Goal: Task Accomplishment & Management: Manage account settings

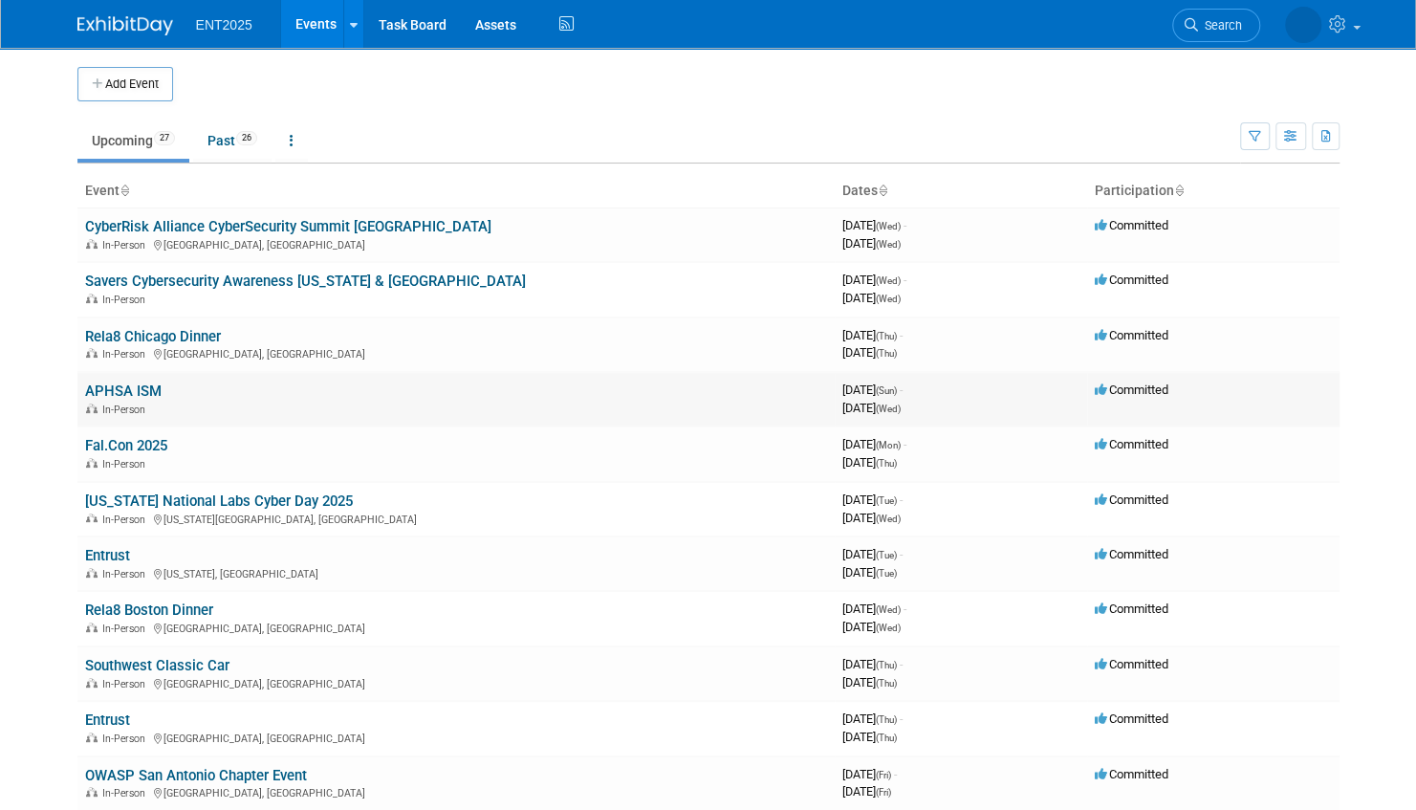
click at [119, 388] on link "APHSA ISM" at bounding box center [123, 390] width 76 height 17
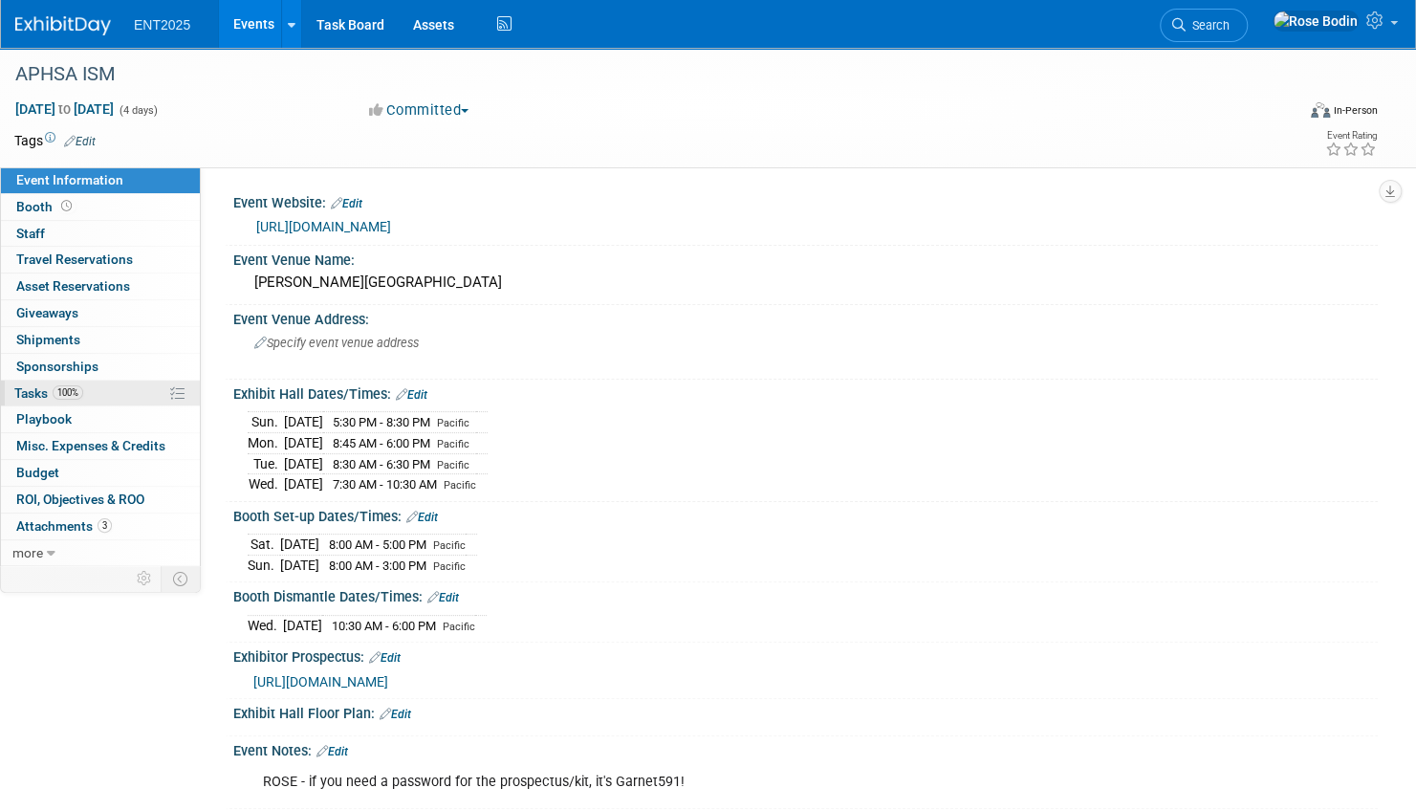
click at [117, 392] on link "100% Tasks 100%" at bounding box center [100, 394] width 199 height 26
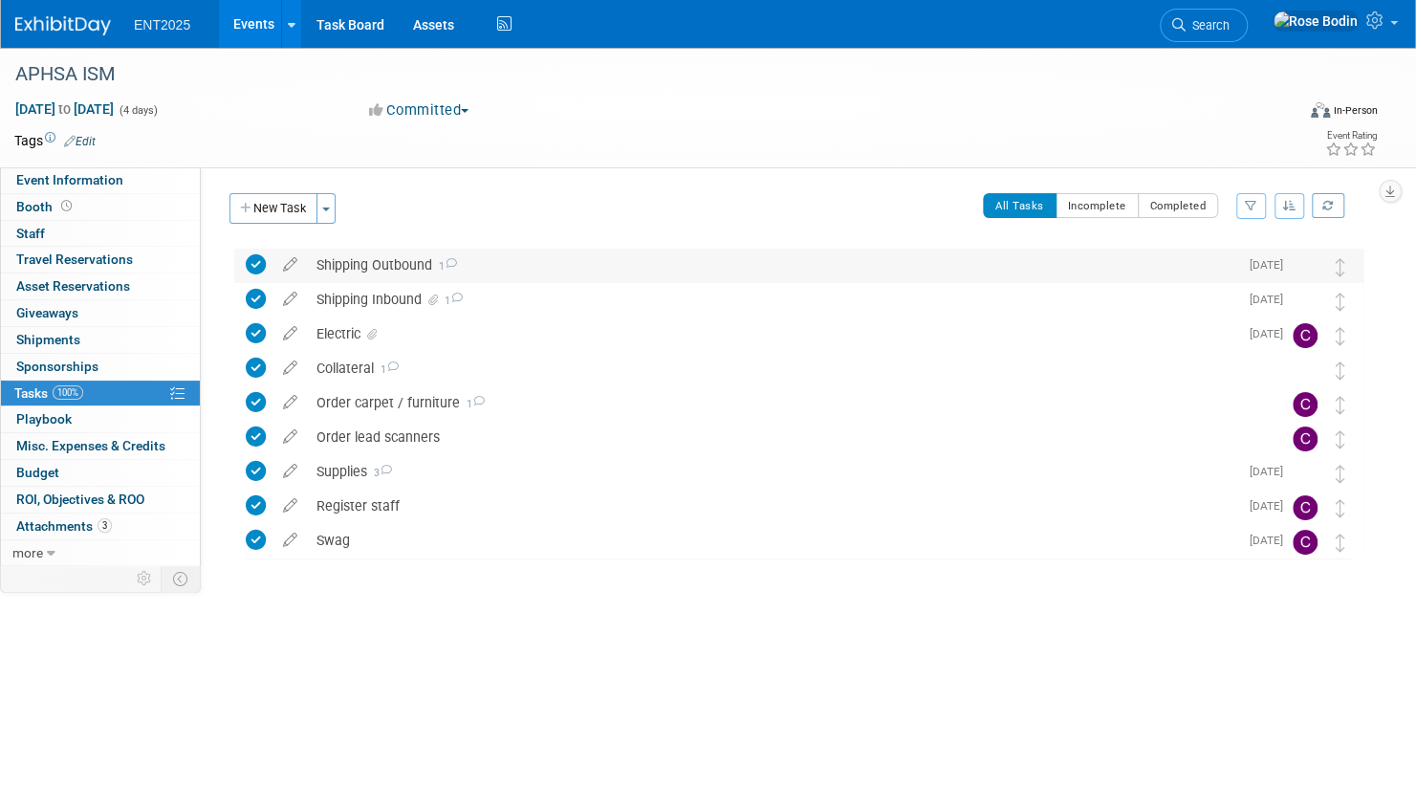
click at [507, 262] on div "Shipping Outbound 1" at bounding box center [772, 265] width 931 height 33
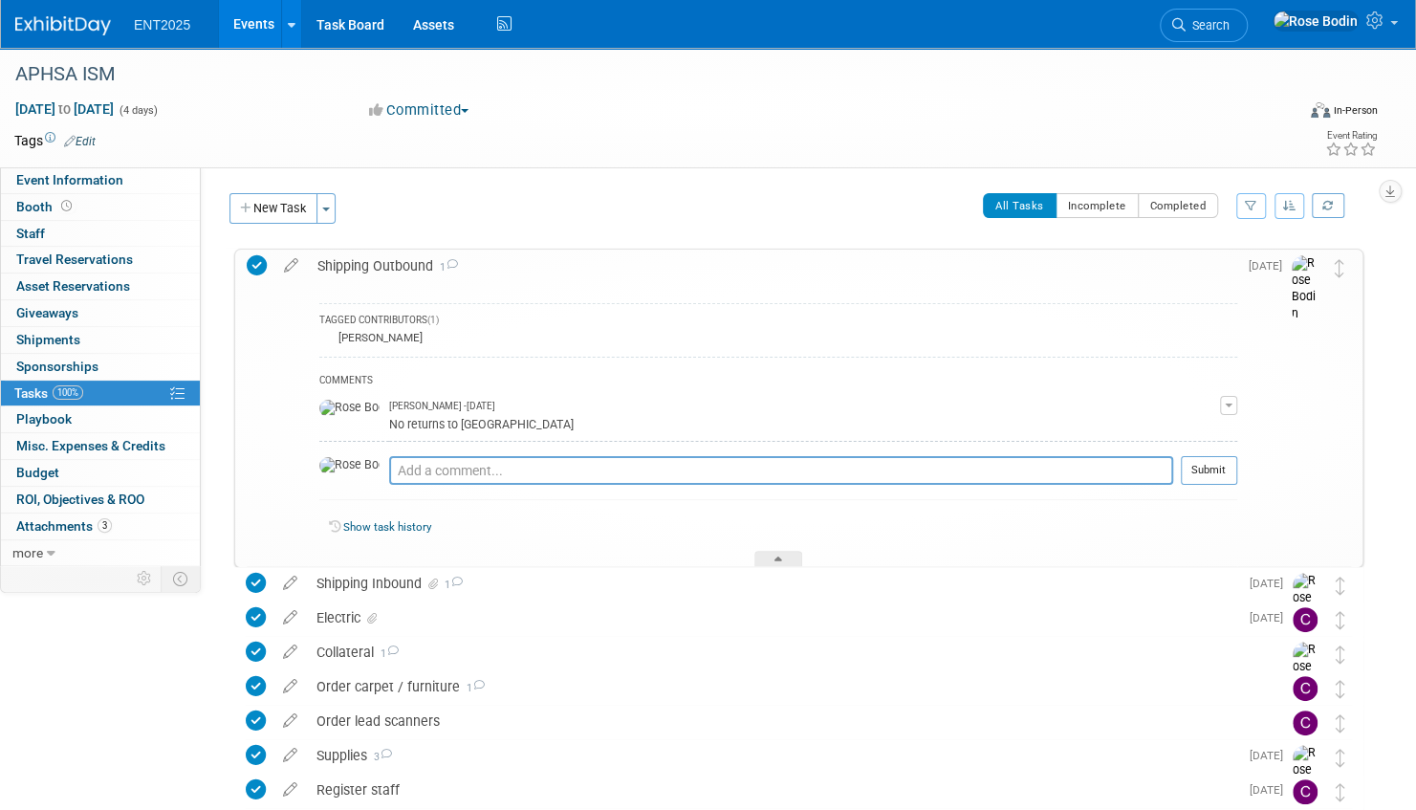
click at [262, 264] on icon at bounding box center [257, 265] width 20 height 20
click at [293, 263] on icon at bounding box center [290, 262] width 33 height 24
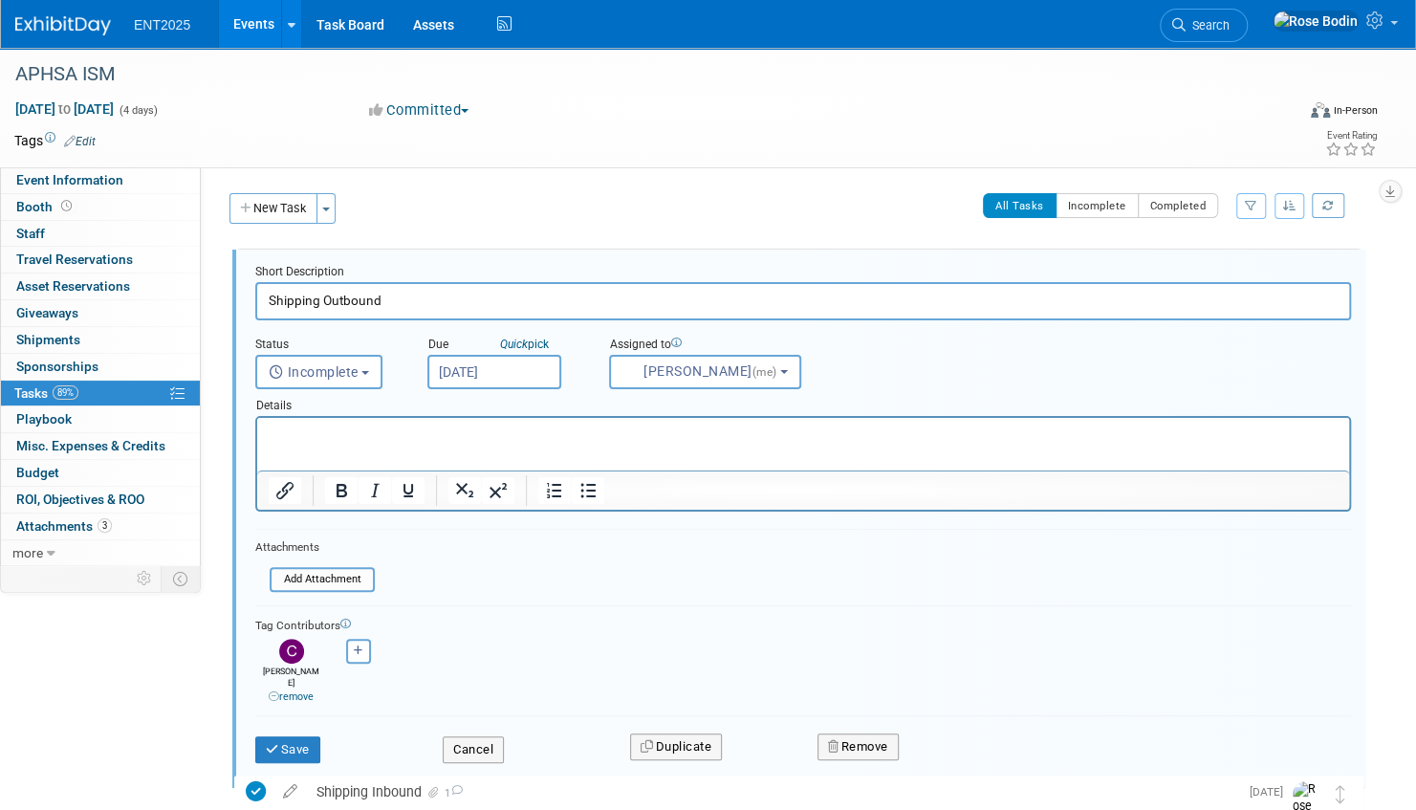
click at [316, 430] on p "Rich Text Area. Press ALT-0 for help." at bounding box center [804, 434] width 1070 height 18
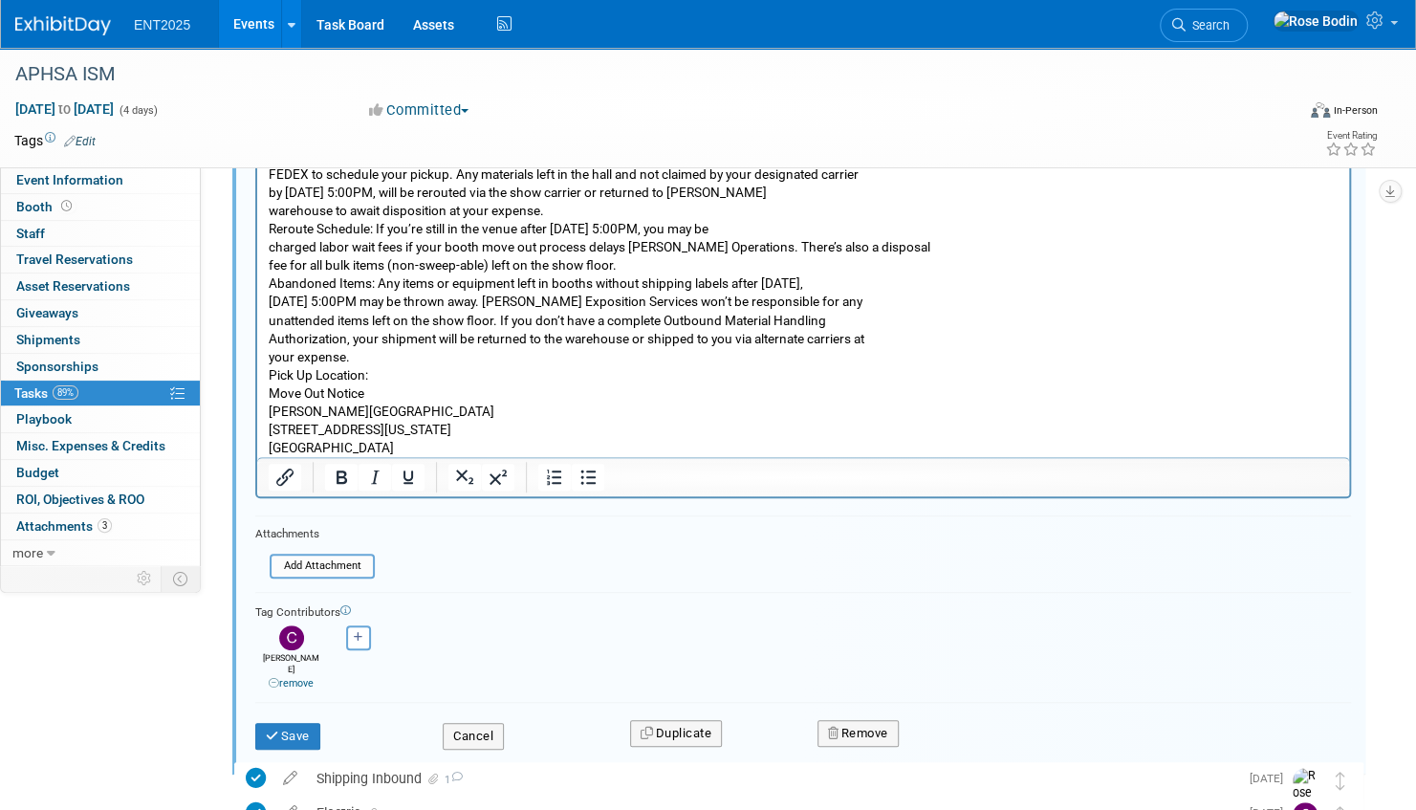
scroll to position [489, 0]
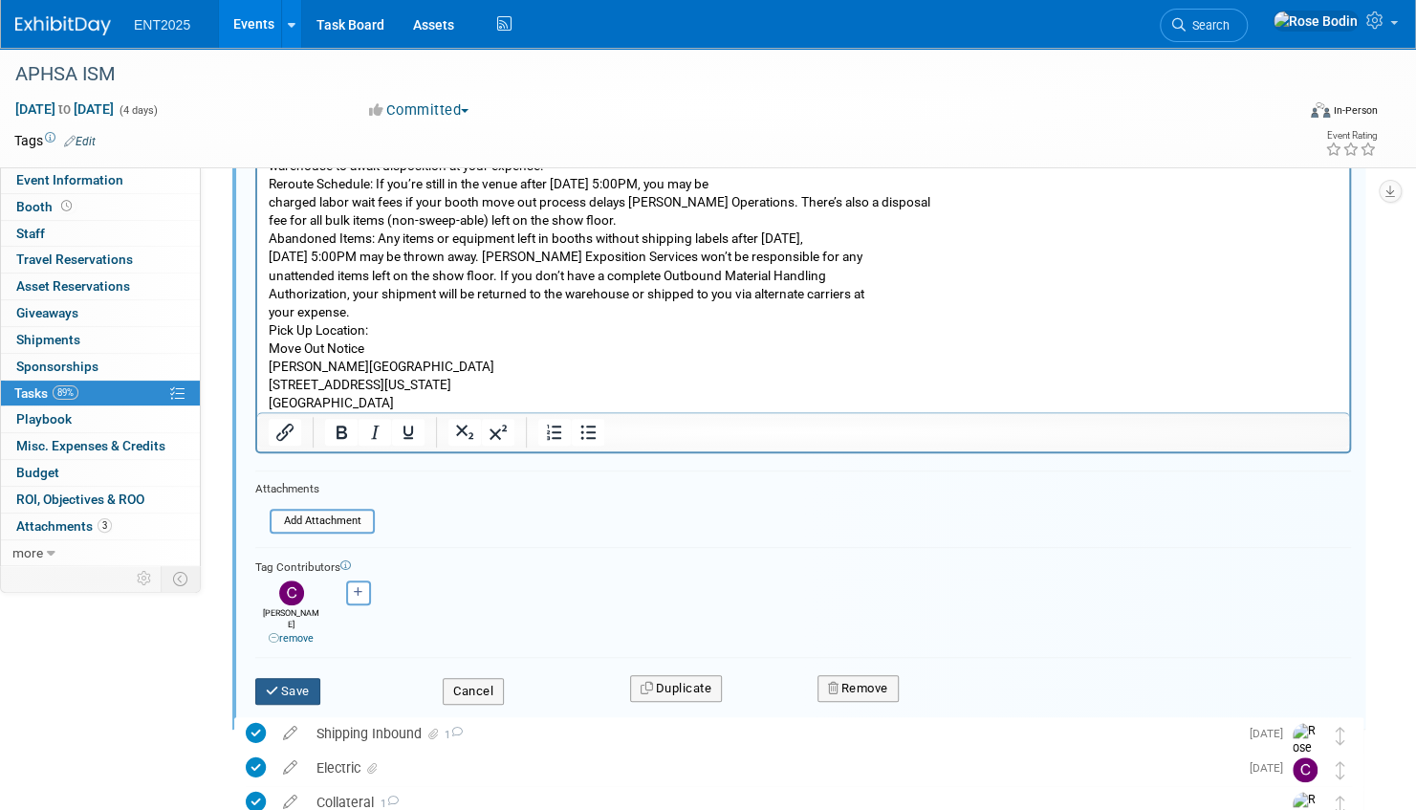
click at [287, 678] on button "Save" at bounding box center [287, 691] width 65 height 27
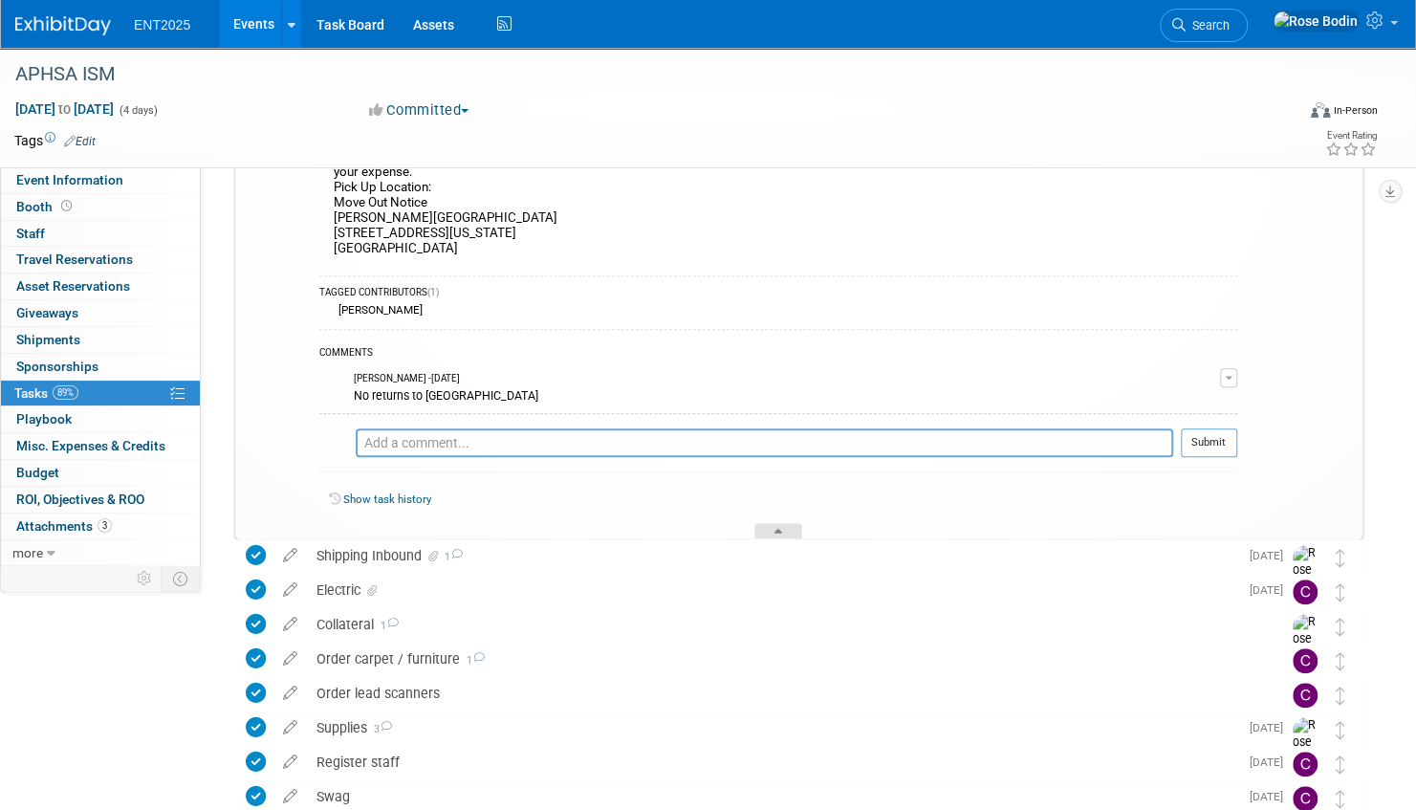
click at [779, 529] on icon at bounding box center [778, 534] width 8 height 11
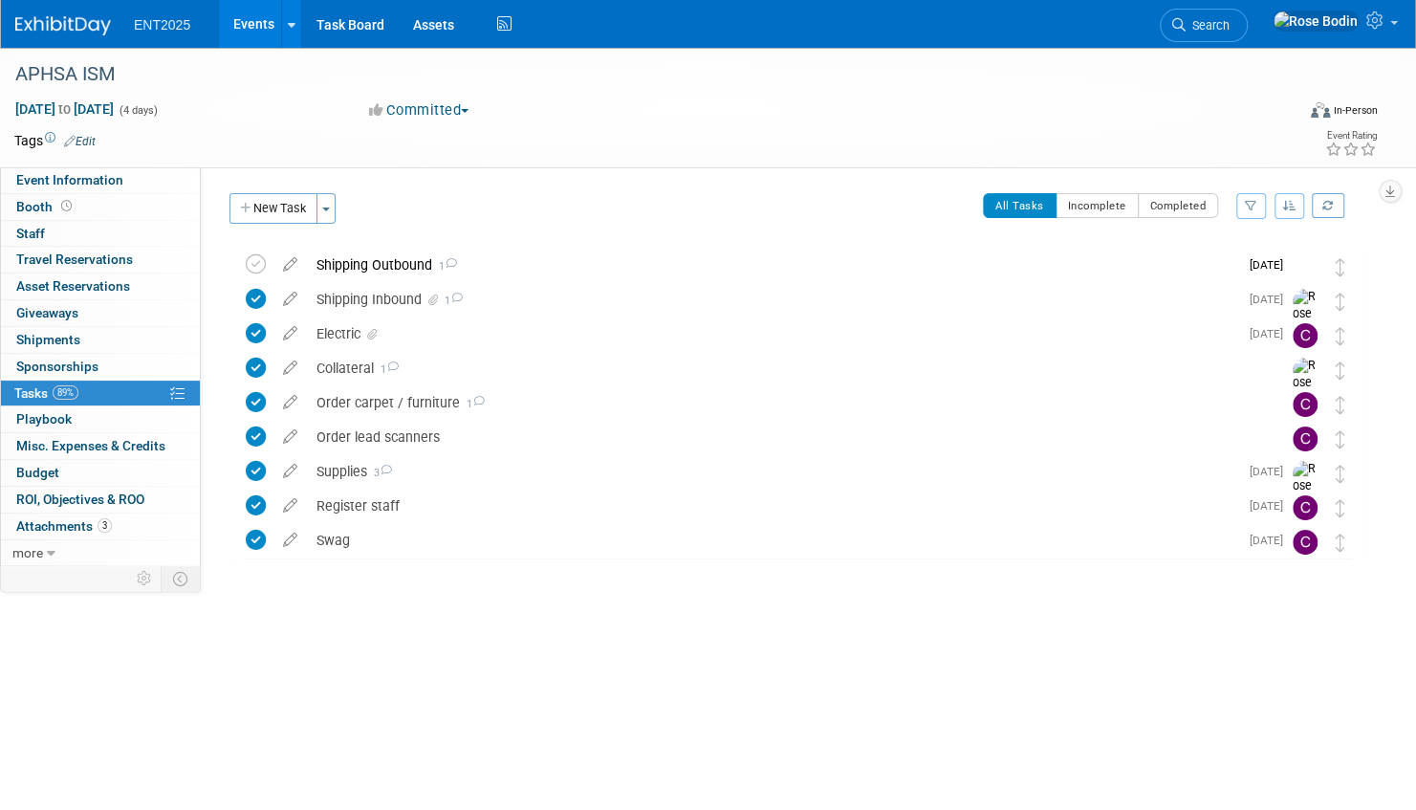
scroll to position [0, 0]
click at [254, 21] on link "Events" at bounding box center [254, 24] width 70 height 48
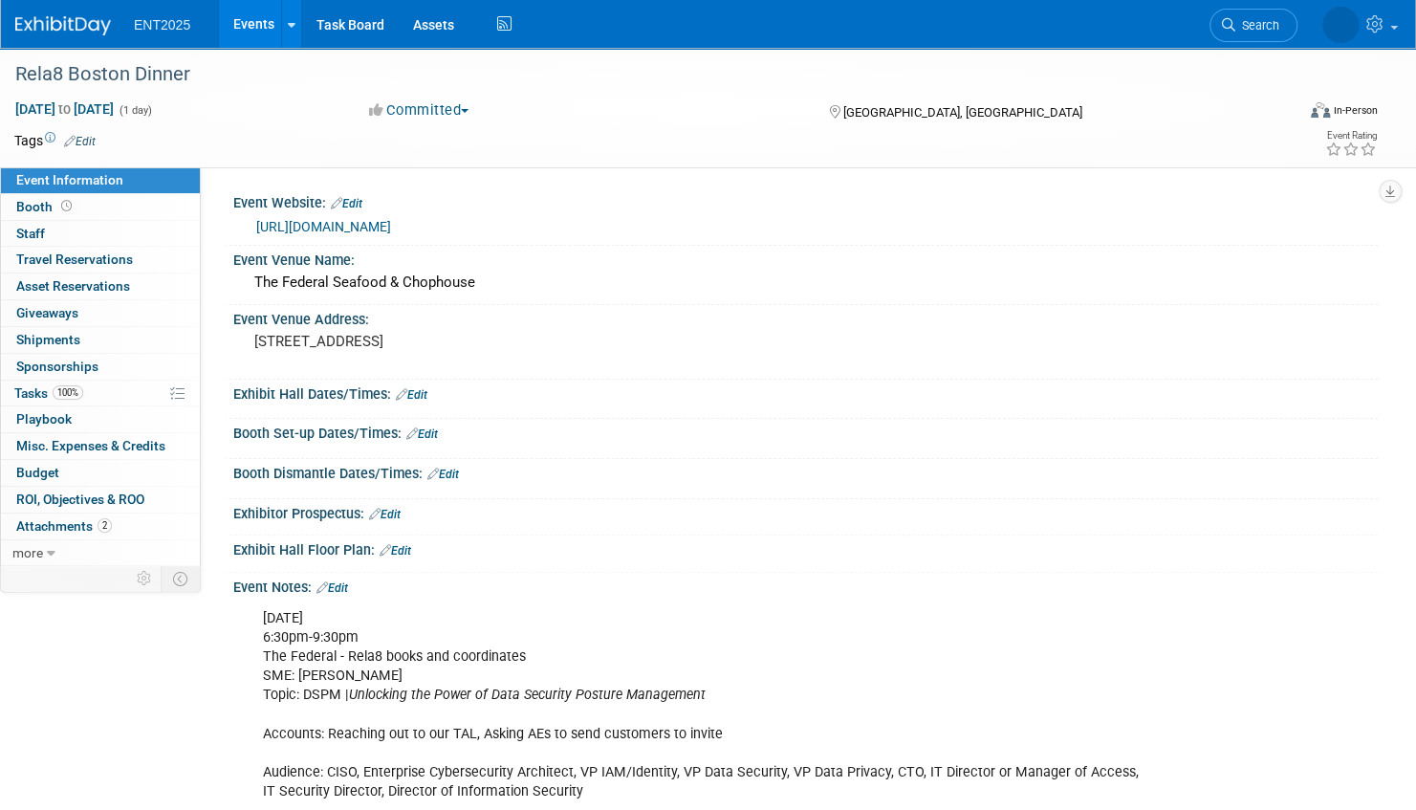
click at [245, 18] on link "Events" at bounding box center [254, 24] width 70 height 48
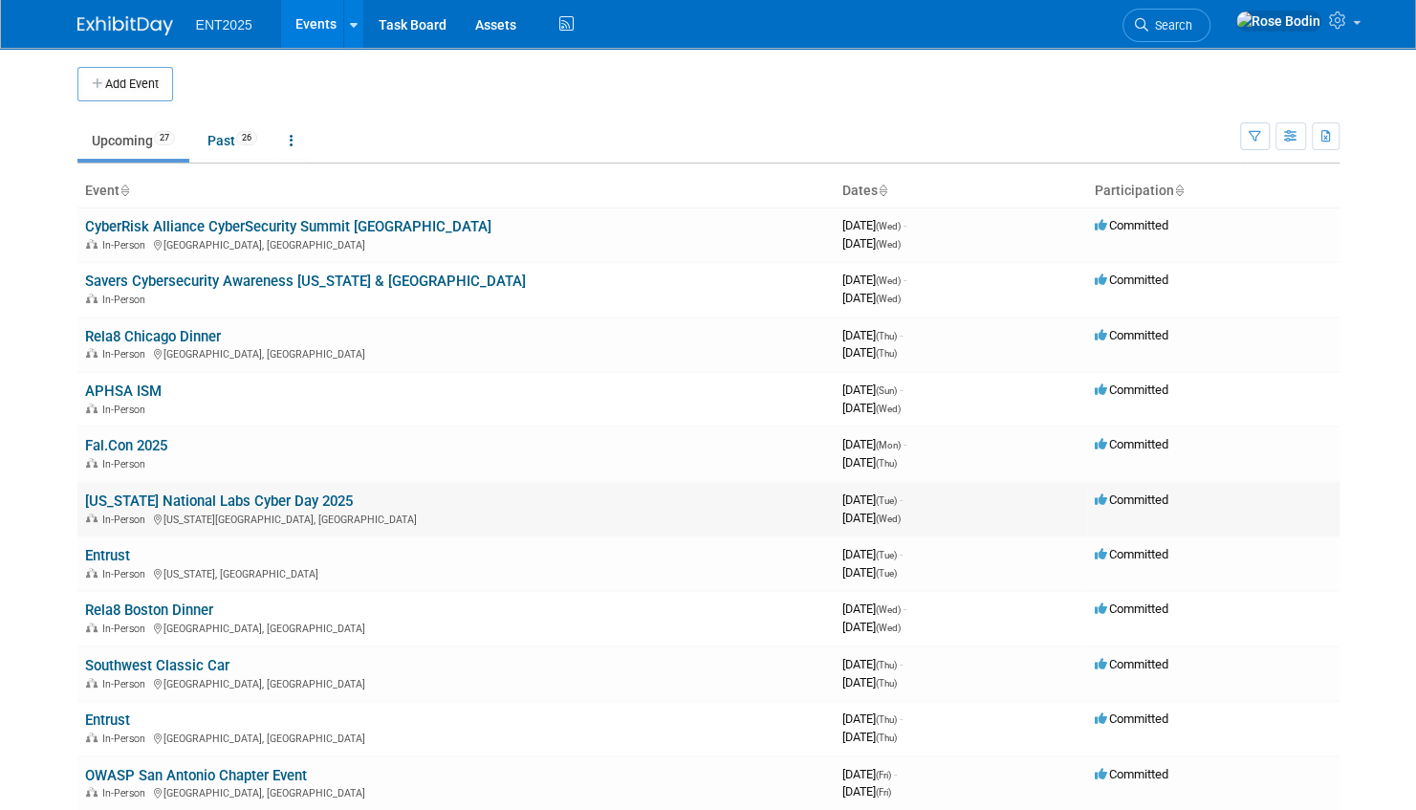
click at [203, 497] on link "[US_STATE] National Labs Cyber Day 2025" at bounding box center [219, 500] width 268 height 17
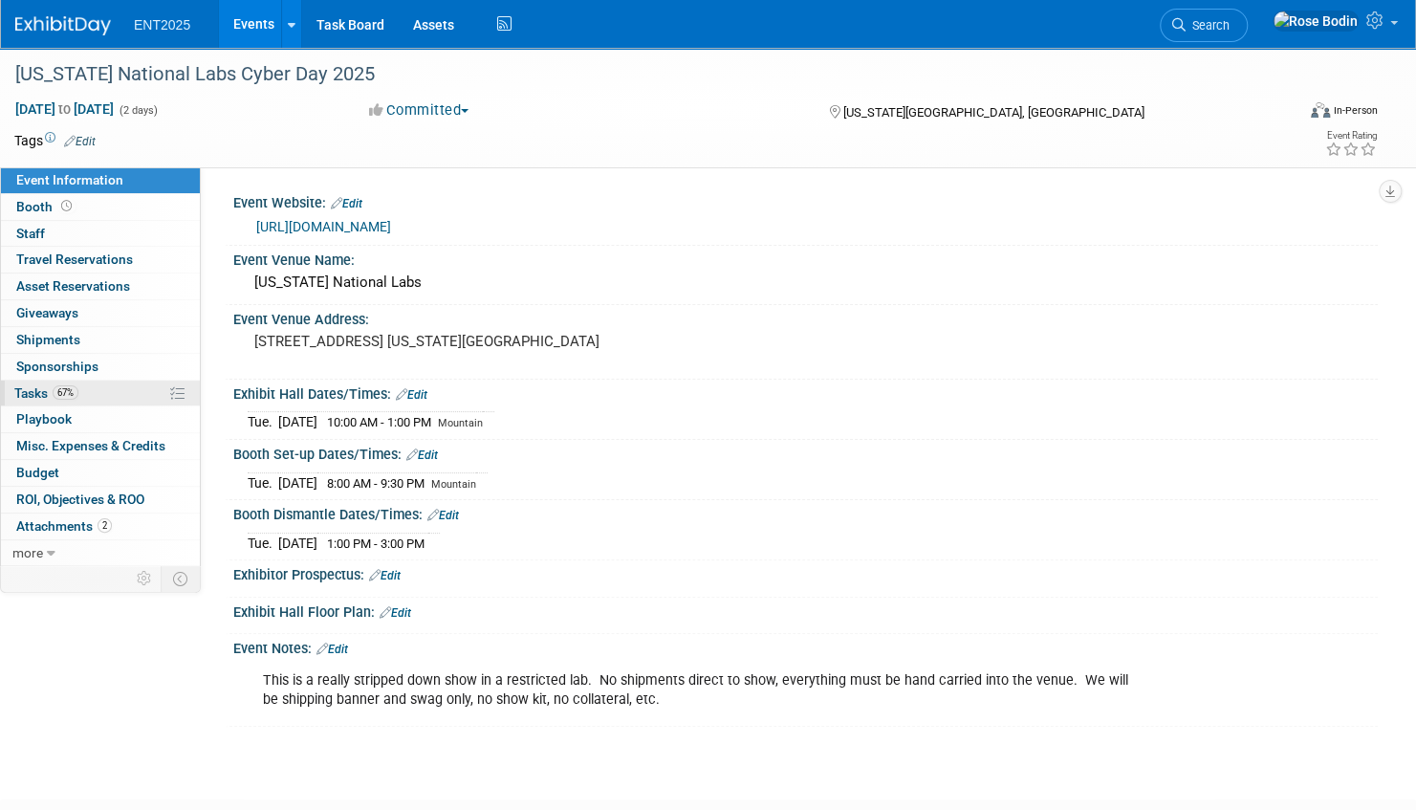
click at [124, 391] on link "67% Tasks 67%" at bounding box center [100, 394] width 199 height 26
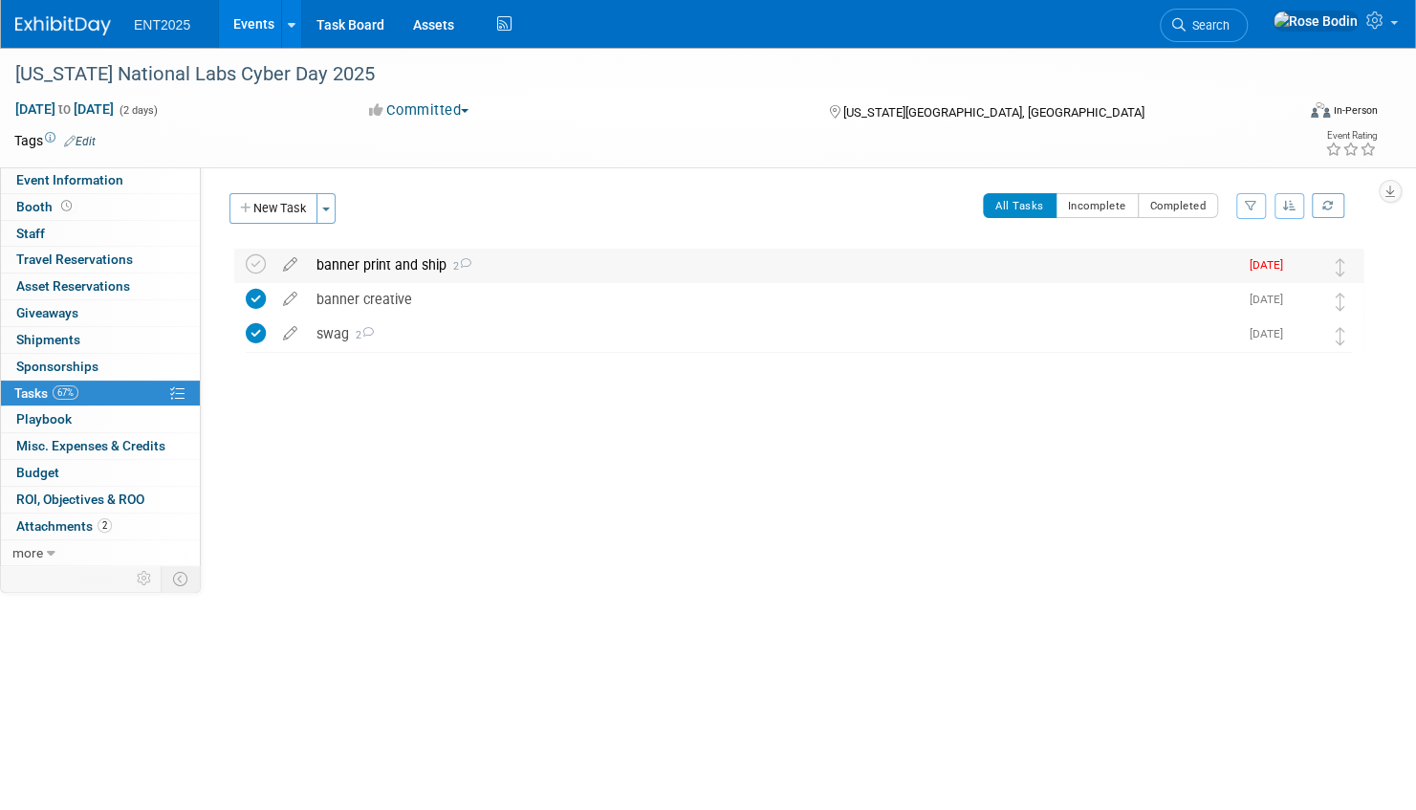
click at [520, 266] on div "banner print and ship 2" at bounding box center [772, 265] width 931 height 33
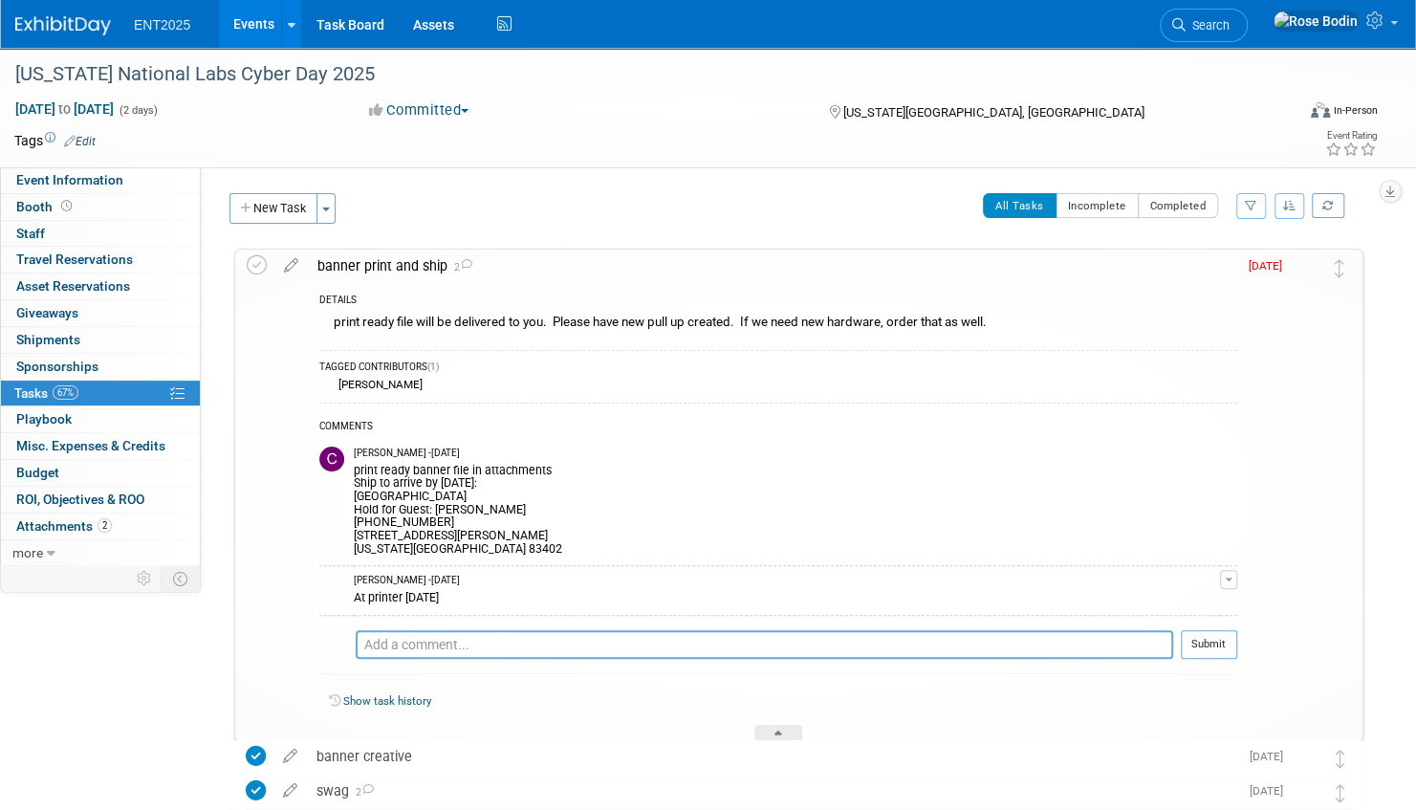
click at [567, 500] on div "print ready banner file in attachments Ship to arrive by Sept 13: Hilton Garden…" at bounding box center [787, 508] width 866 height 96
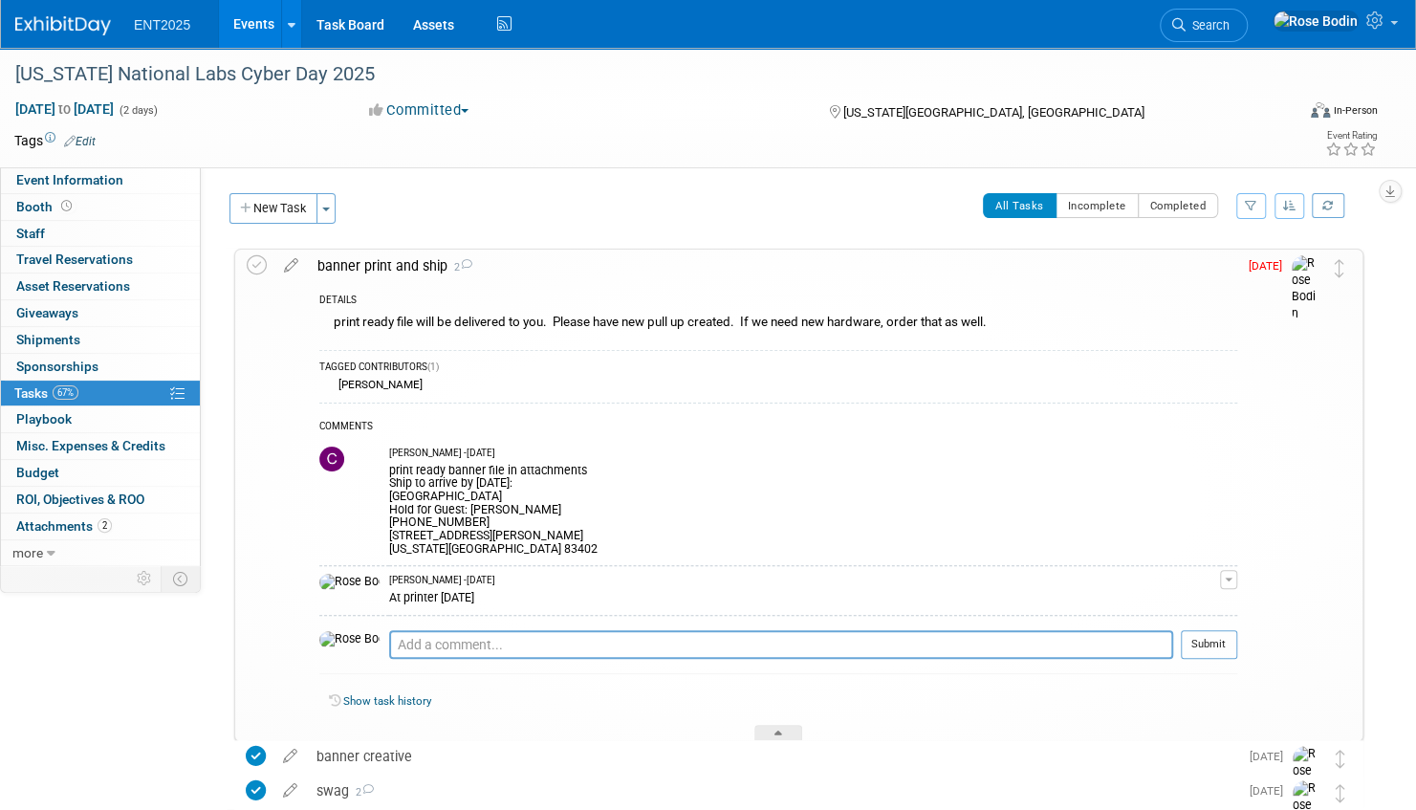
click at [262, 21] on link "Events" at bounding box center [254, 24] width 70 height 48
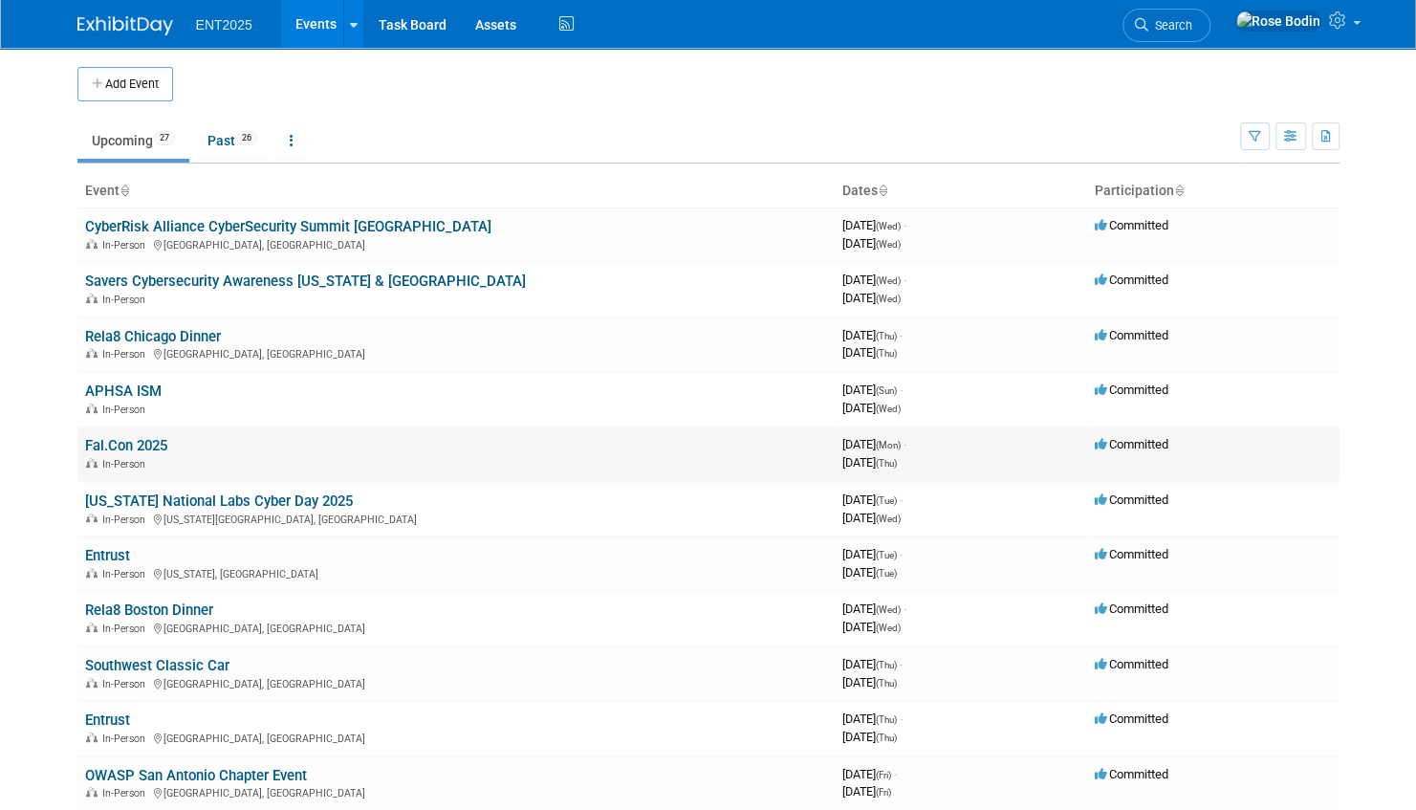
click at [116, 444] on link "Fal.Con 2025" at bounding box center [126, 445] width 82 height 17
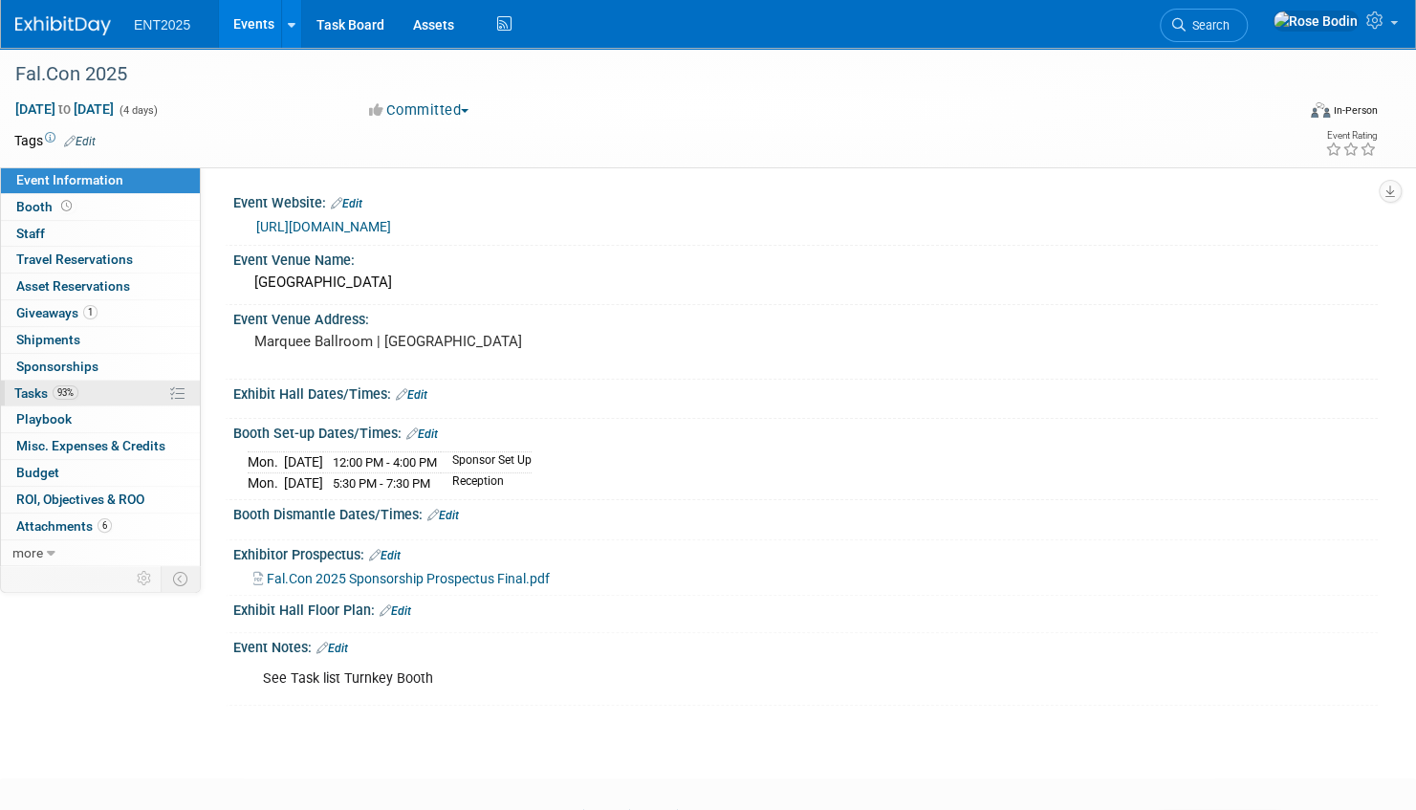
click at [119, 391] on link "93% Tasks 93%" at bounding box center [100, 394] width 199 height 26
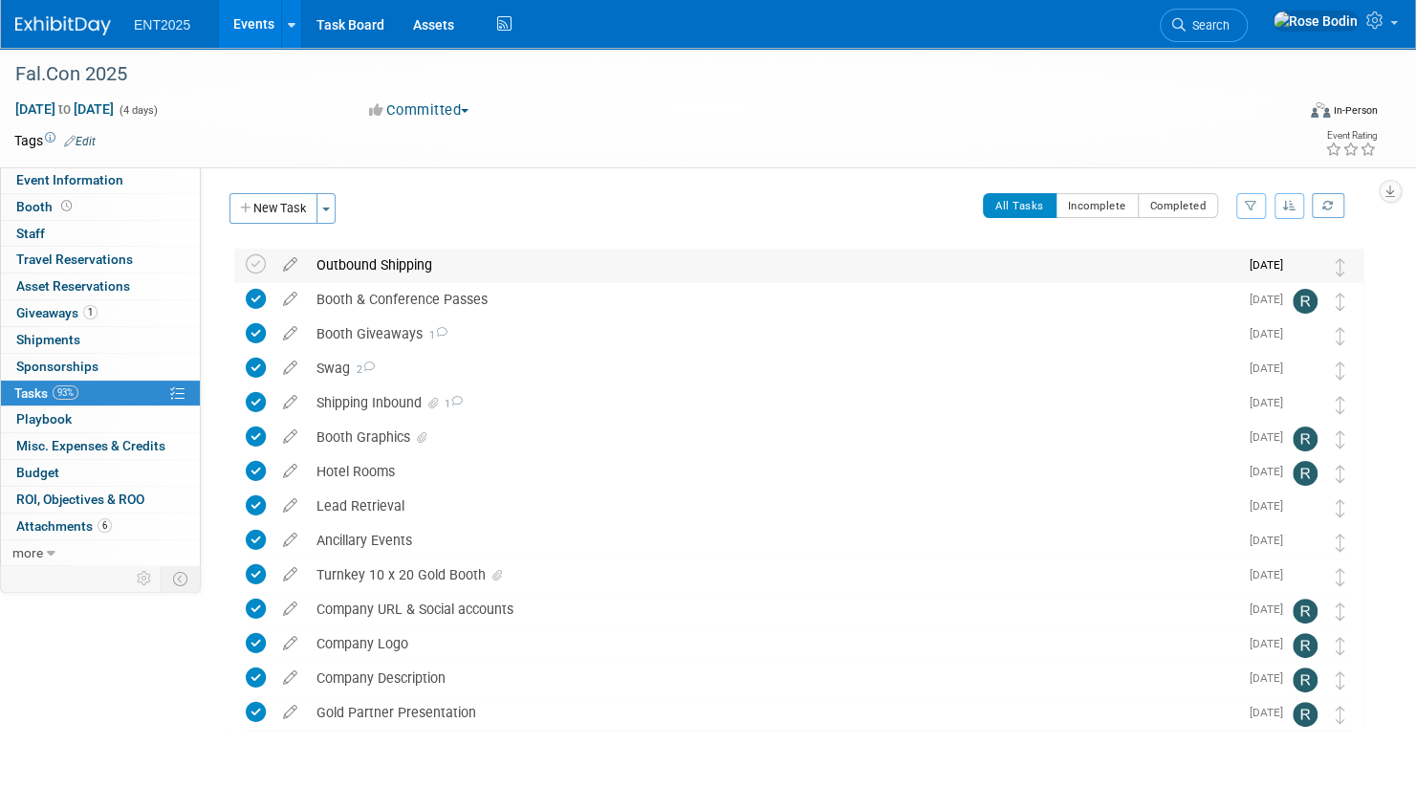
click at [500, 267] on div "Outbound Shipping" at bounding box center [772, 265] width 931 height 33
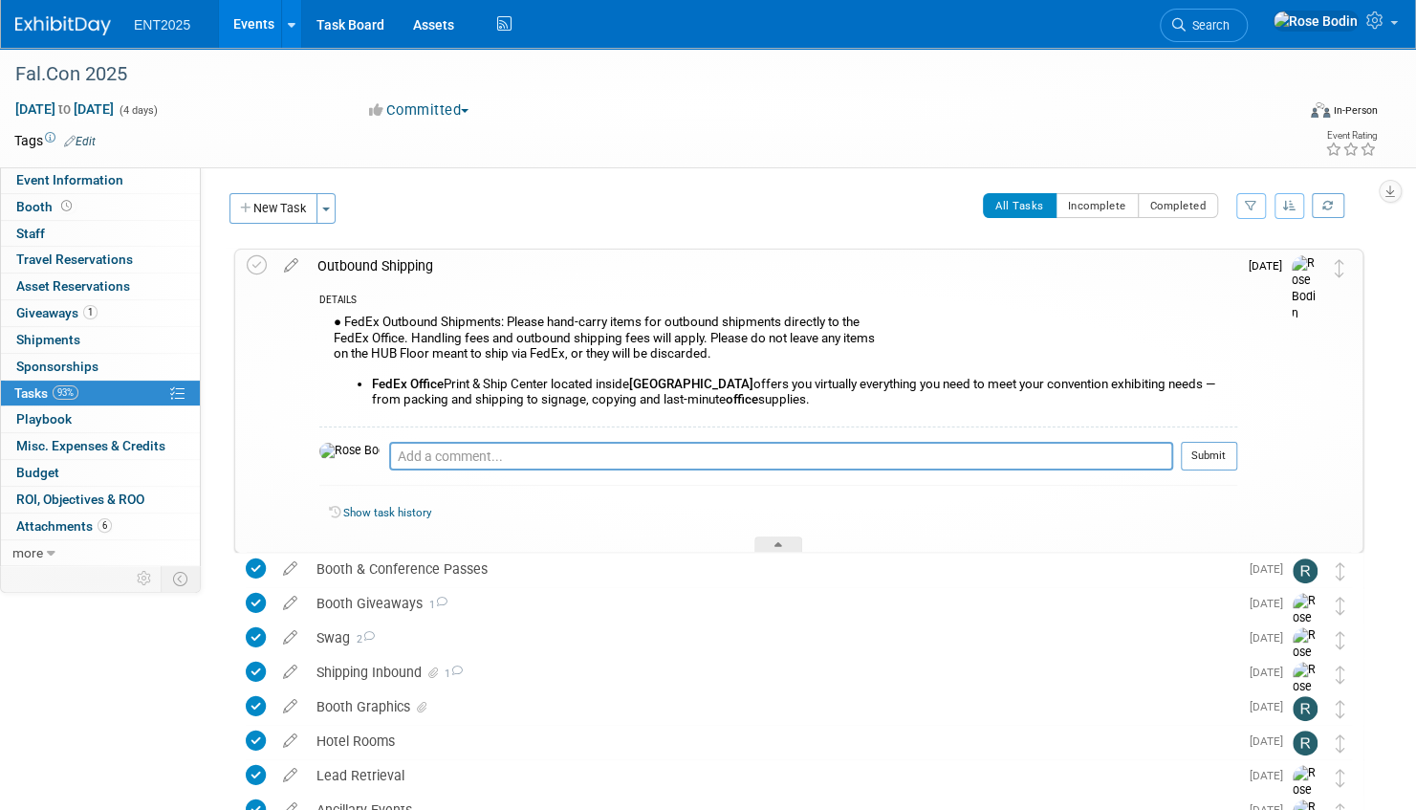
click at [346, 321] on div "● FedEx Outbound Shipments: Please hand-carry items for outbound shipments dire…" at bounding box center [778, 368] width 918 height 116
drag, startPoint x: 346, startPoint y: 320, endPoint x: 771, endPoint y: 384, distance: 429.3
click at [771, 384] on div "● FedEx Outbound Shipments: Please hand-carry items for outbound shipments dire…" at bounding box center [778, 368] width 918 height 116
copy div "FedEx Outbound Shipments: Please hand-carry items for outbound shipments direct…"
click at [782, 538] on div at bounding box center [778, 544] width 48 height 16
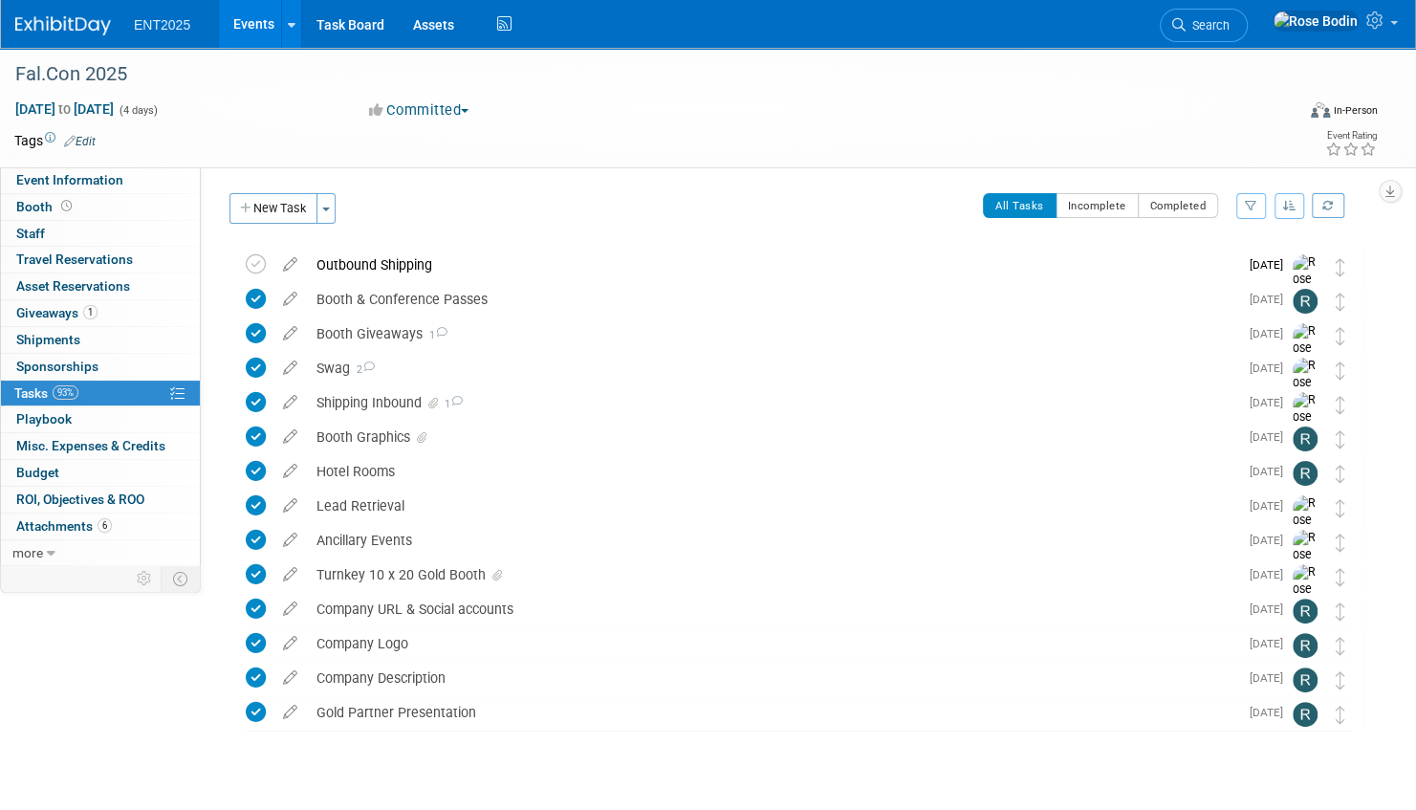
click at [261, 15] on link "Events" at bounding box center [254, 24] width 70 height 48
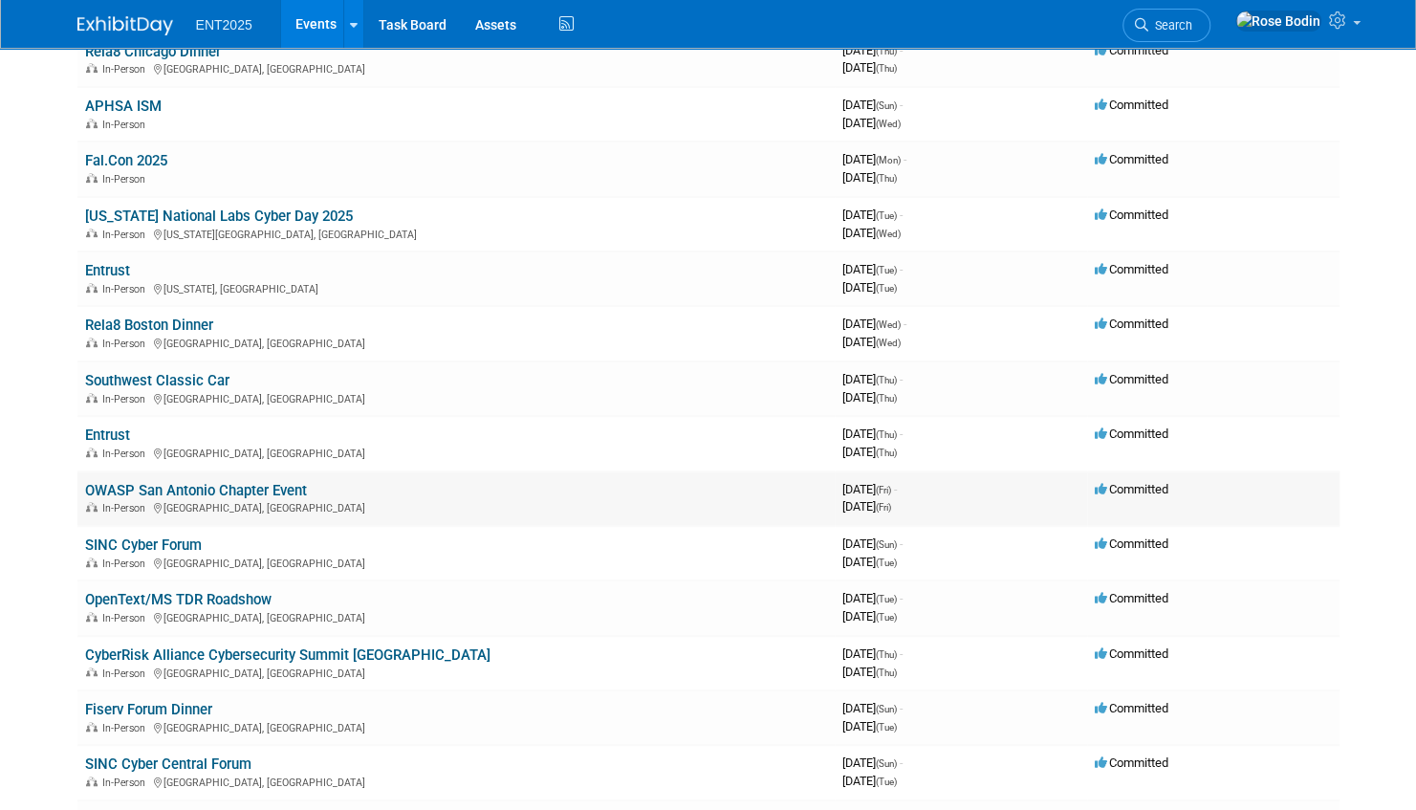
scroll to position [287, 0]
click at [232, 482] on link "OWASP San Antonio Chapter Event" at bounding box center [196, 488] width 222 height 17
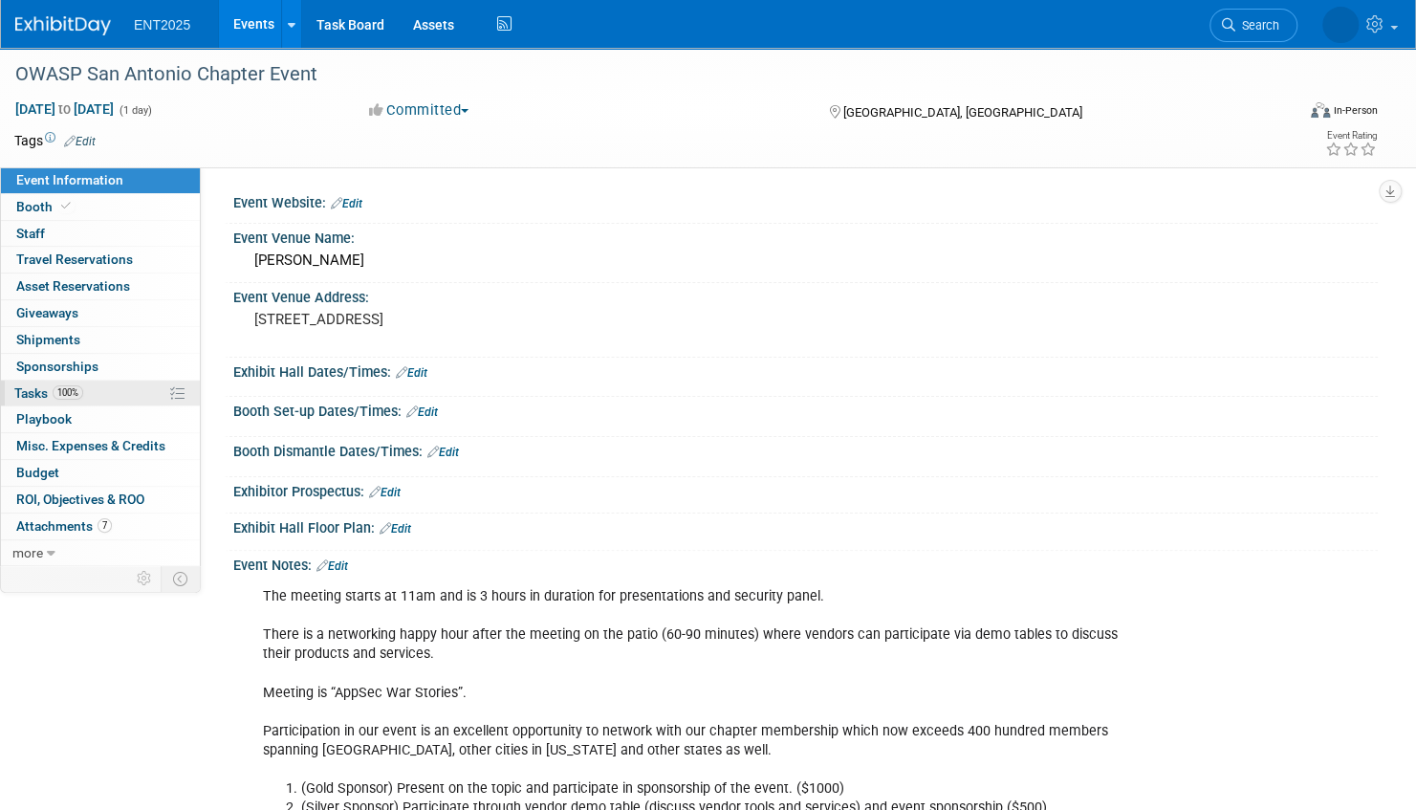
click at [119, 388] on link "100% Tasks 100%" at bounding box center [100, 394] width 199 height 26
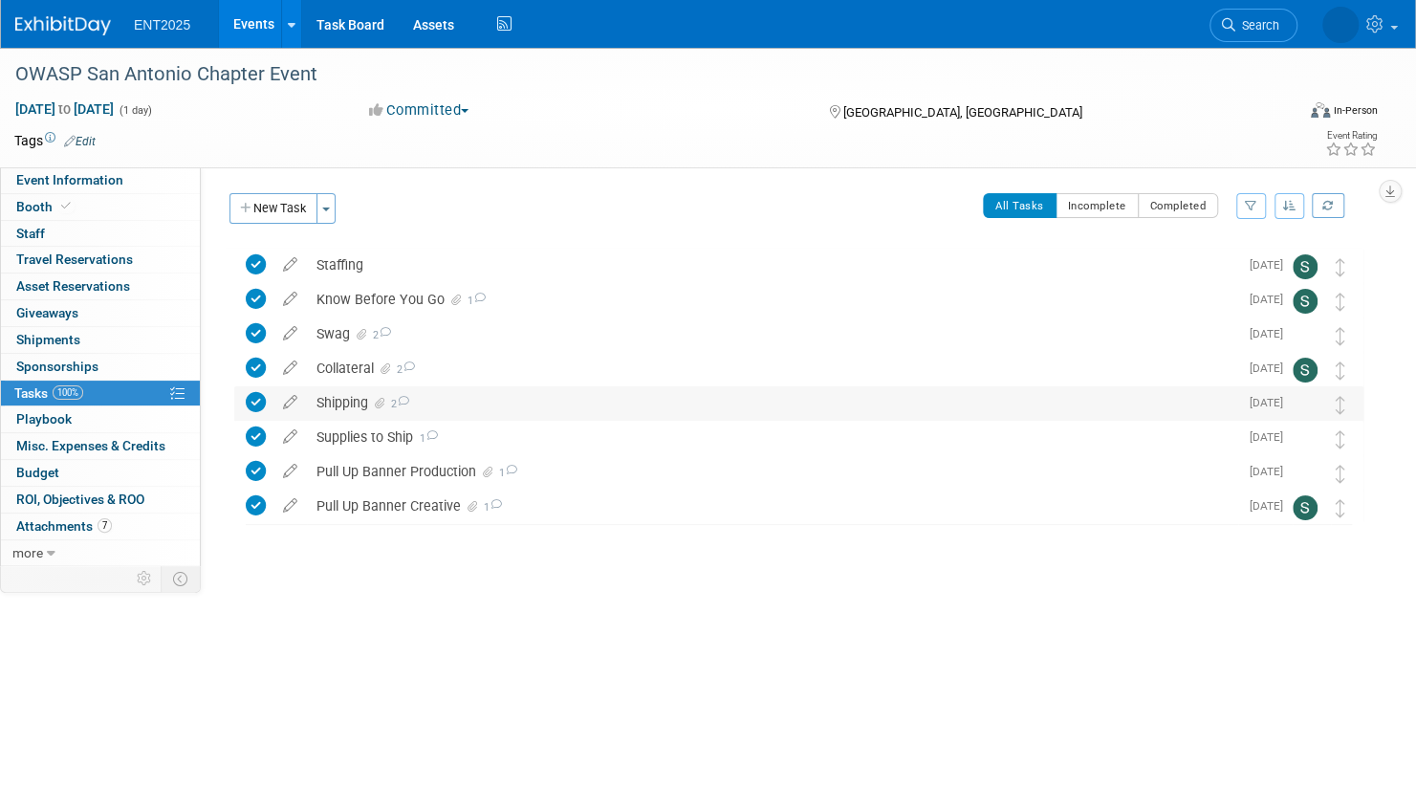
click at [457, 402] on div "Shipping 2" at bounding box center [772, 402] width 931 height 33
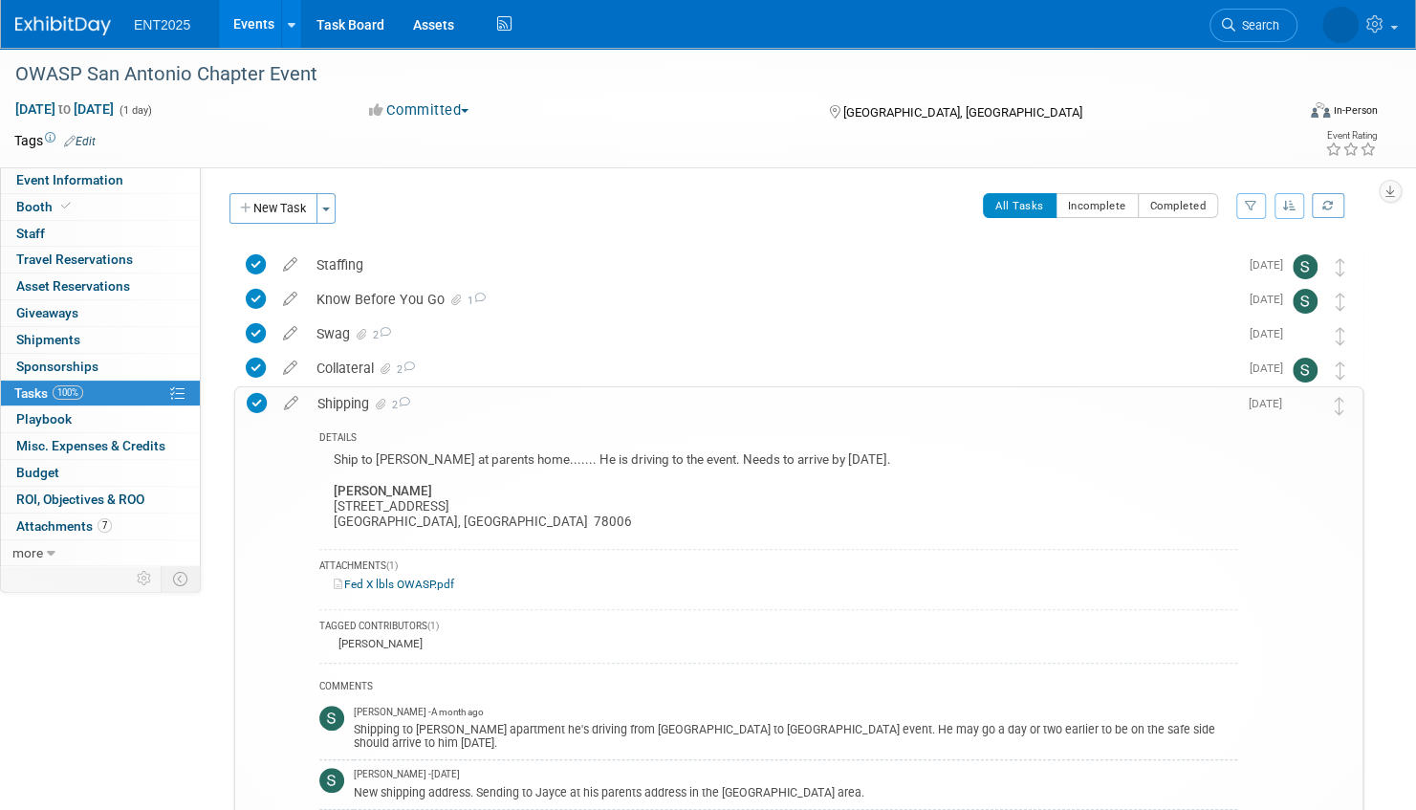
click at [251, 21] on link "Events" at bounding box center [254, 24] width 70 height 48
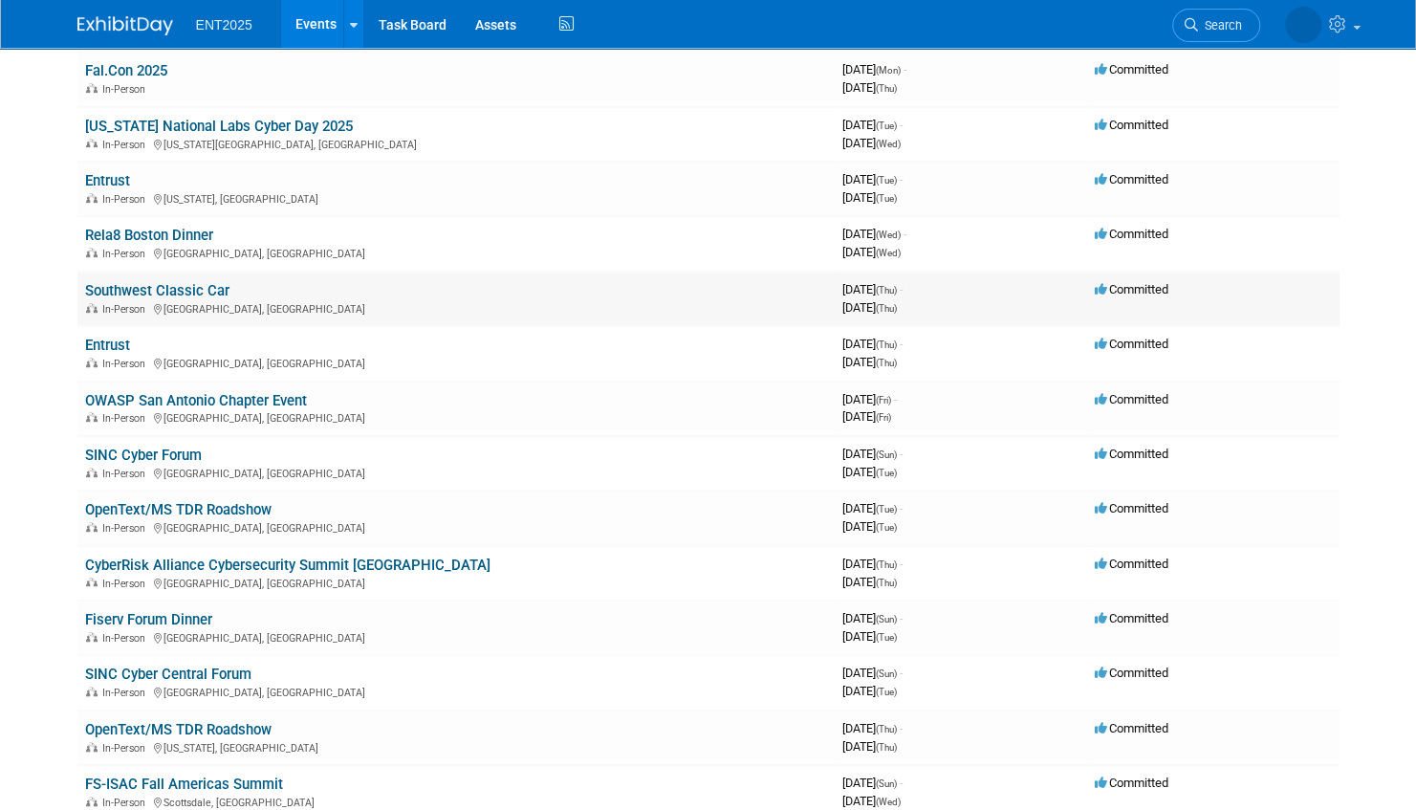
scroll to position [382, 0]
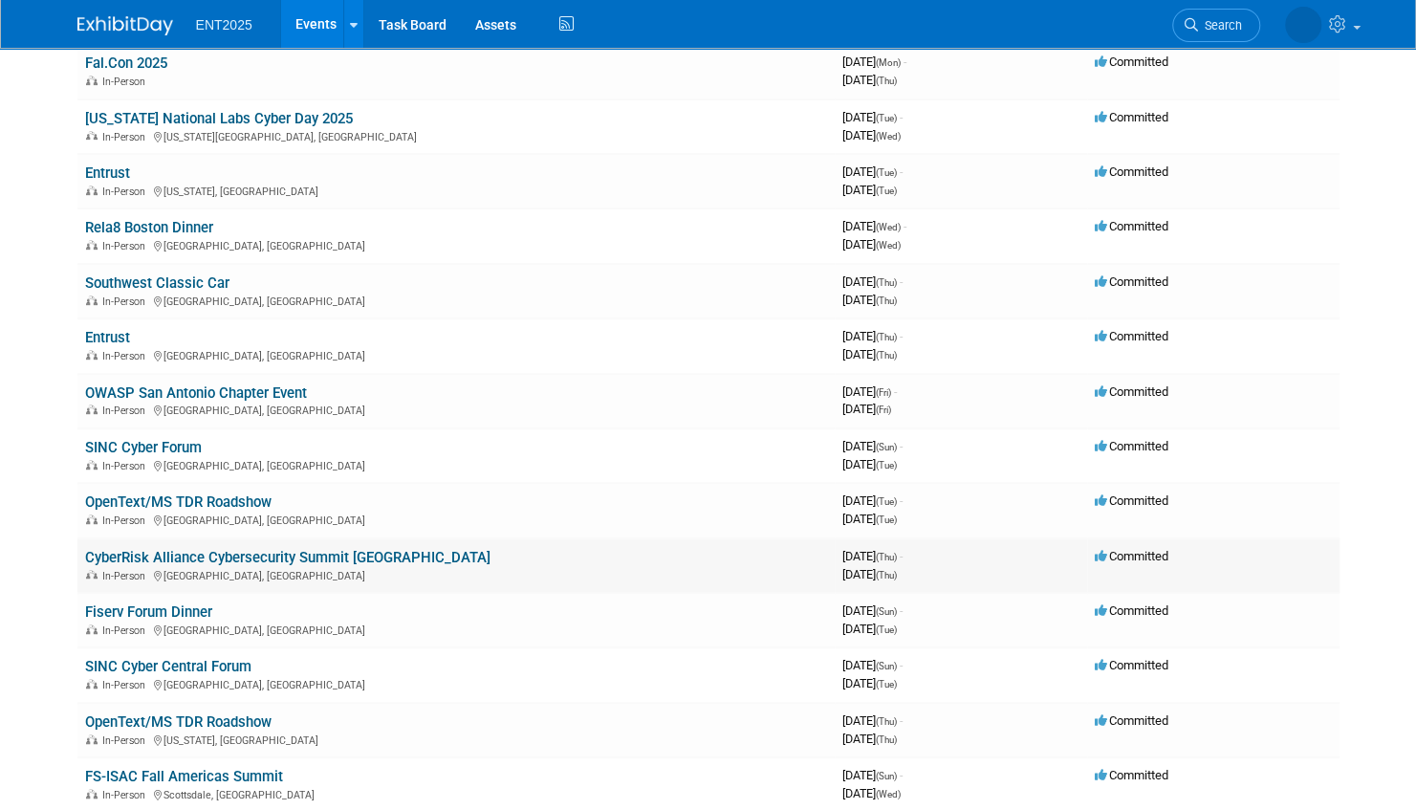
click at [325, 554] on link "CyberRisk Alliance Cybersecurity Summit [GEOGRAPHIC_DATA]" at bounding box center [287, 557] width 405 height 17
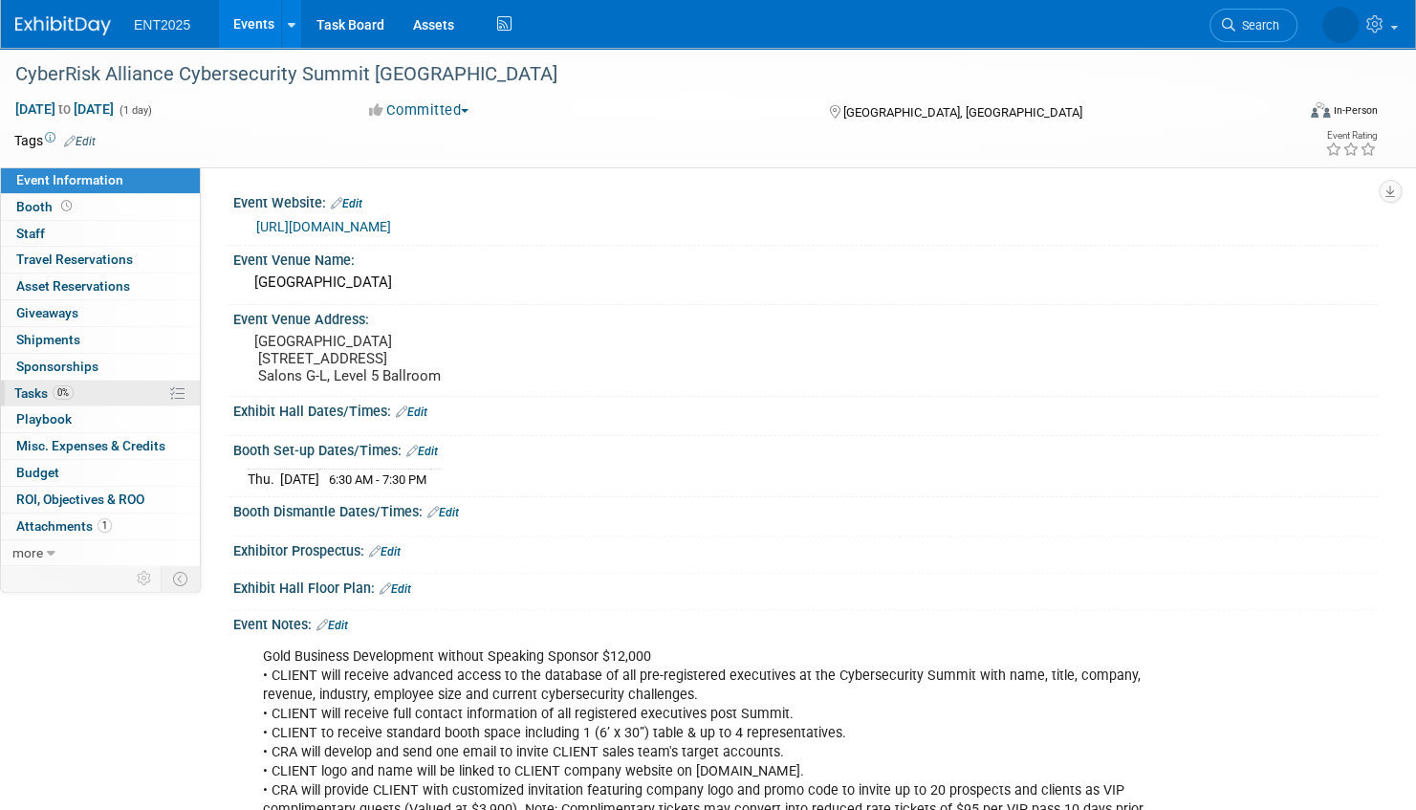
click at [112, 390] on link "0% Tasks 0%" at bounding box center [100, 394] width 199 height 26
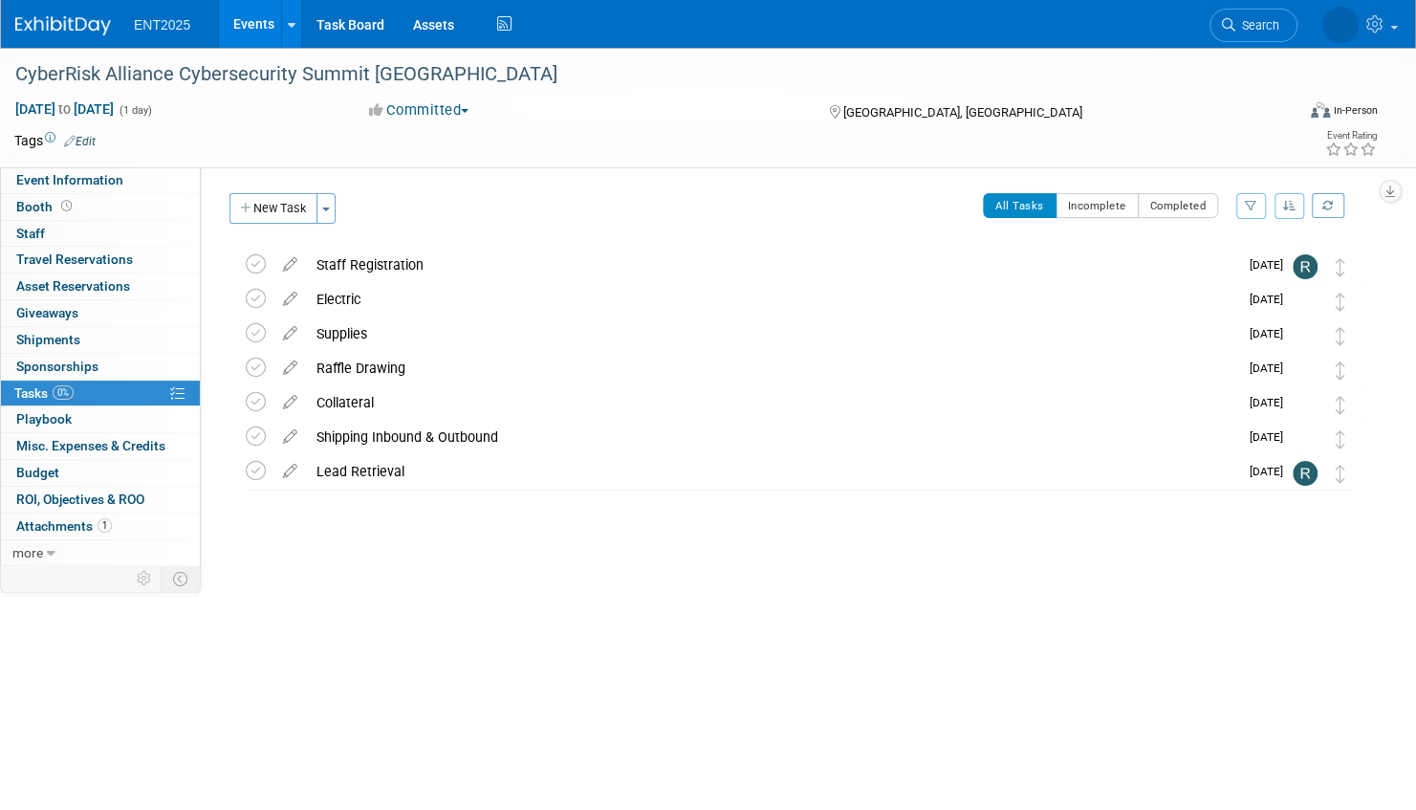
click at [249, 27] on link "Events" at bounding box center [254, 24] width 70 height 48
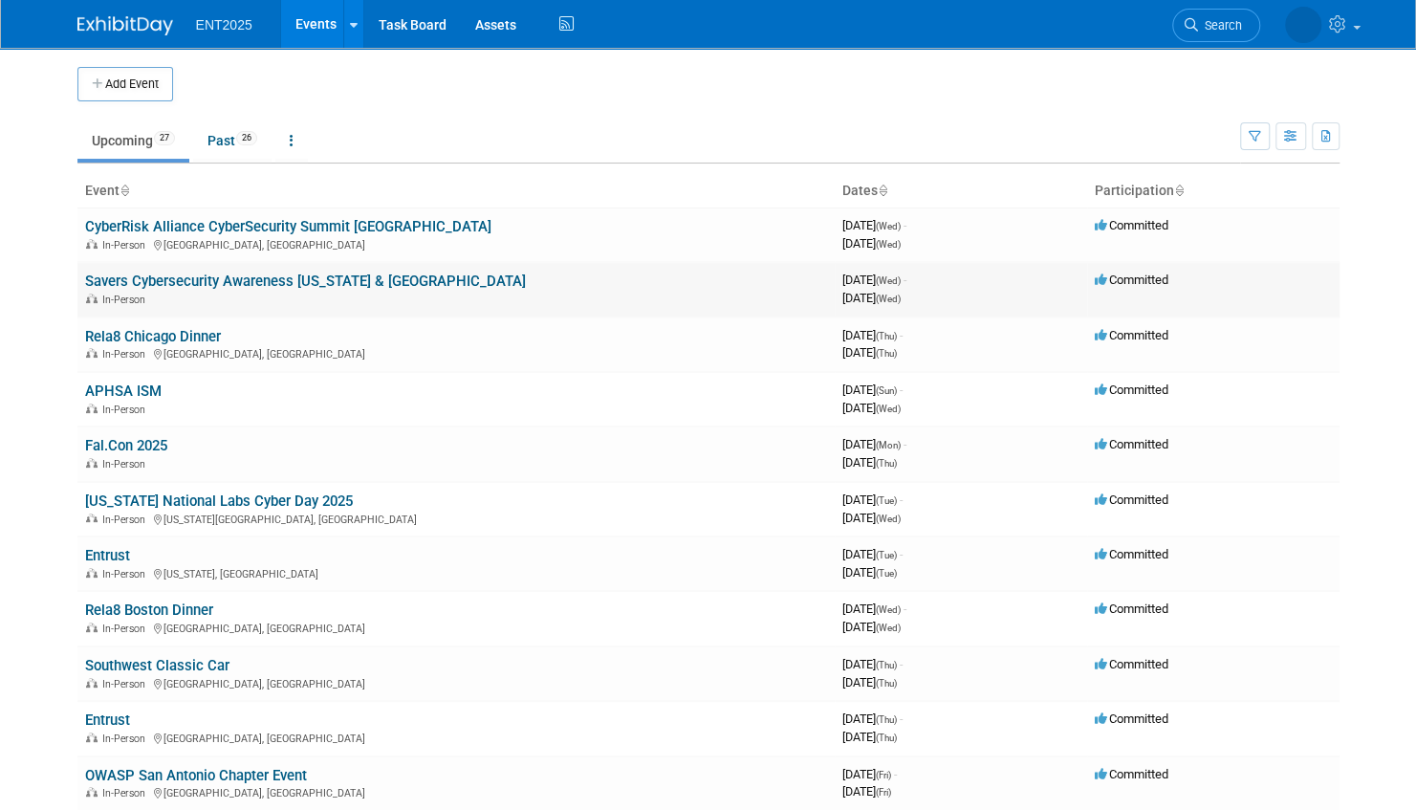
click at [266, 279] on link "Savers Cybersecurity Awareness [US_STATE] & [GEOGRAPHIC_DATA]" at bounding box center [305, 280] width 441 height 17
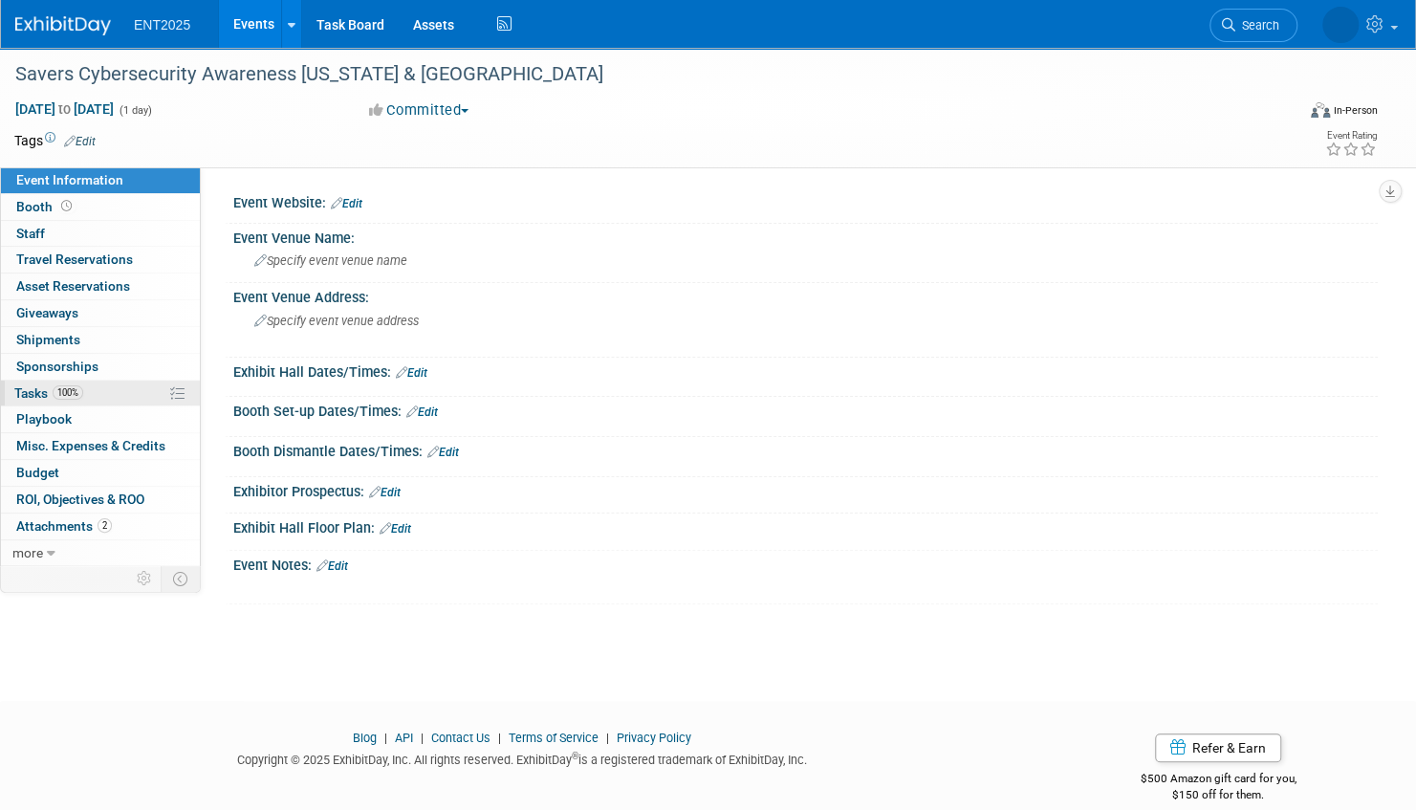
click at [114, 393] on link "100% Tasks 100%" at bounding box center [100, 394] width 199 height 26
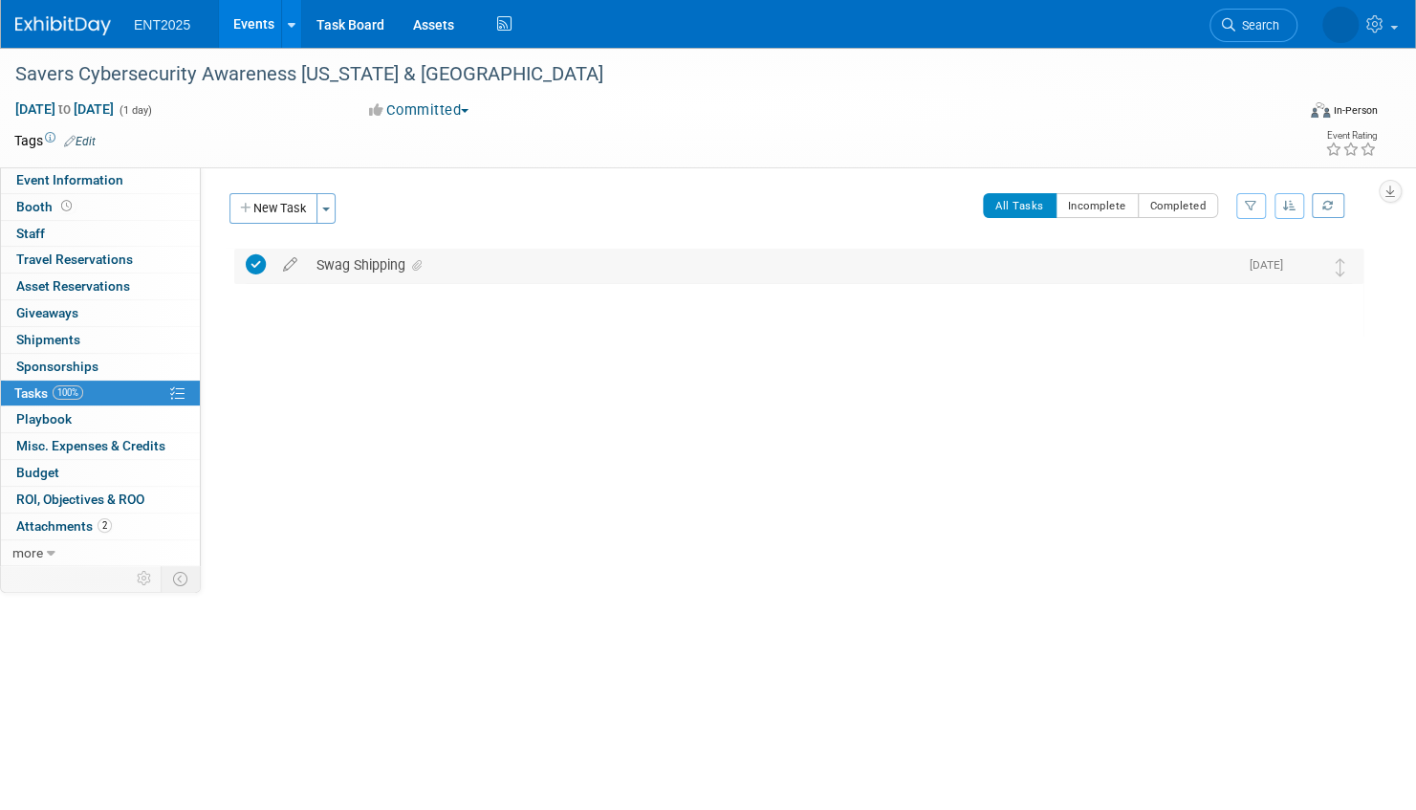
click at [482, 268] on div "Swag Shipping" at bounding box center [772, 265] width 931 height 33
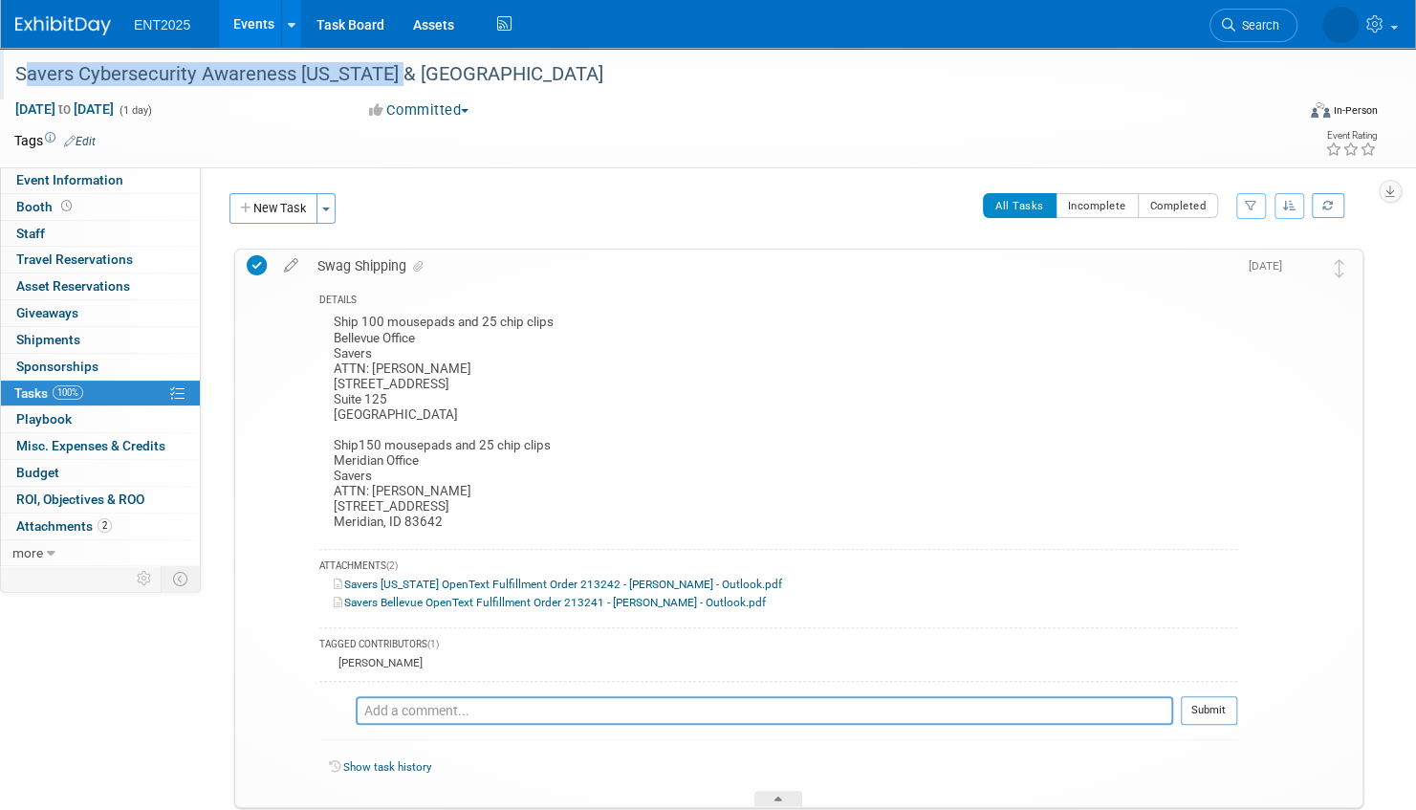
drag, startPoint x: 399, startPoint y: 76, endPoint x: 9, endPoint y: 76, distance: 390.1
click at [9, 76] on div "Savers Cybersecurity Awareness [US_STATE] & [GEOGRAPHIC_DATA]" at bounding box center [635, 74] width 1253 height 34
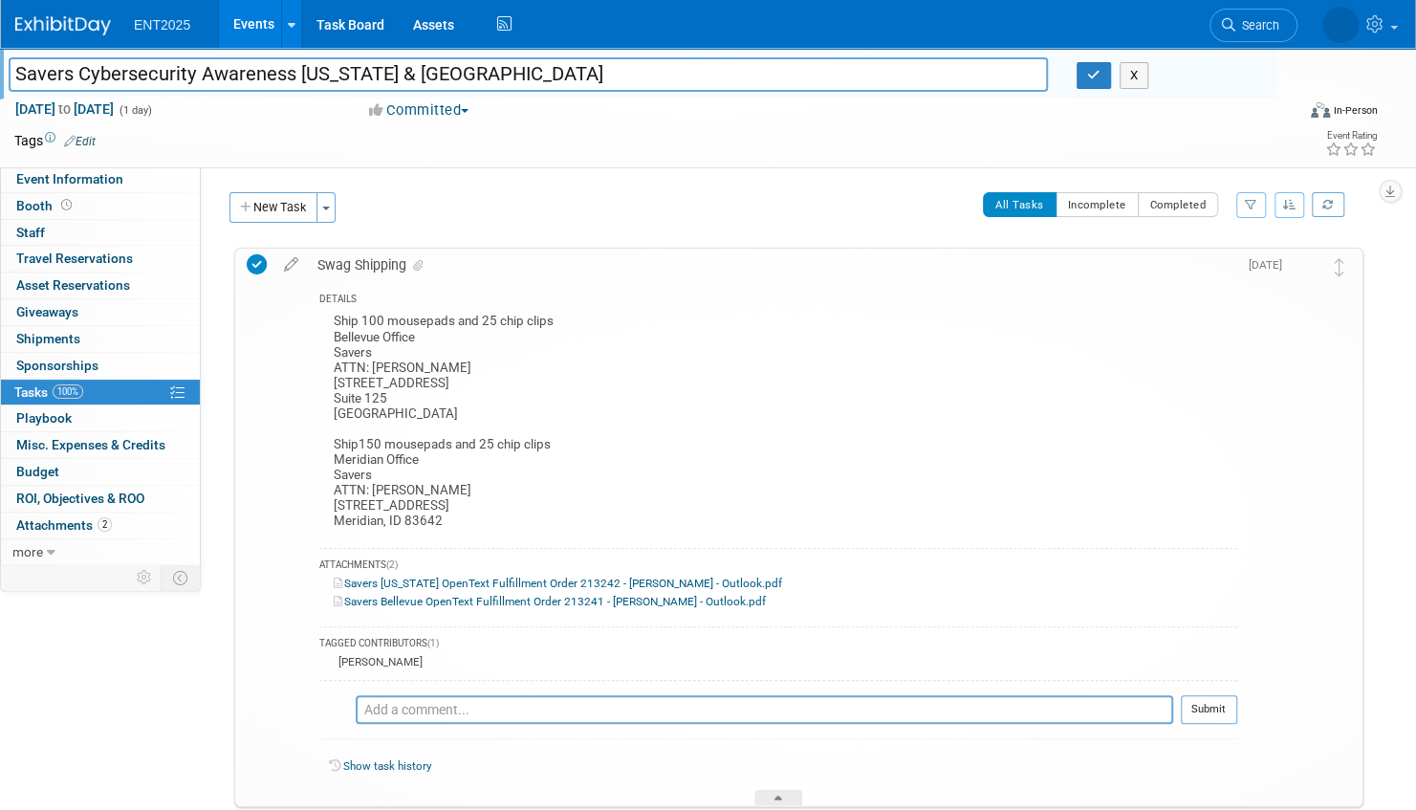
drag, startPoint x: 425, startPoint y: 74, endPoint x: 19, endPoint y: 74, distance: 406.3
click at [19, 74] on input "Savers Cybersecurity Awareness [US_STATE] & [GEOGRAPHIC_DATA]" at bounding box center [528, 73] width 1039 height 33
click at [1095, 74] on icon "button" at bounding box center [1093, 75] width 13 height 12
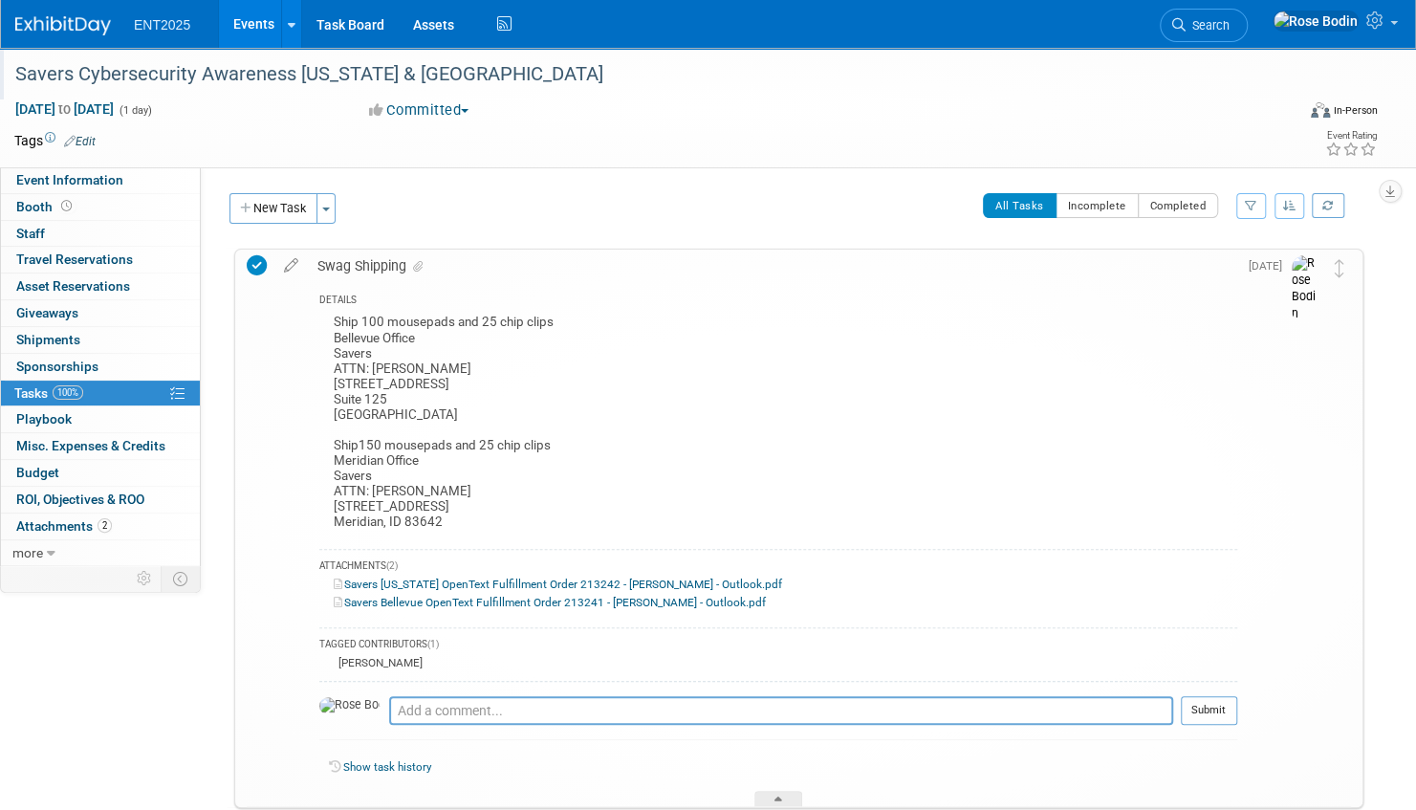
click at [251, 15] on link "Events" at bounding box center [254, 24] width 70 height 48
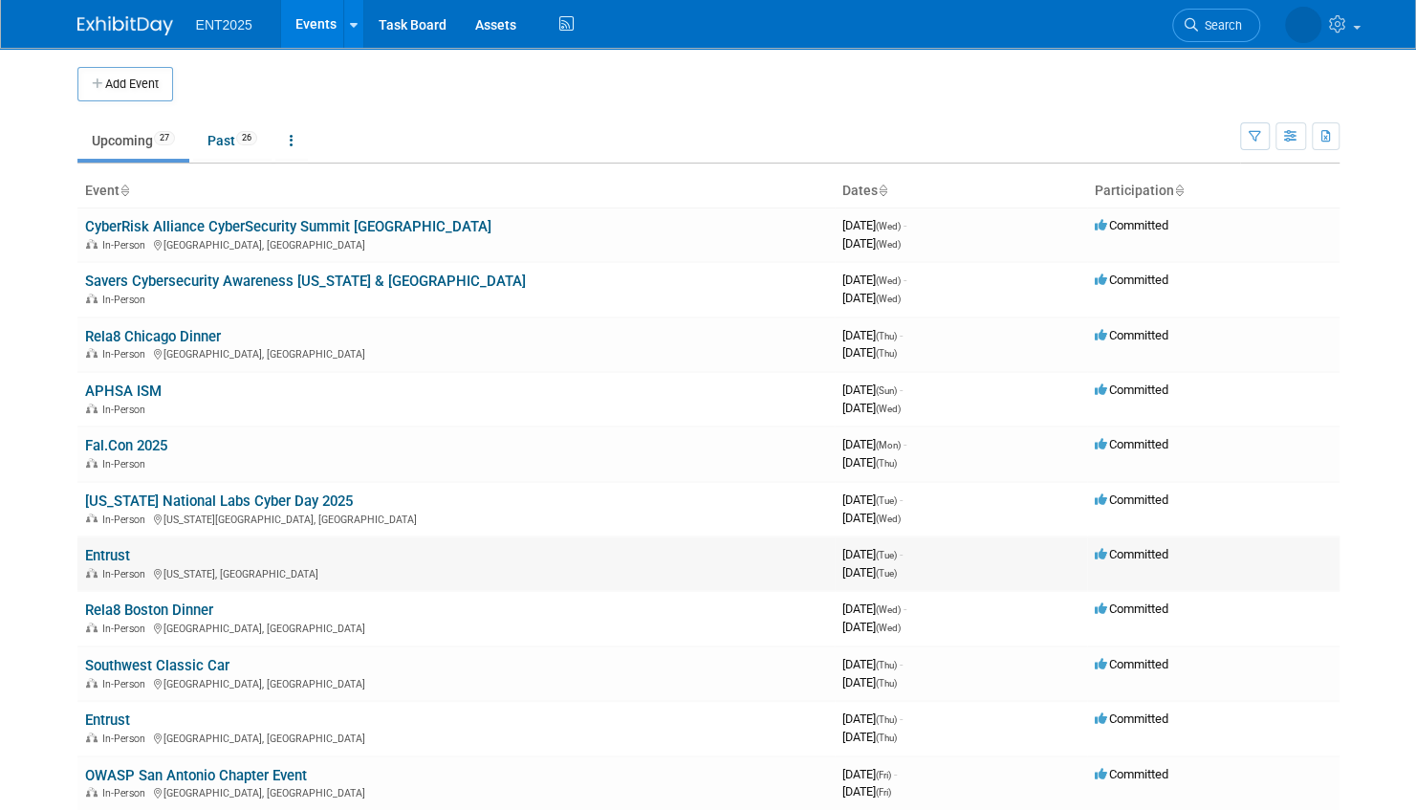
click at [106, 551] on link "Entrust" at bounding box center [107, 555] width 45 height 17
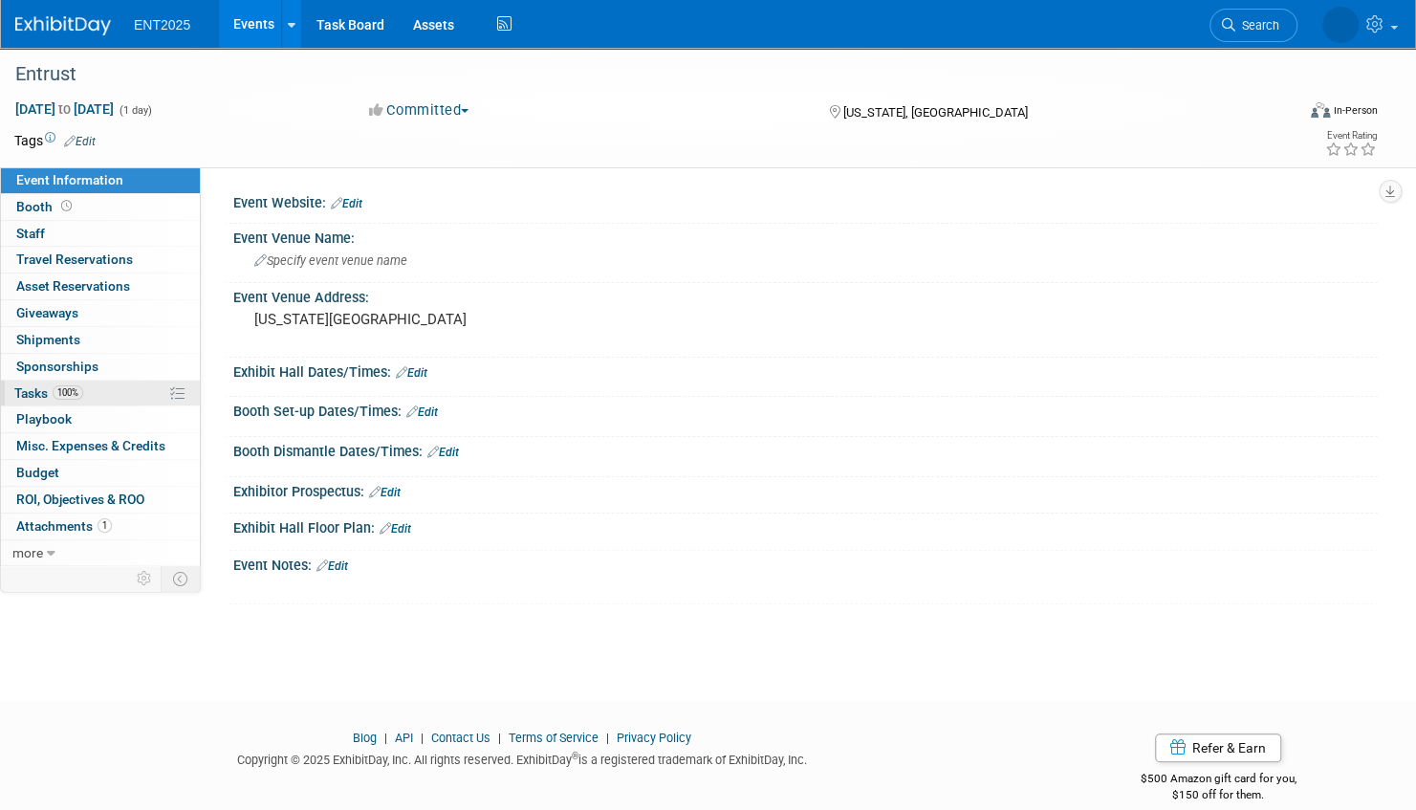
click at [124, 387] on link "100% Tasks 100%" at bounding box center [100, 394] width 199 height 26
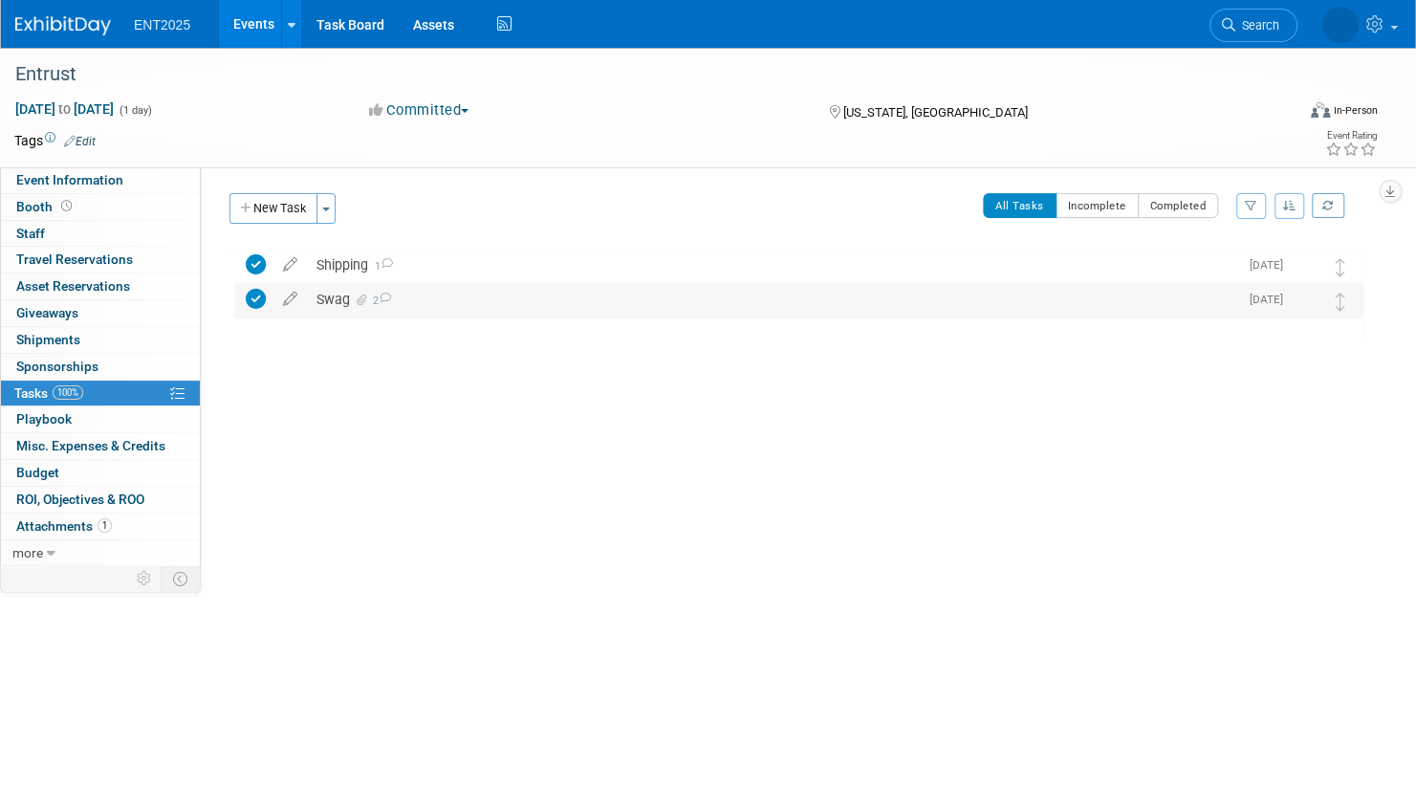
click at [444, 300] on div "Swag 2" at bounding box center [772, 299] width 931 height 33
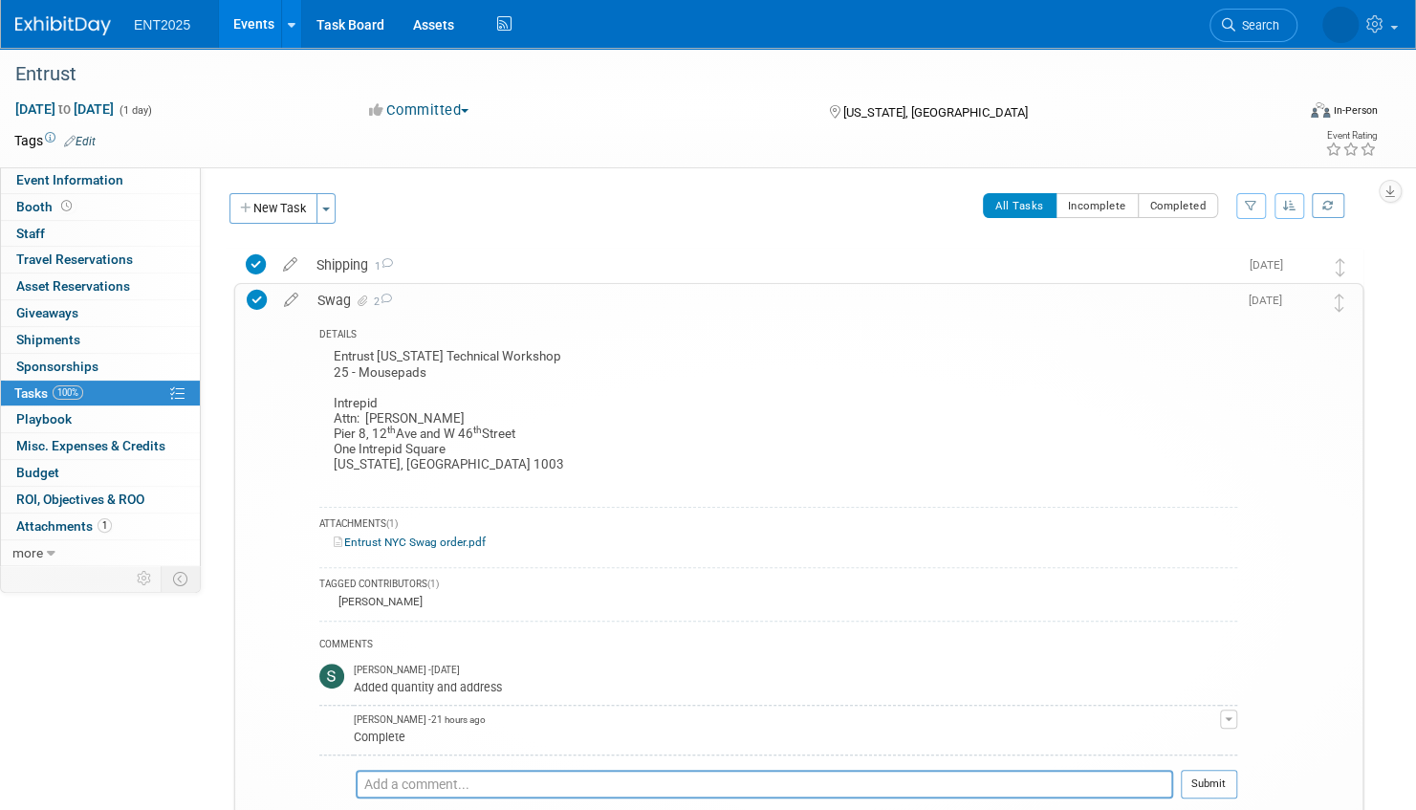
click at [444, 300] on div "Swag 2" at bounding box center [772, 300] width 929 height 33
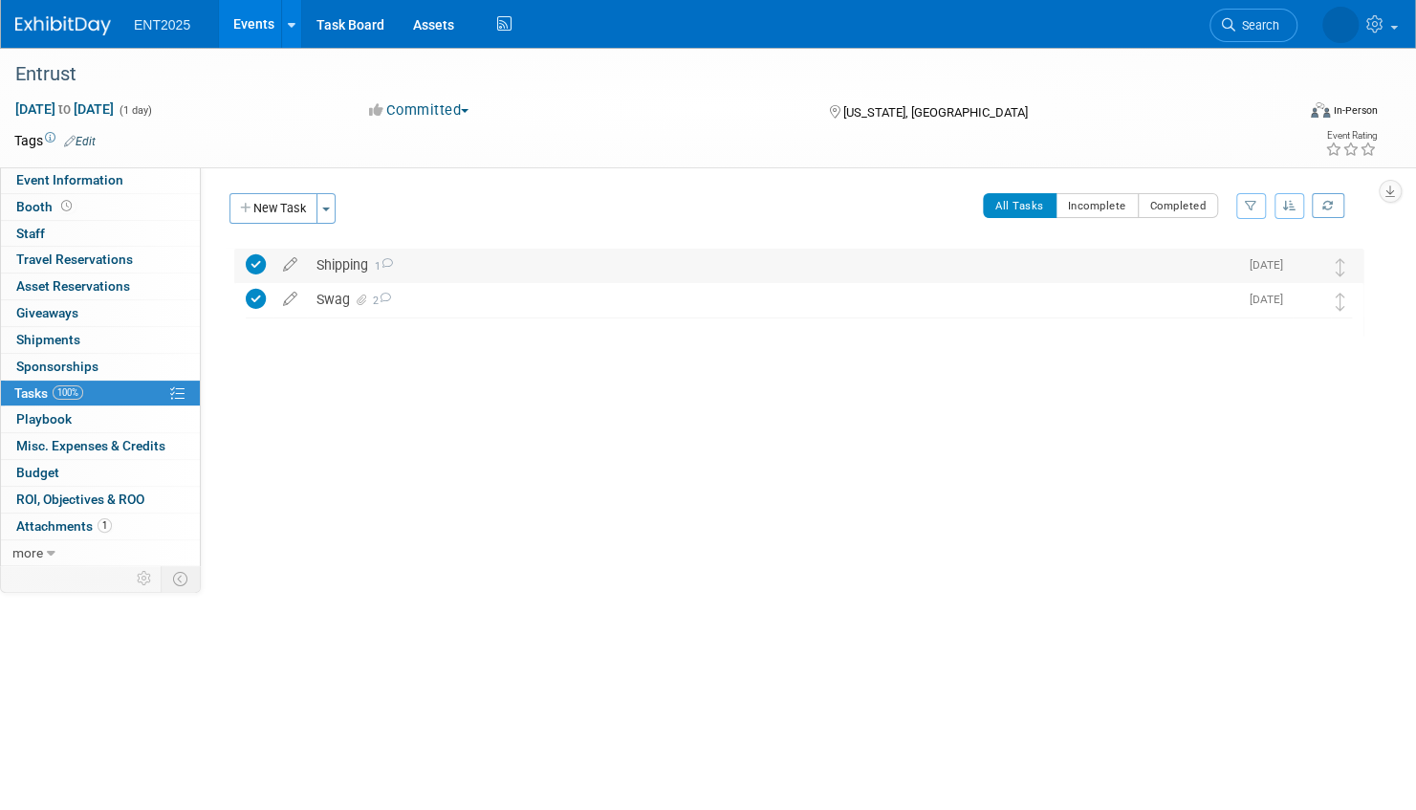
click at [452, 266] on div "Shipping 1" at bounding box center [772, 265] width 931 height 33
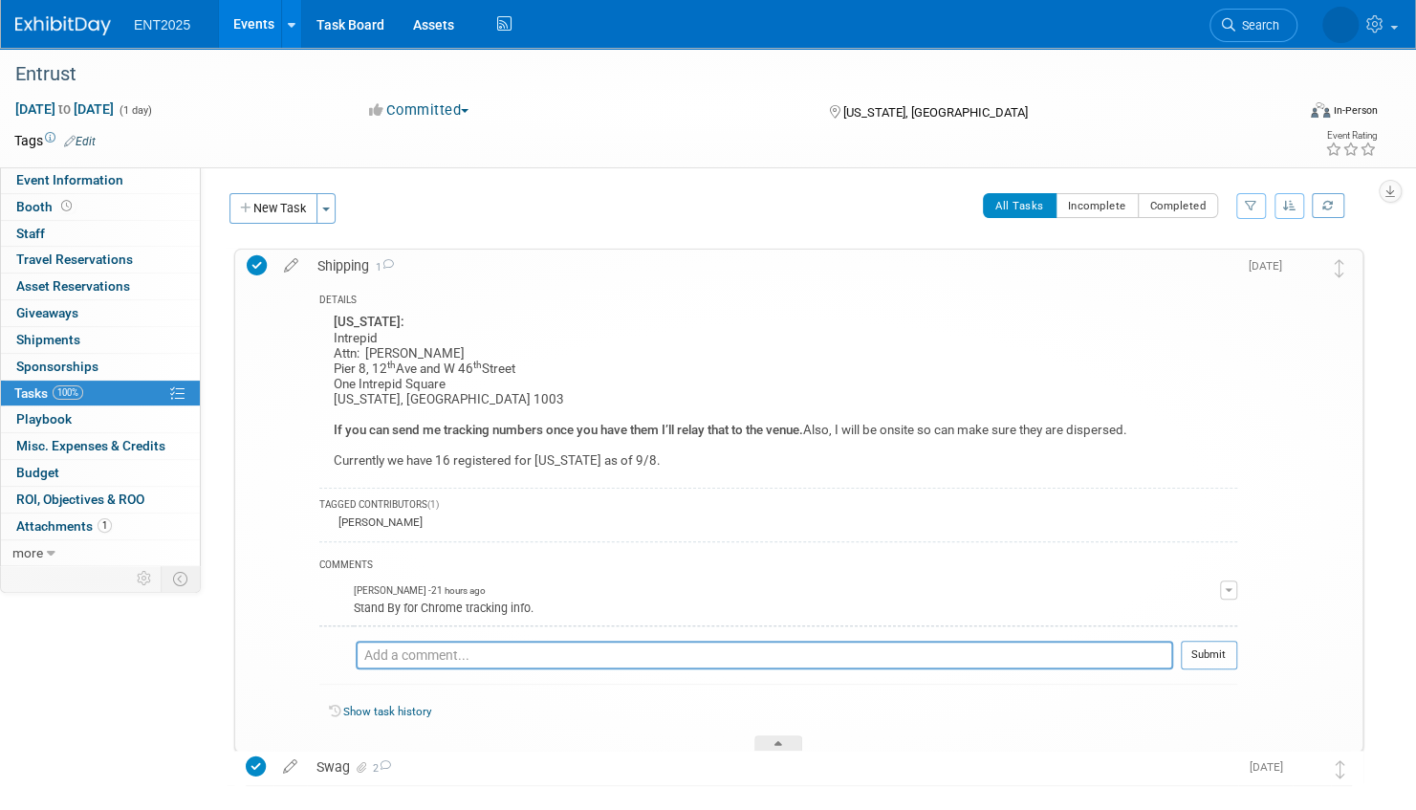
click at [452, 266] on div "Shipping 1" at bounding box center [772, 266] width 929 height 33
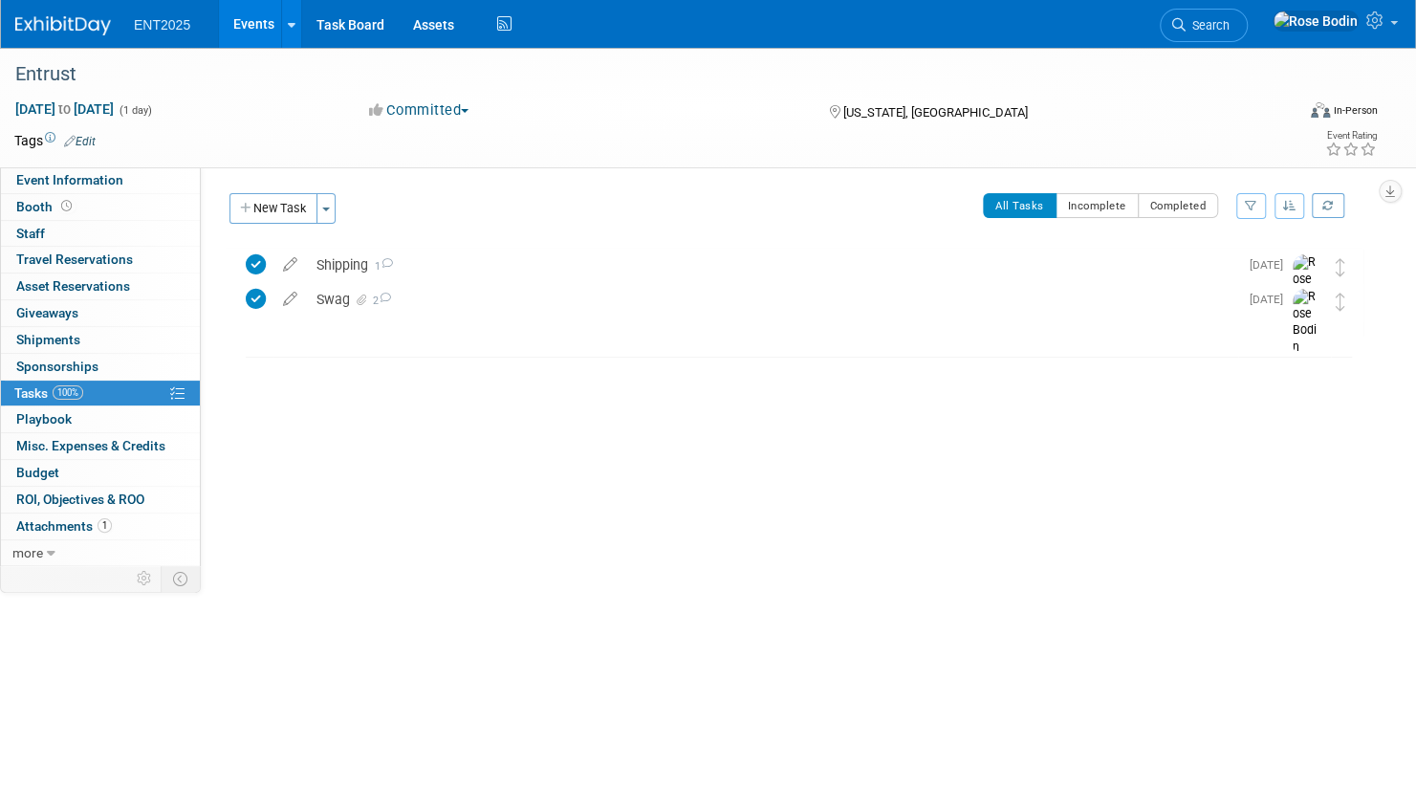
click at [258, 22] on link "Events" at bounding box center [254, 24] width 70 height 48
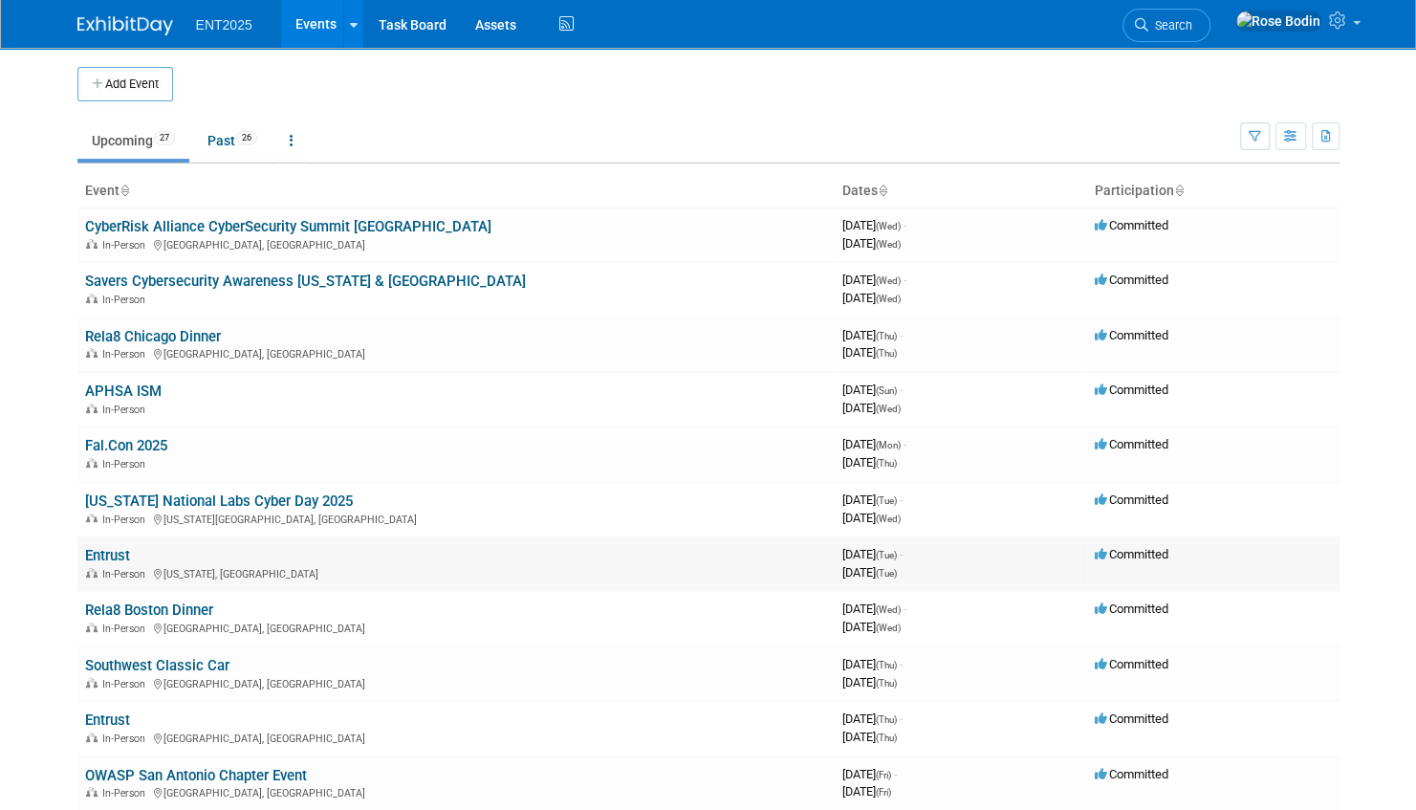
drag, startPoint x: 141, startPoint y: 555, endPoint x: 79, endPoint y: 554, distance: 62.2
click at [79, 554] on td "Entrust In-Person New York, NY" at bounding box center [455, 563] width 757 height 54
copy link "Entrust"
click at [106, 720] on link "Entrust" at bounding box center [107, 719] width 45 height 17
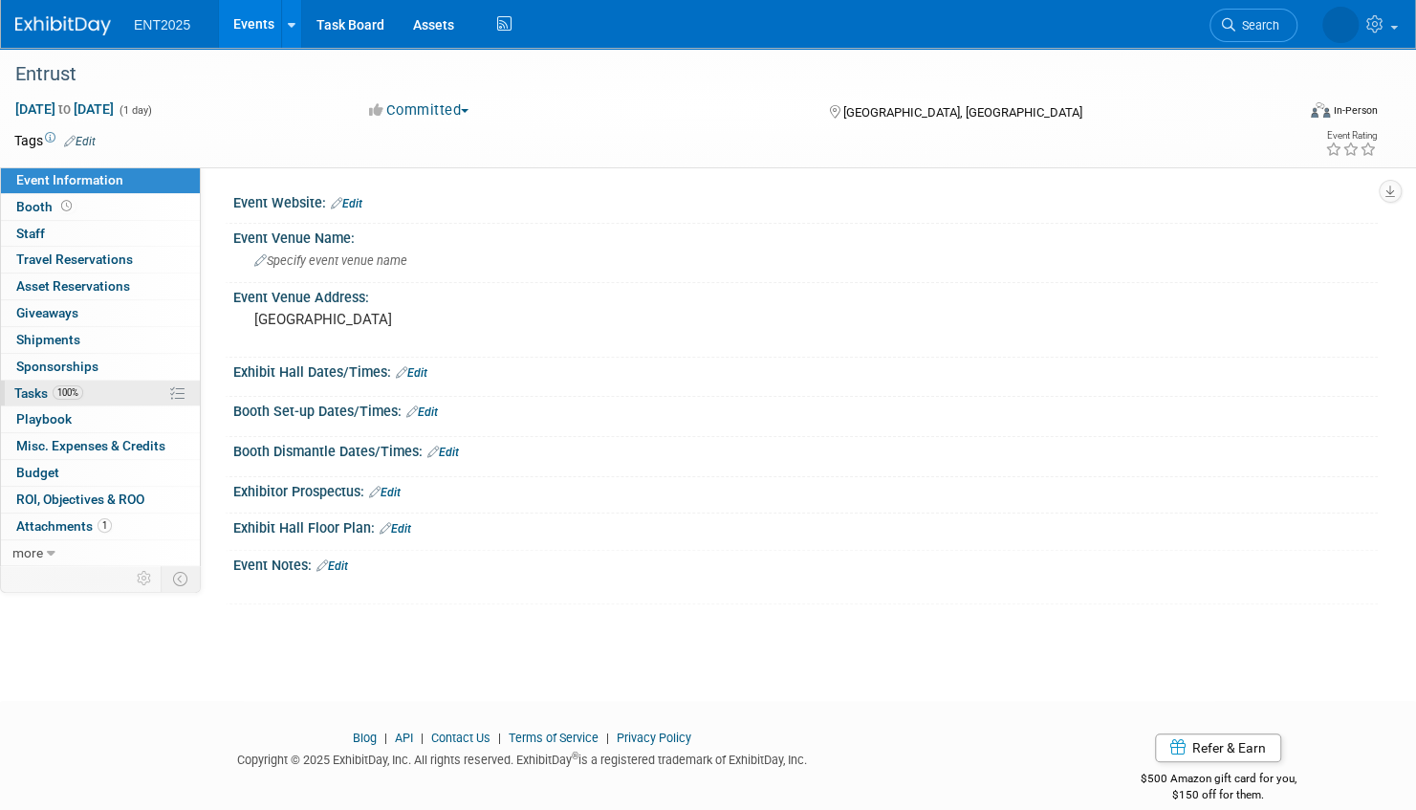
click at [127, 387] on link "100% Tasks 100%" at bounding box center [100, 394] width 199 height 26
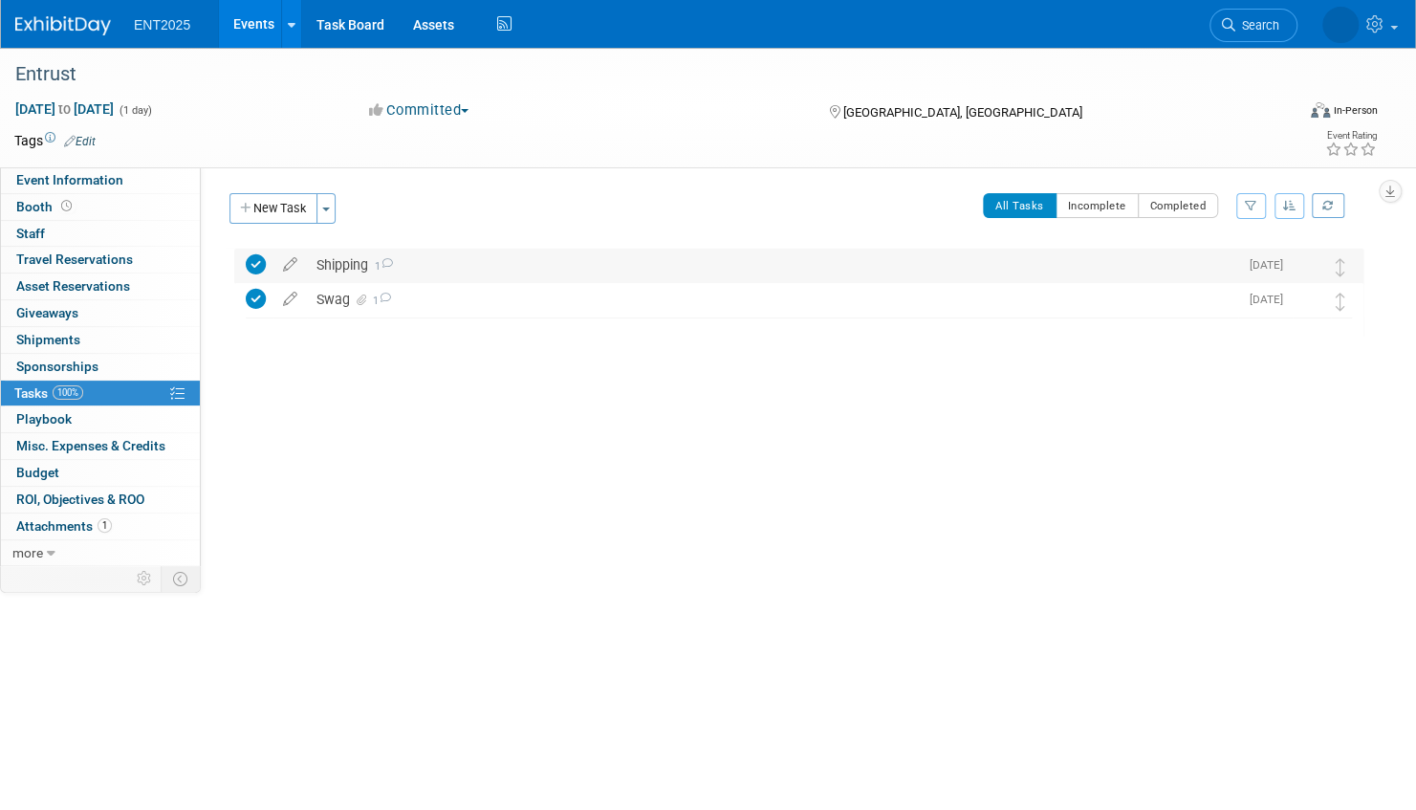
click at [494, 276] on div "Shipping 1" at bounding box center [772, 265] width 931 height 33
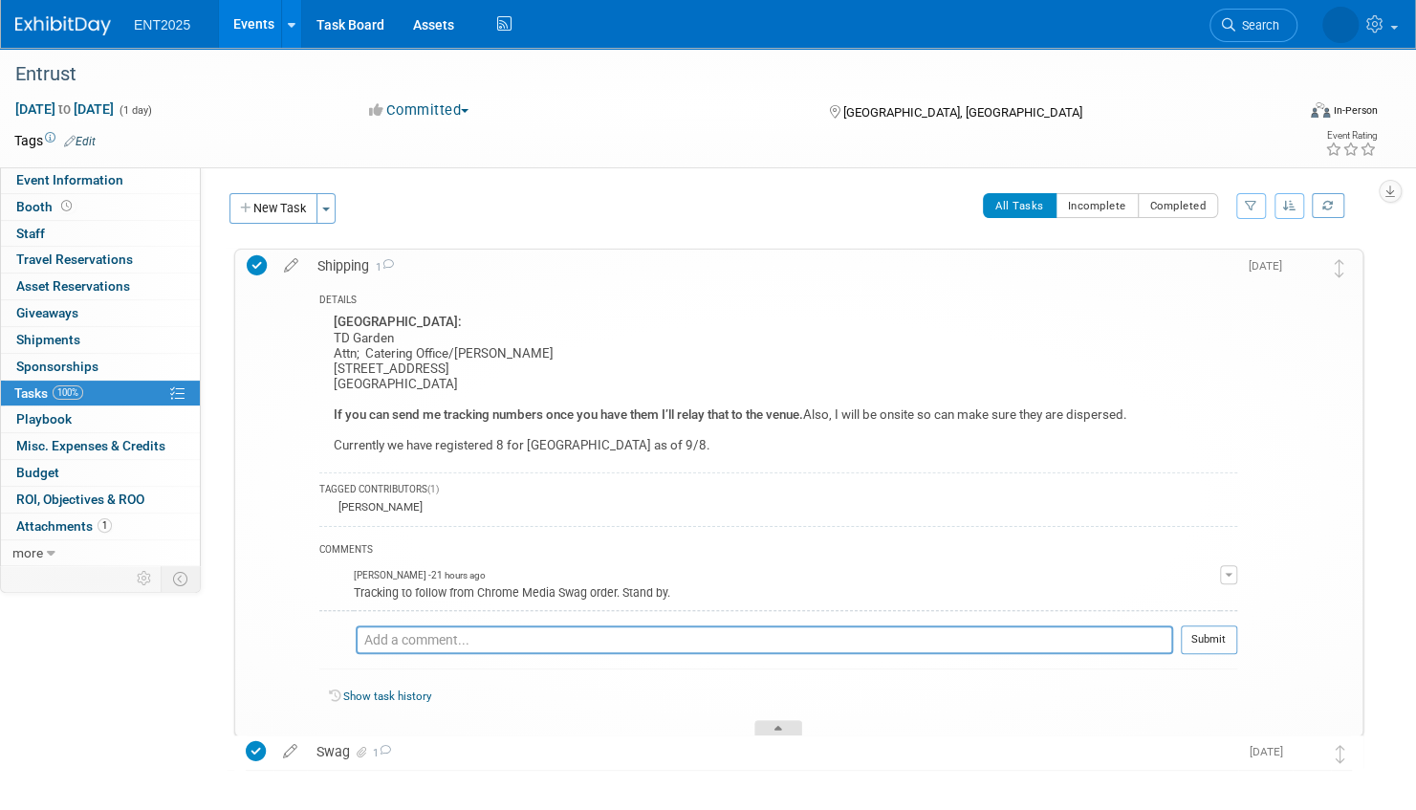
click at [785, 723] on div at bounding box center [778, 728] width 48 height 16
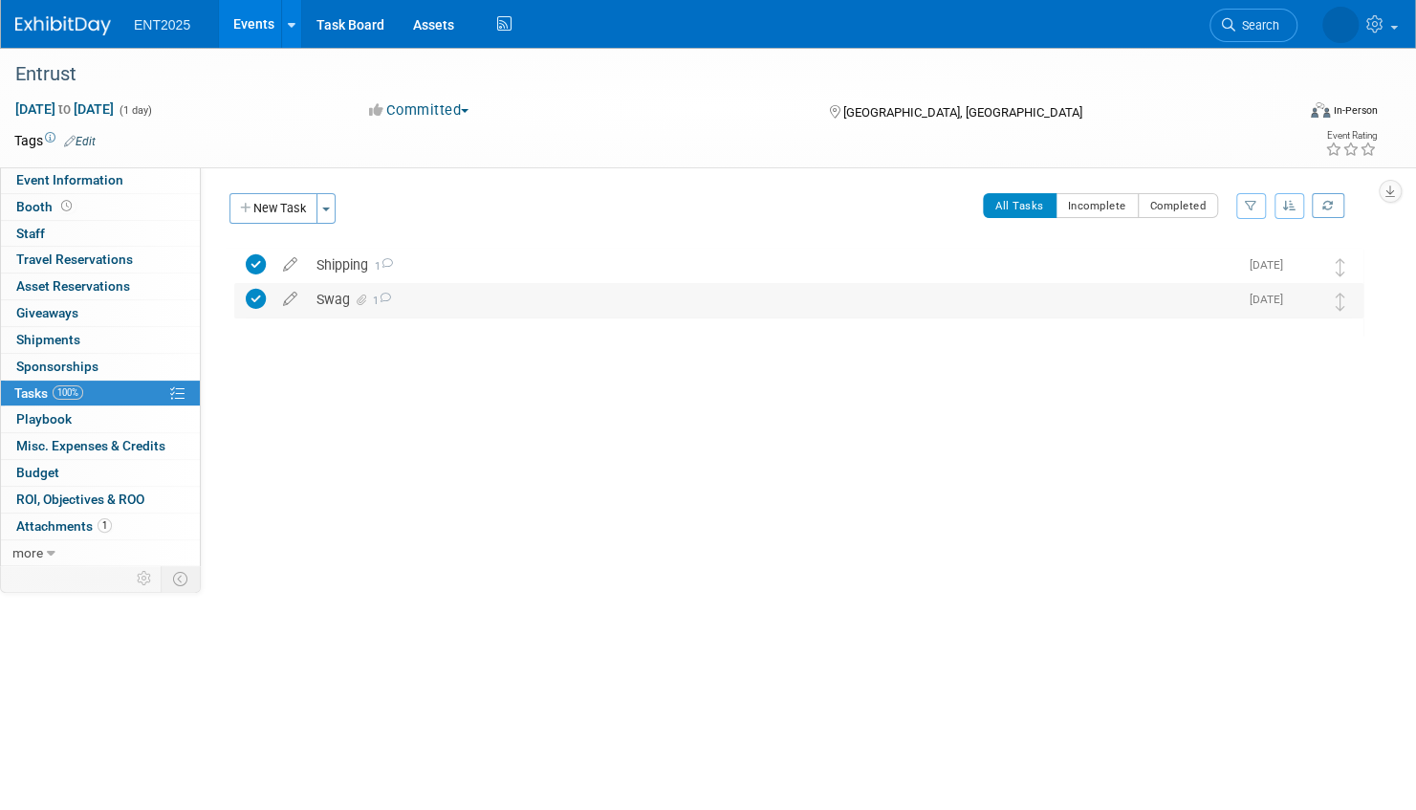
click at [525, 301] on div "Swag 1" at bounding box center [772, 299] width 931 height 33
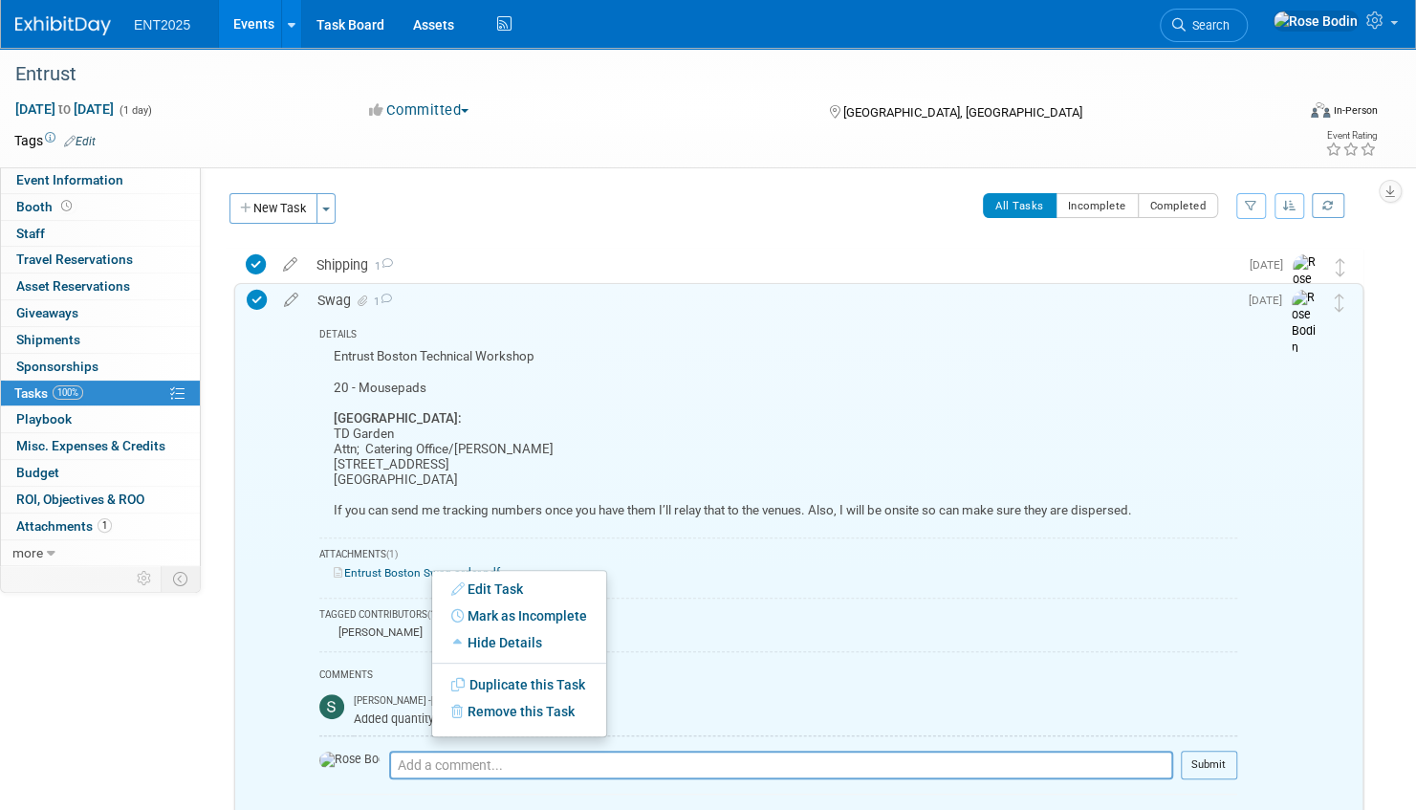
click at [429, 572] on link "Entrust Boston Swag order.pdf" at bounding box center [417, 572] width 166 height 13
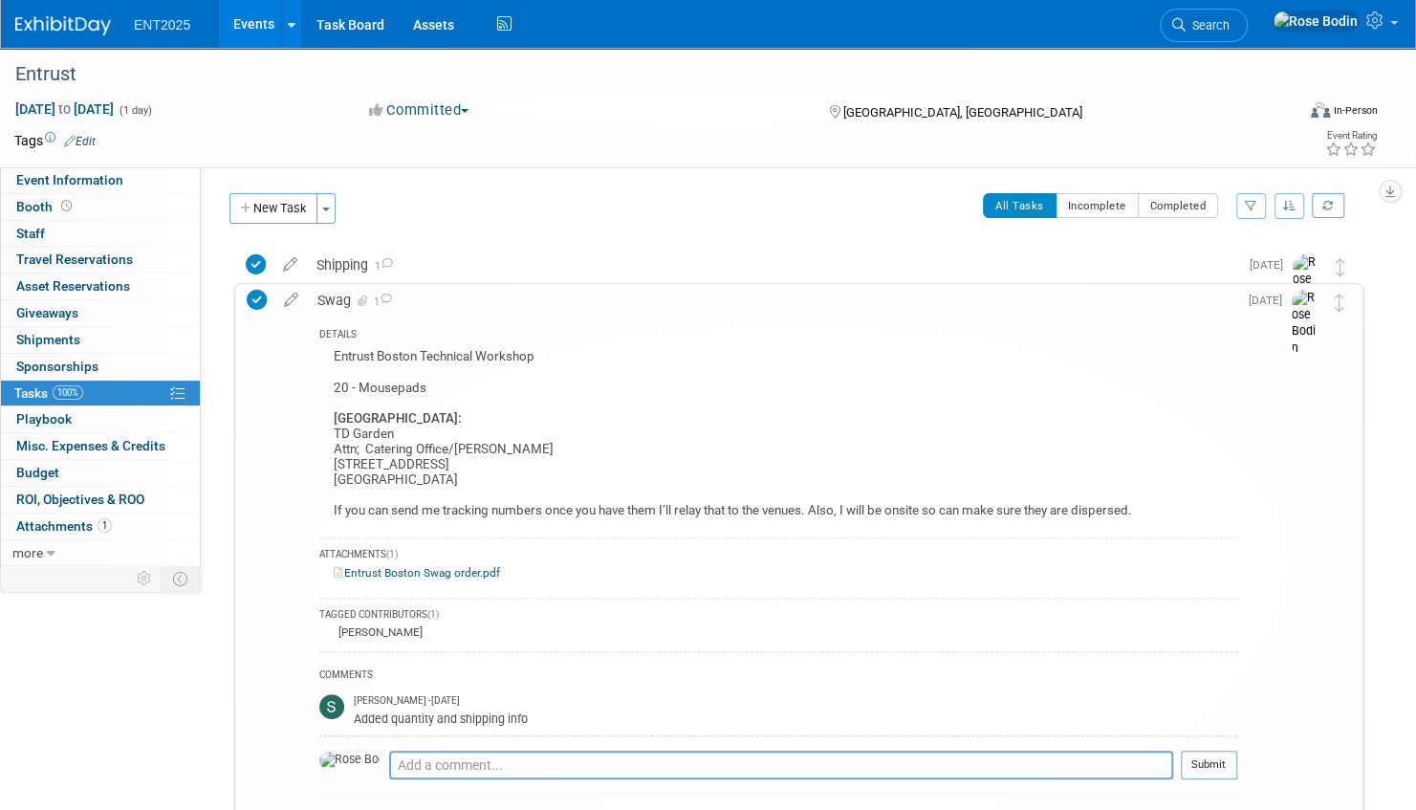
click at [256, 23] on link "Events" at bounding box center [254, 24] width 70 height 48
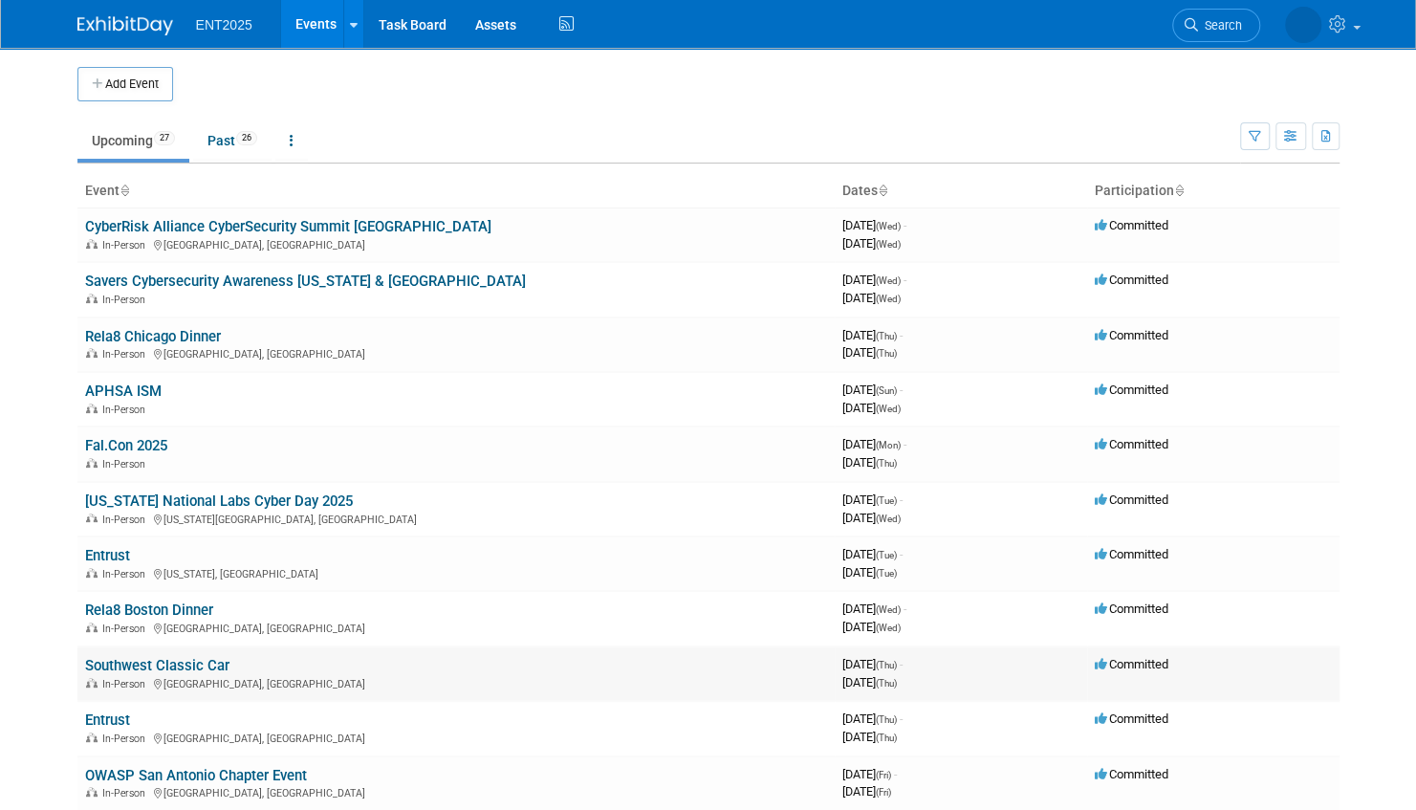
click at [168, 664] on link "Southwest Classic Car" at bounding box center [157, 665] width 144 height 17
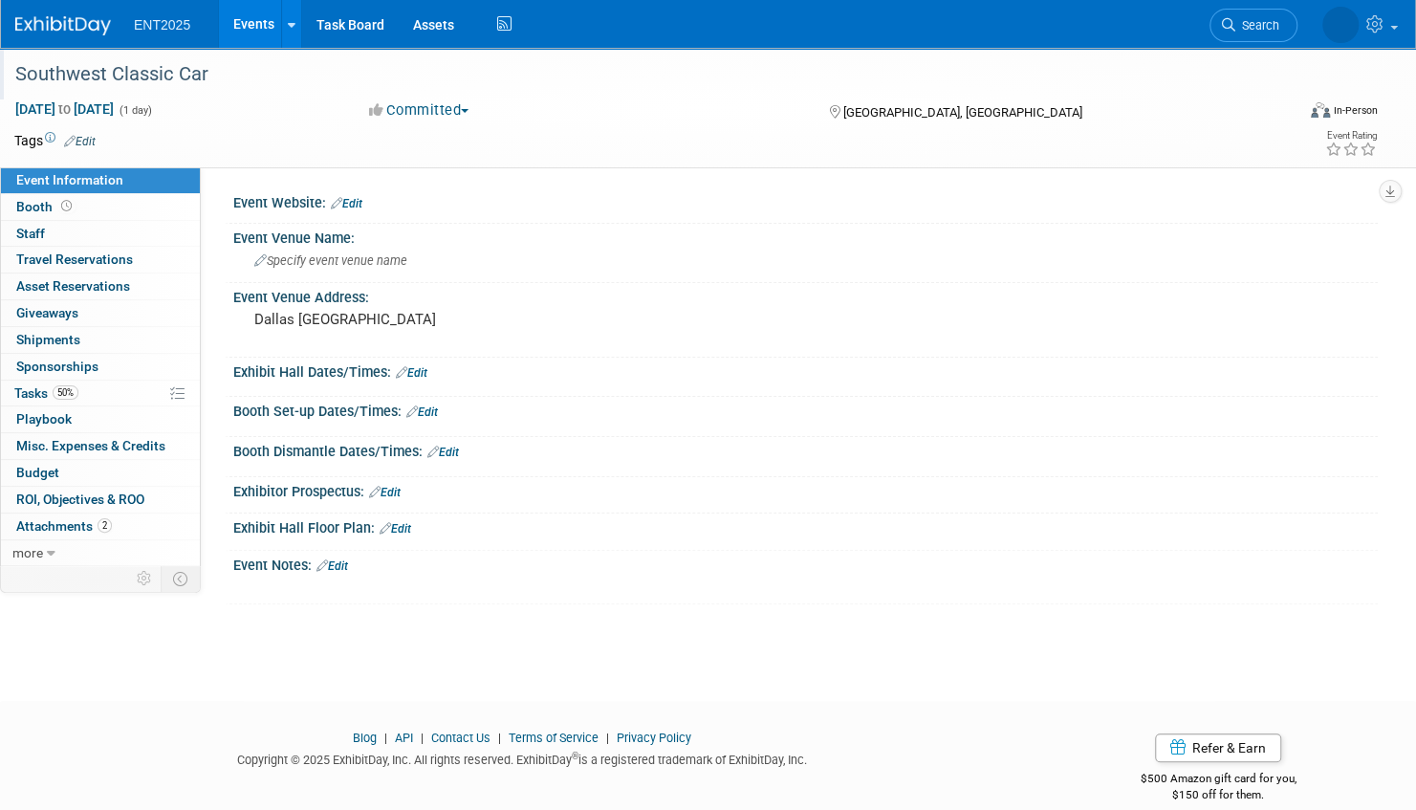
click at [219, 82] on div "Southwest Classic Car" at bounding box center [635, 74] width 1253 height 34
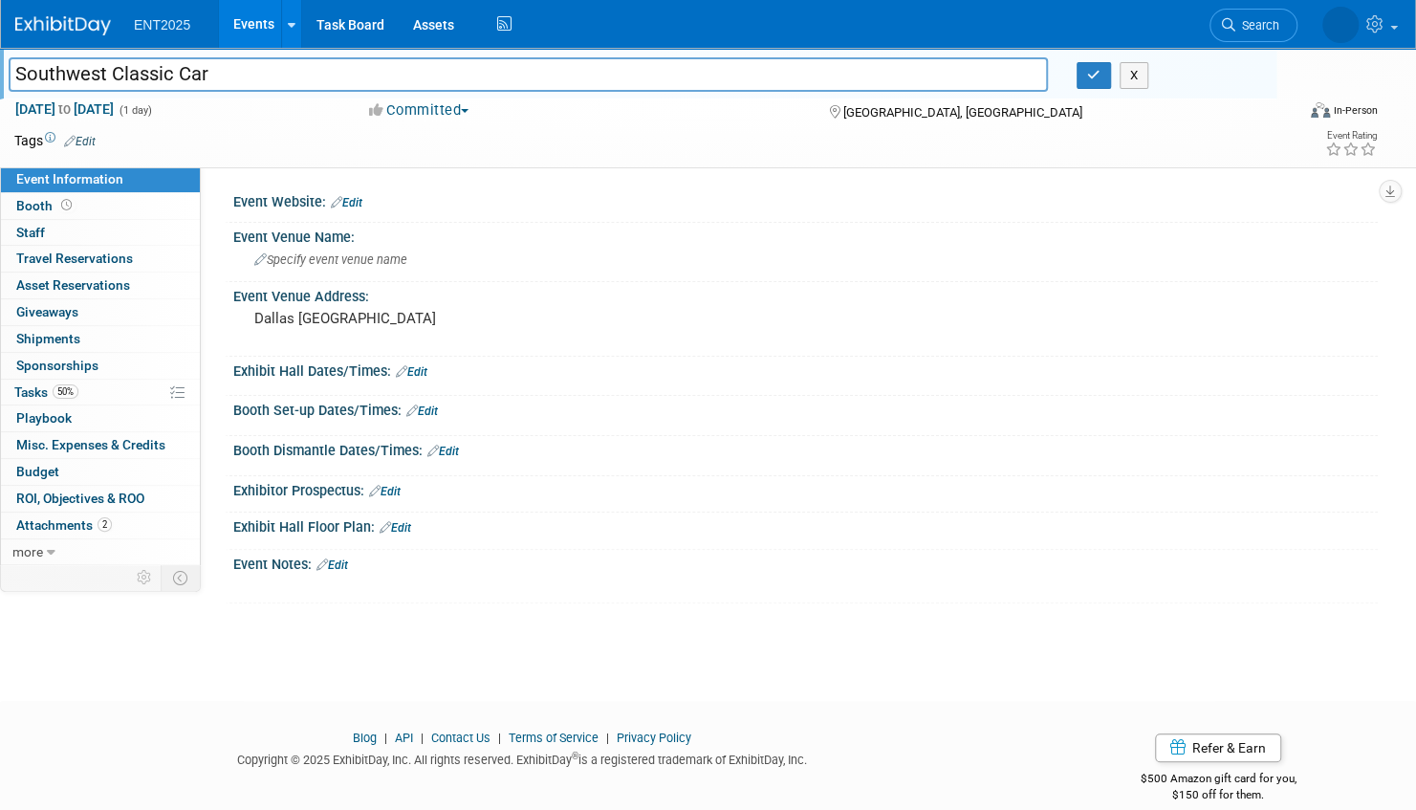
drag, startPoint x: 219, startPoint y: 75, endPoint x: 17, endPoint y: 80, distance: 201.8
click at [17, 80] on input "Southwest Classic Car" at bounding box center [528, 73] width 1039 height 33
click at [1092, 71] on icon "button" at bounding box center [1093, 75] width 13 height 12
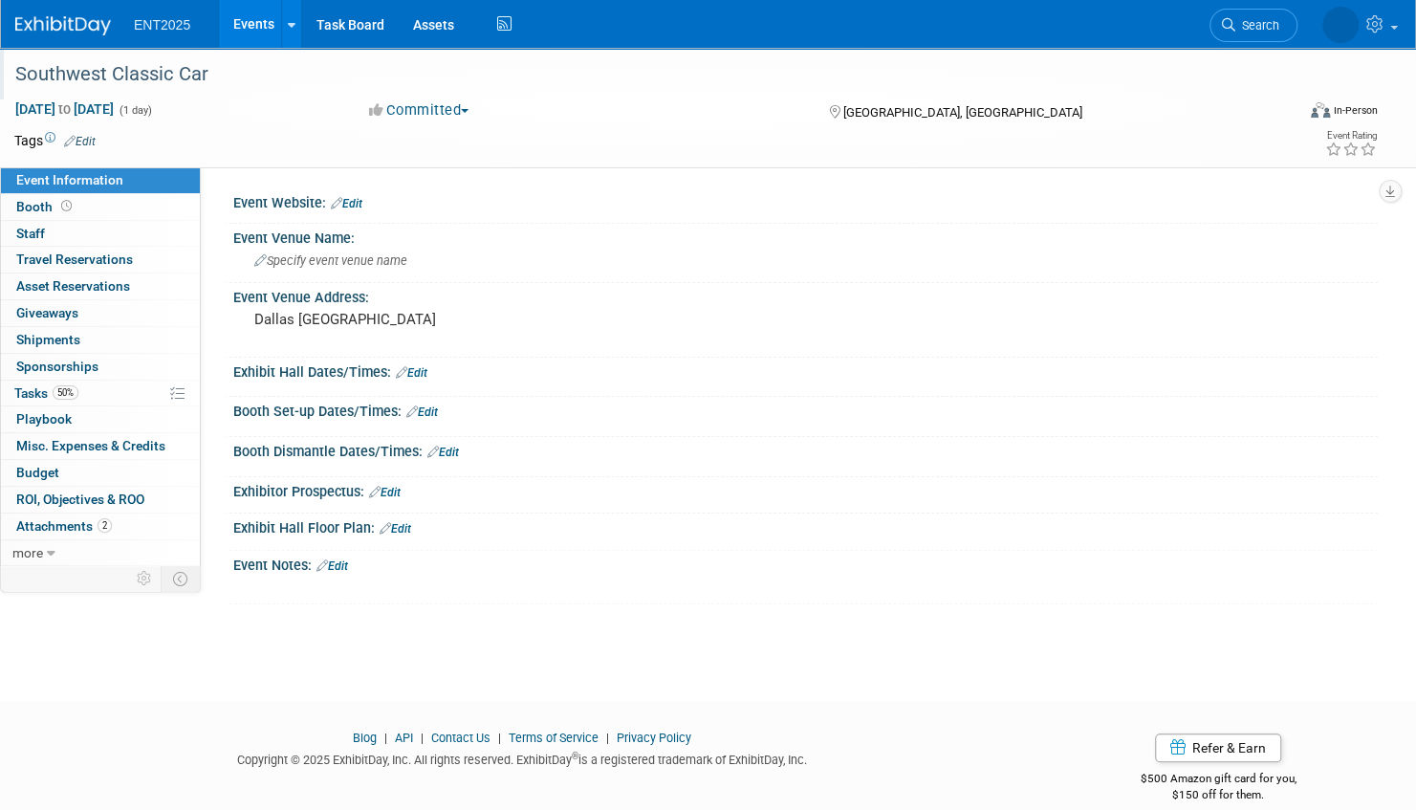
click at [264, 25] on link "Events" at bounding box center [254, 24] width 70 height 48
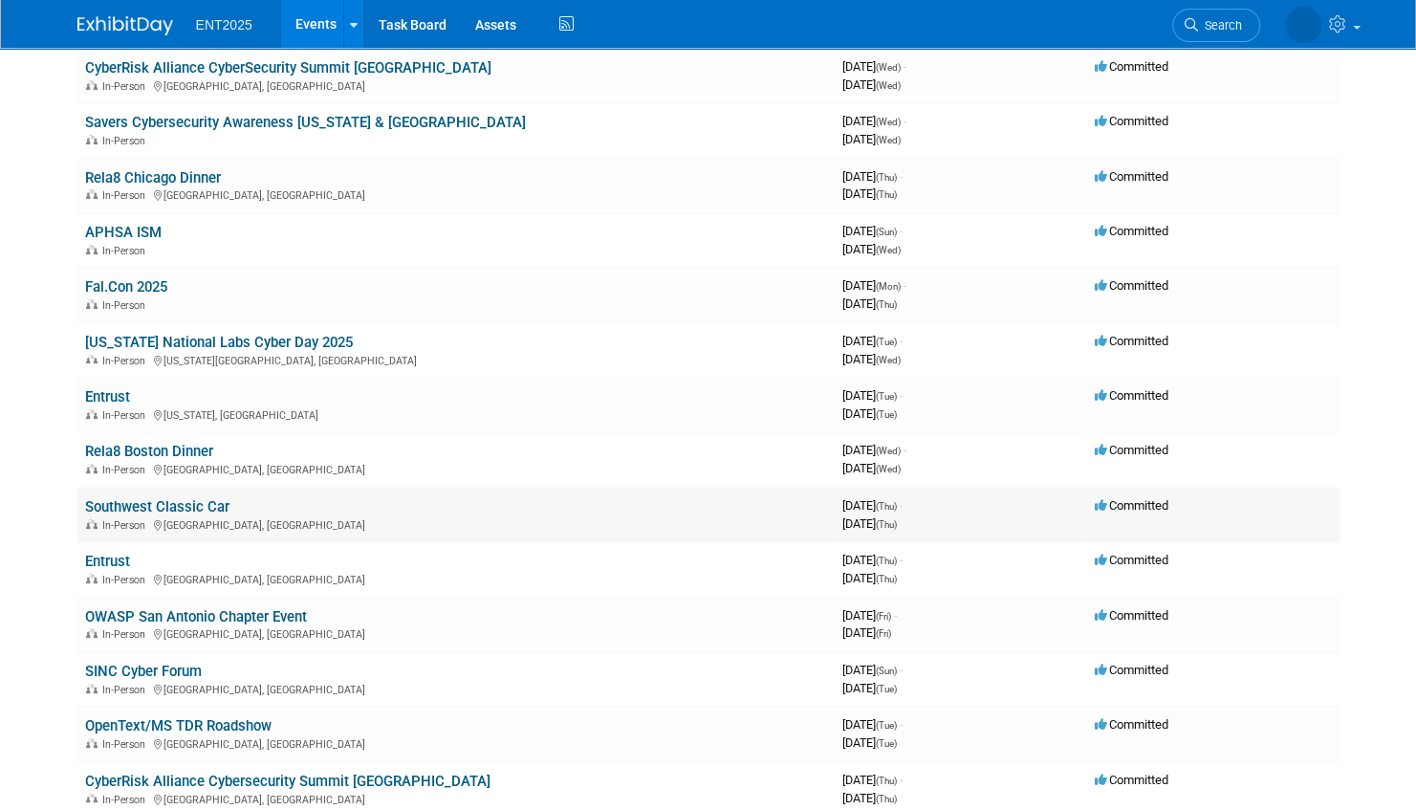
scroll to position [191, 0]
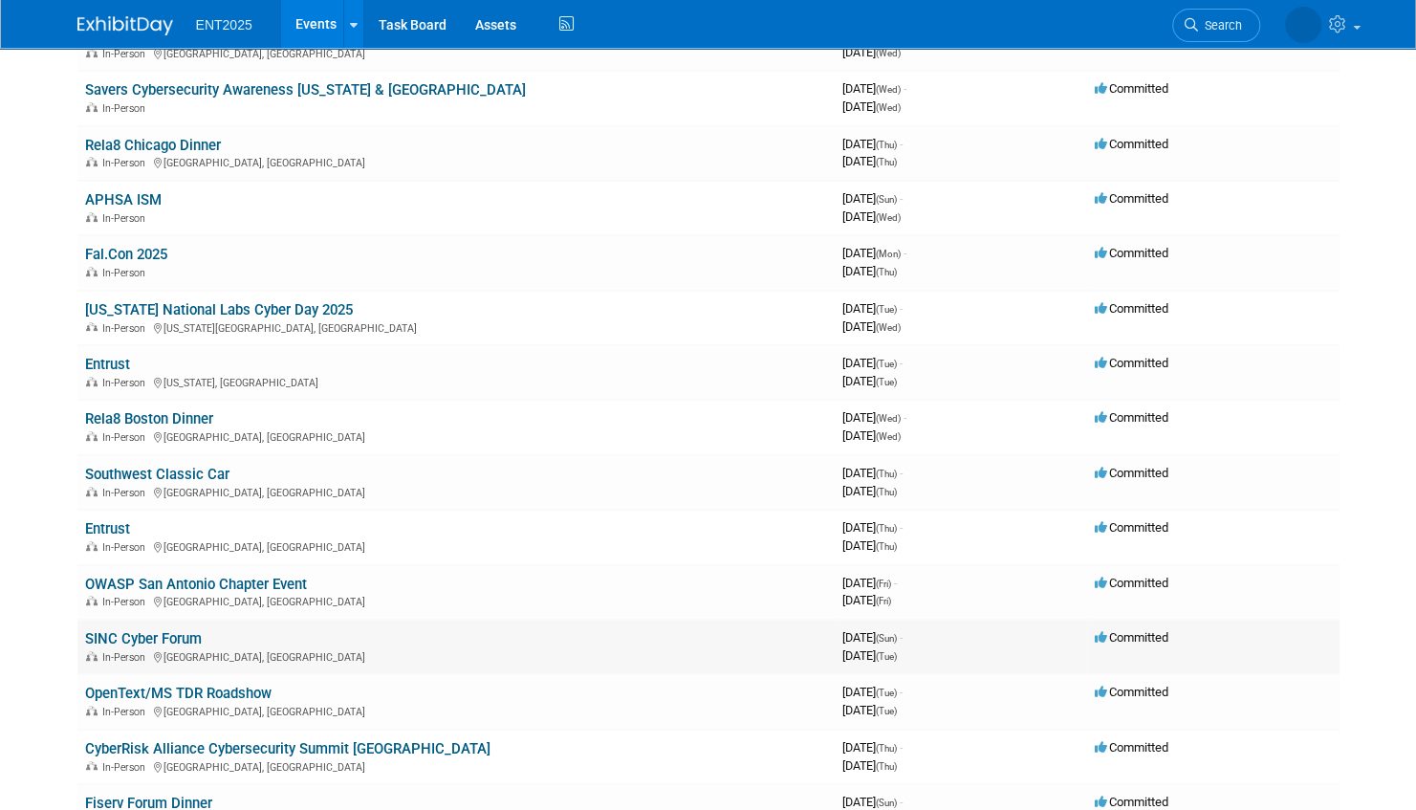
click at [184, 636] on link "SINC Cyber Forum" at bounding box center [143, 638] width 117 height 17
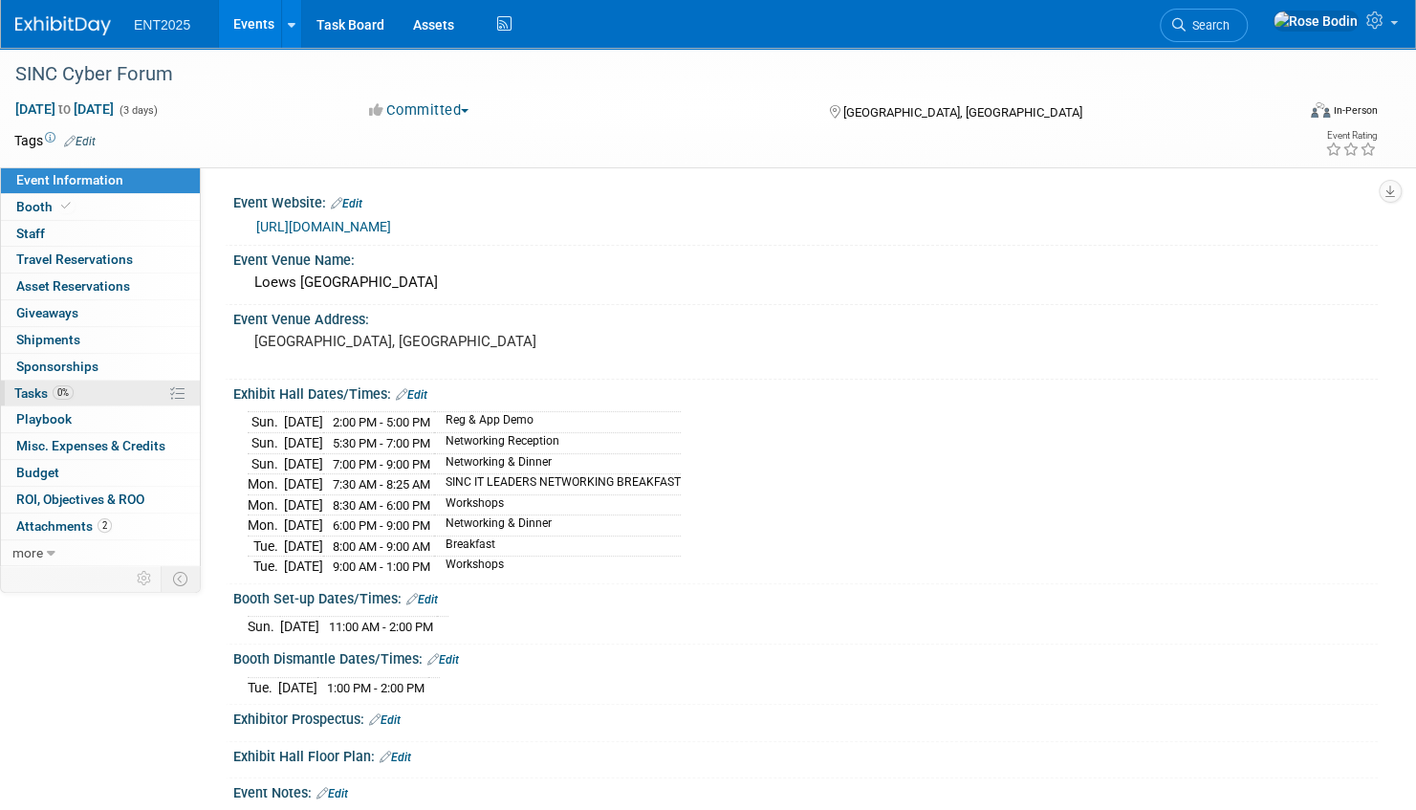
click at [134, 390] on link "0% Tasks 0%" at bounding box center [100, 394] width 199 height 26
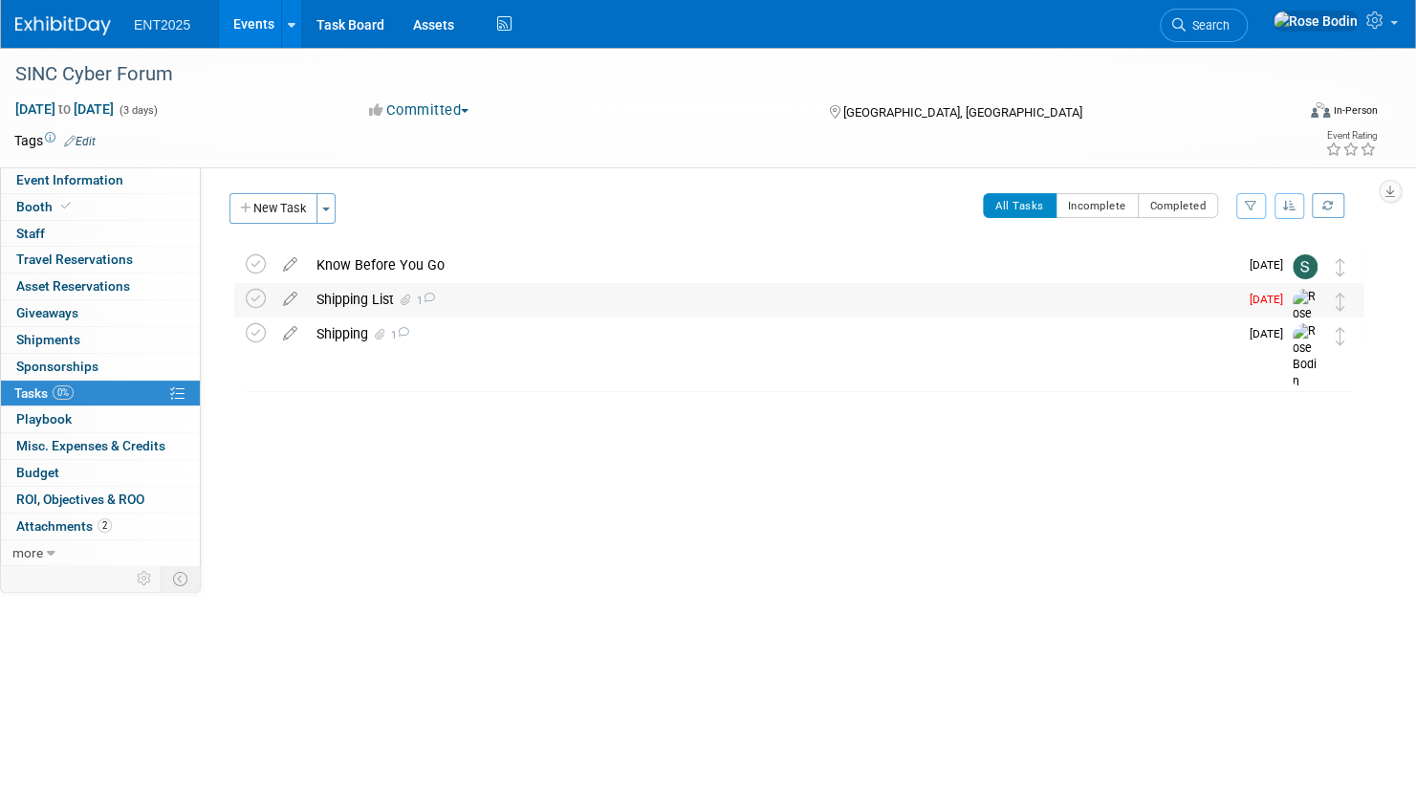
click at [489, 305] on div "Shipping List 1" at bounding box center [772, 299] width 931 height 33
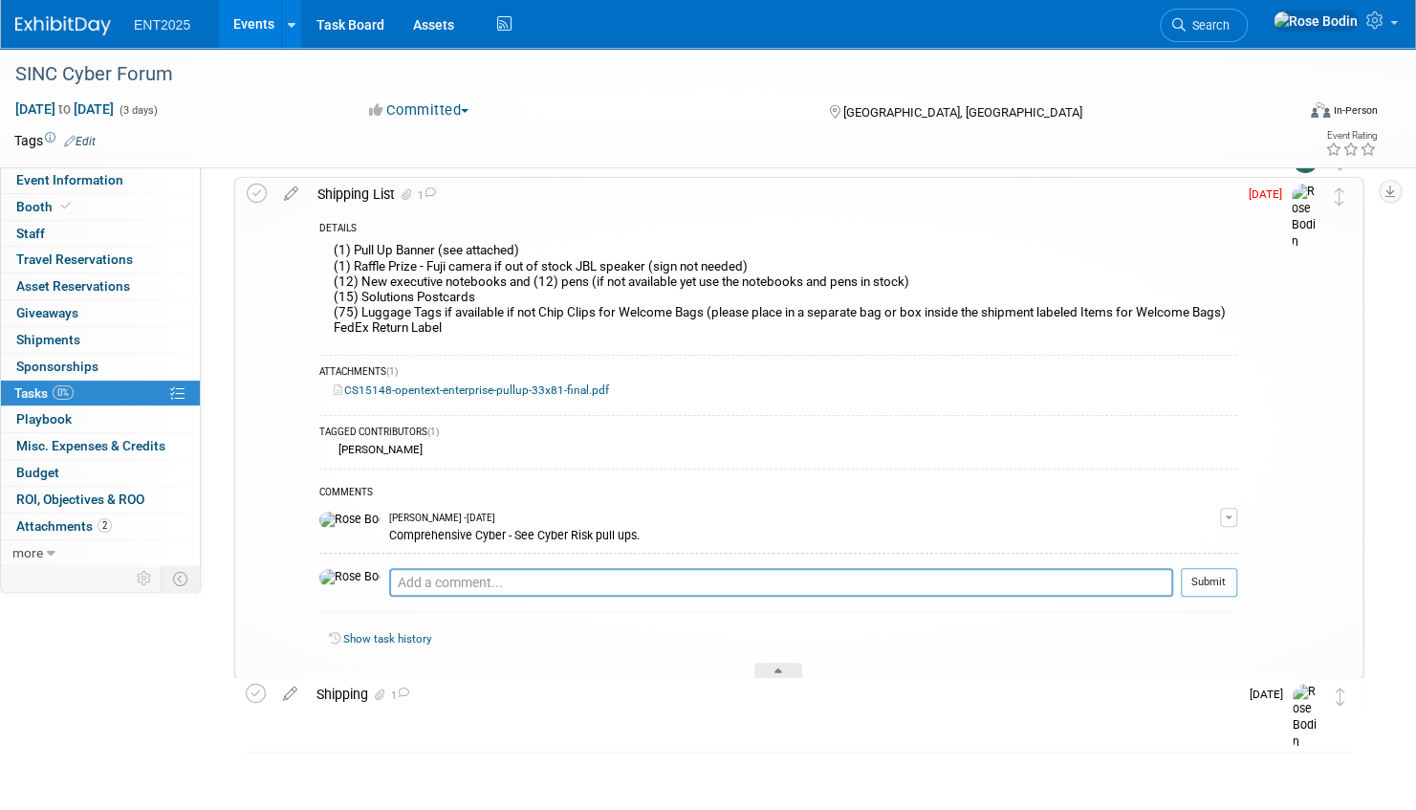
scroll to position [124, 0]
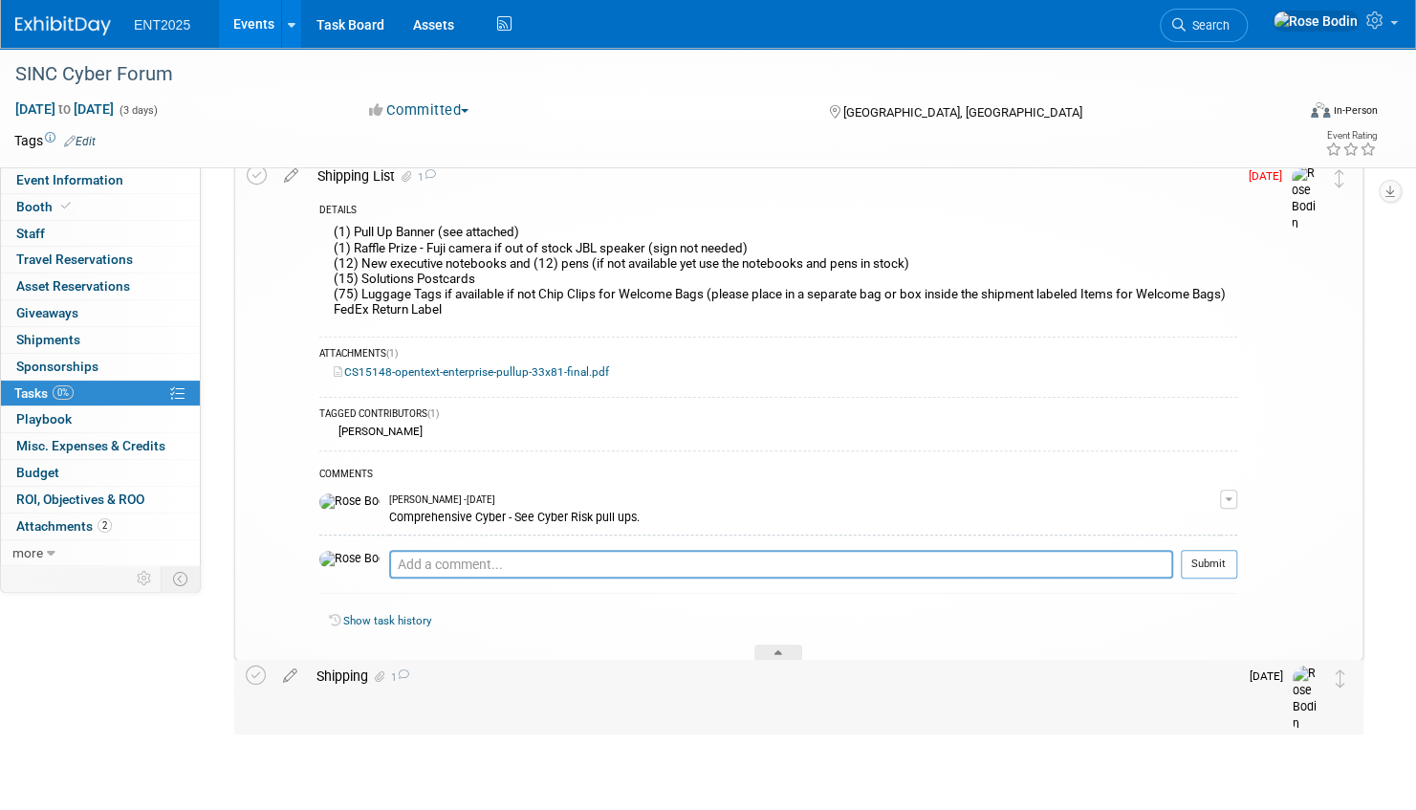
click at [507, 680] on div "Shipping 1" at bounding box center [772, 676] width 931 height 33
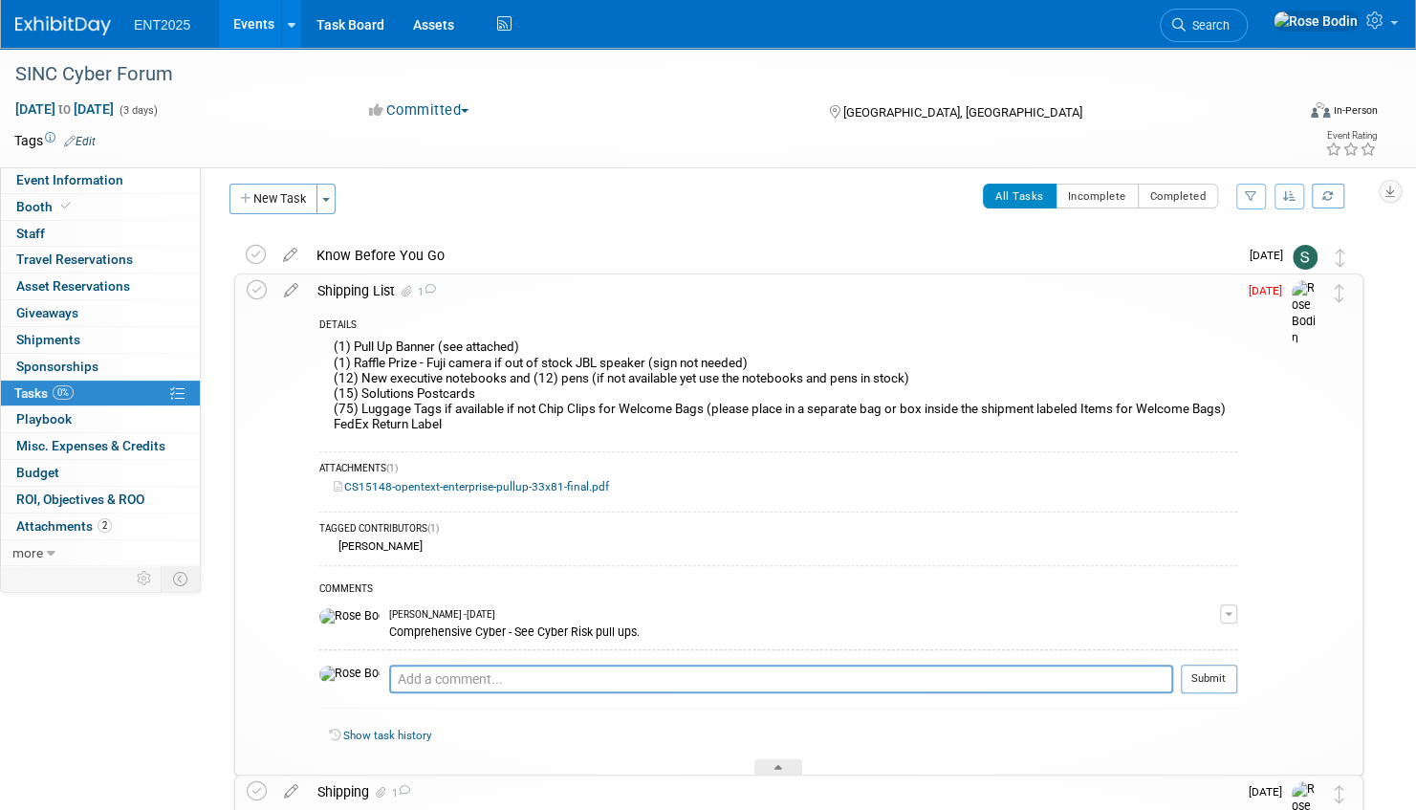
scroll to position [0, 0]
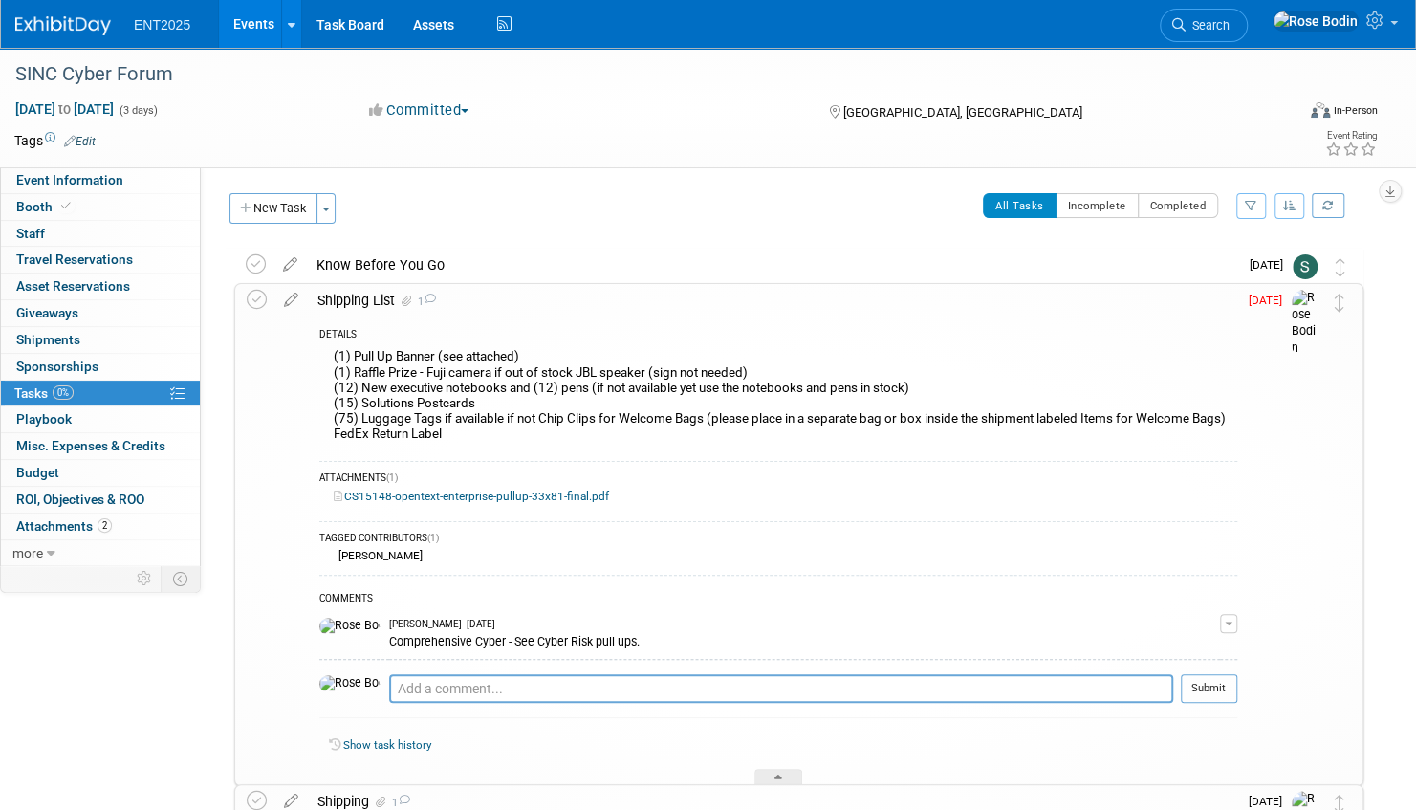
click at [252, 23] on link "Events" at bounding box center [254, 24] width 70 height 48
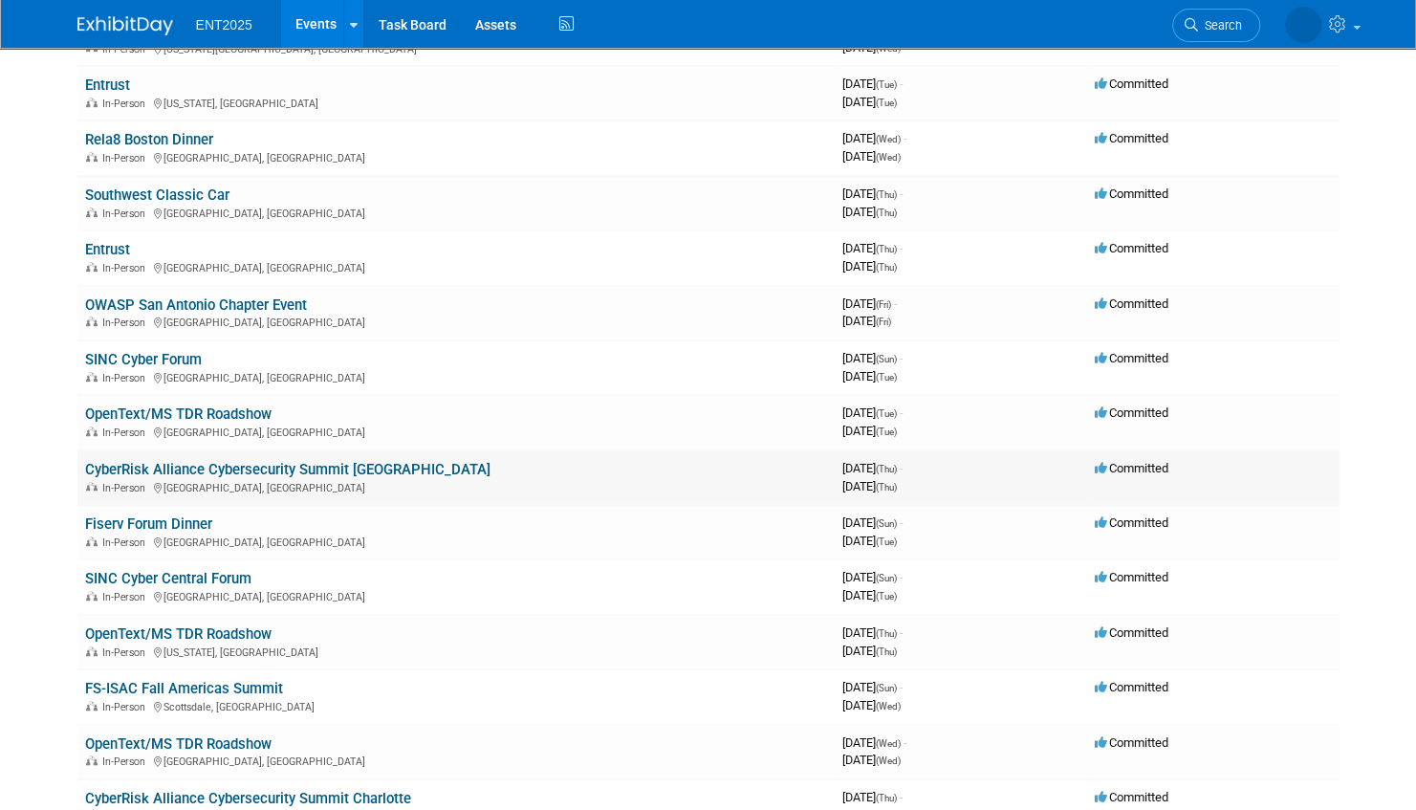
scroll to position [478, 0]
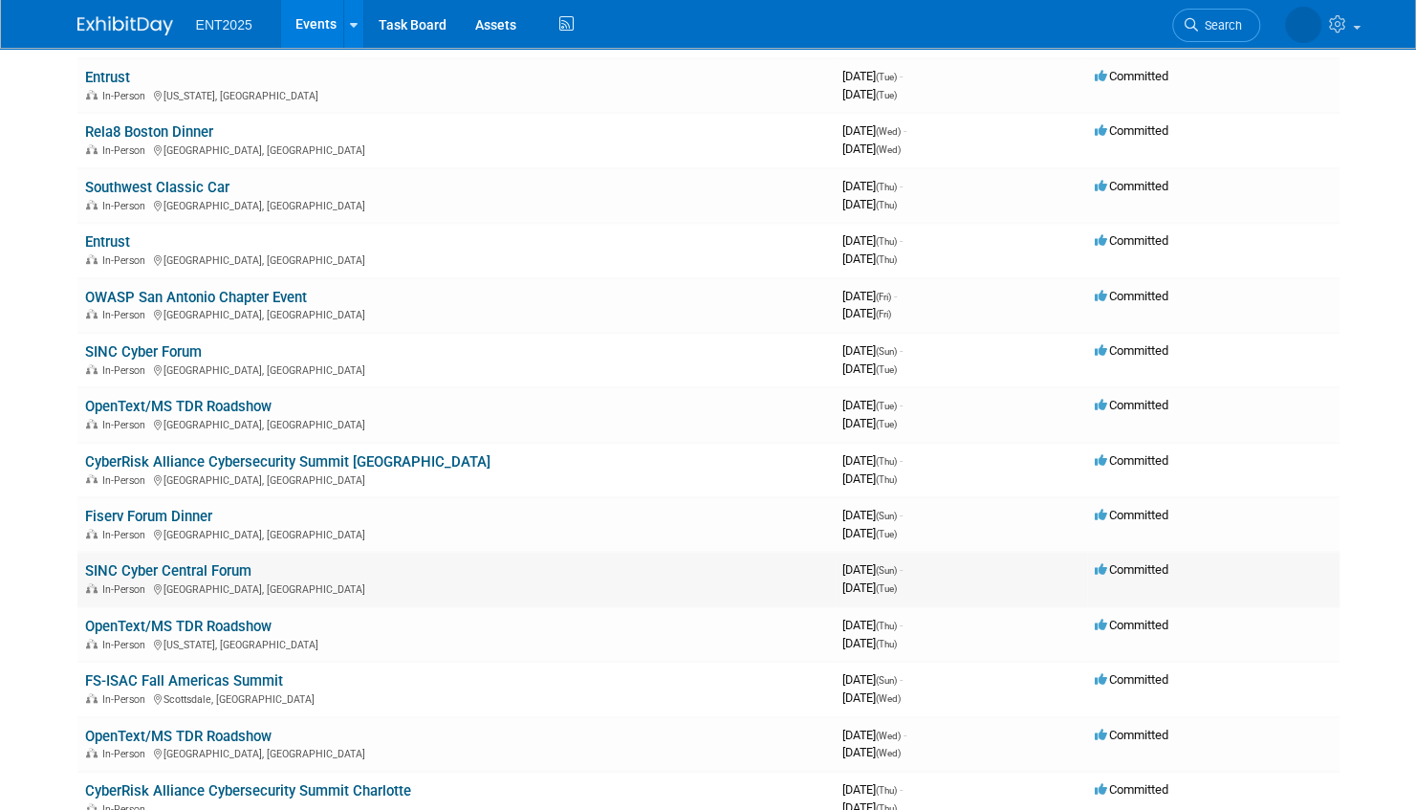
click at [228, 566] on link "SINC Cyber Central Forum" at bounding box center [168, 570] width 166 height 17
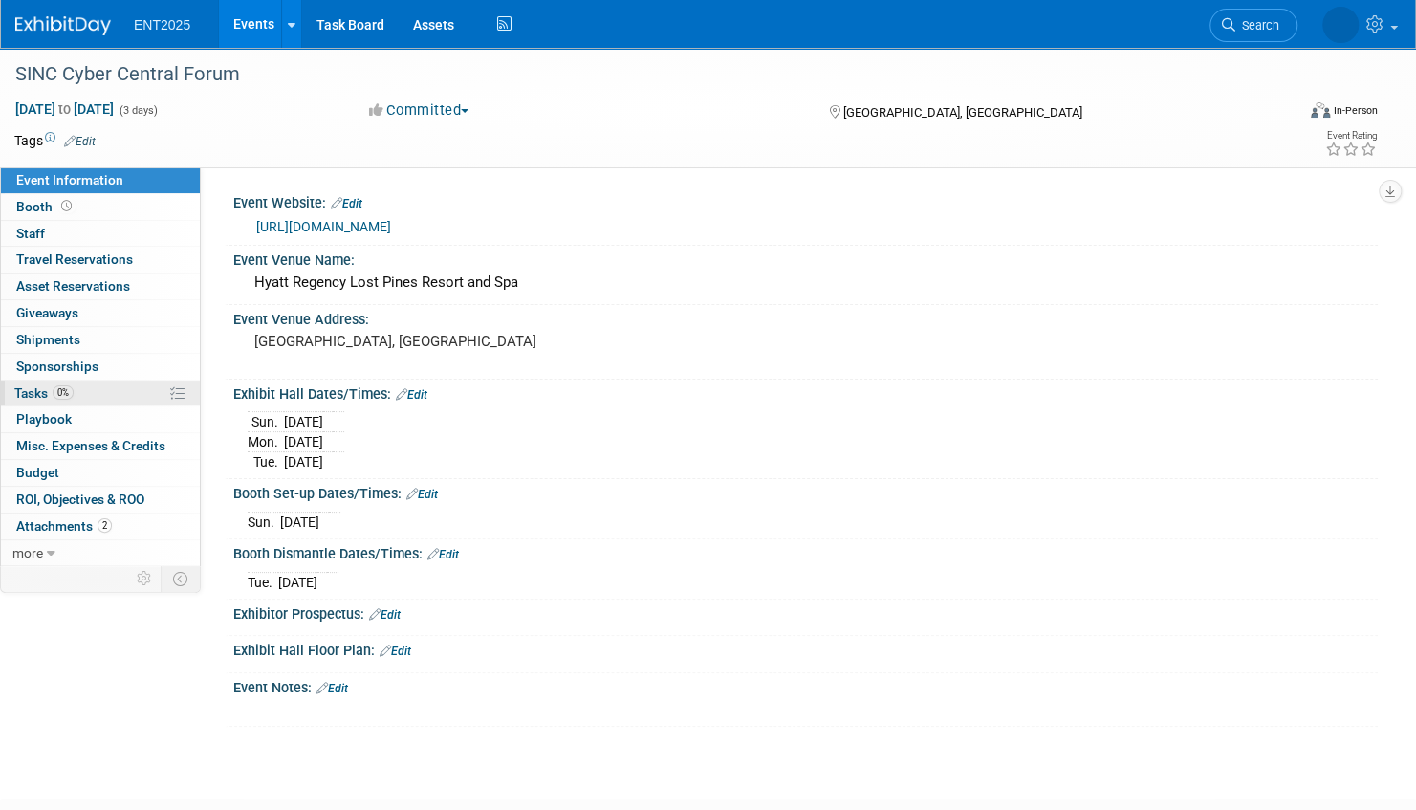
click at [139, 391] on link "0% Tasks 0%" at bounding box center [100, 394] width 199 height 26
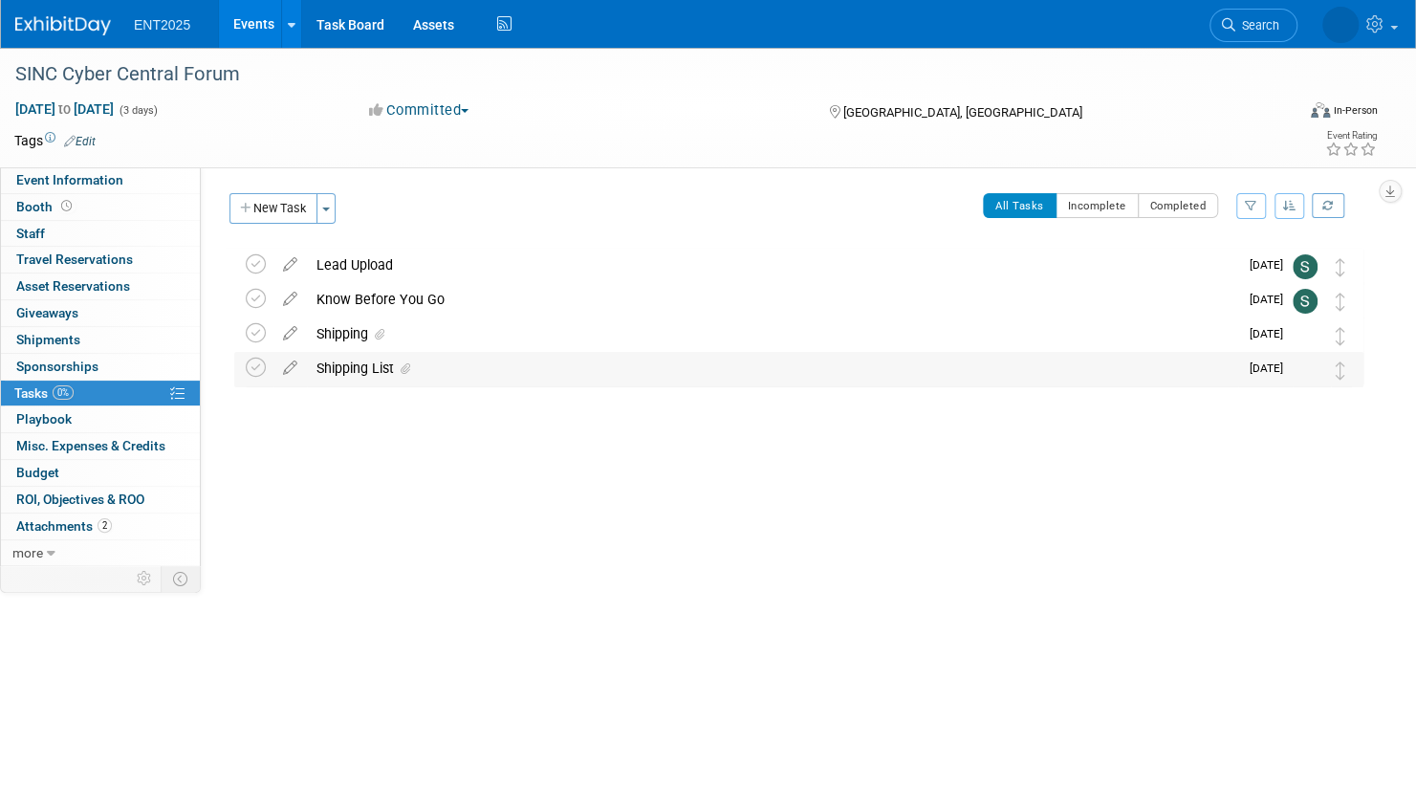
click at [511, 374] on div "Shipping List" at bounding box center [772, 368] width 931 height 33
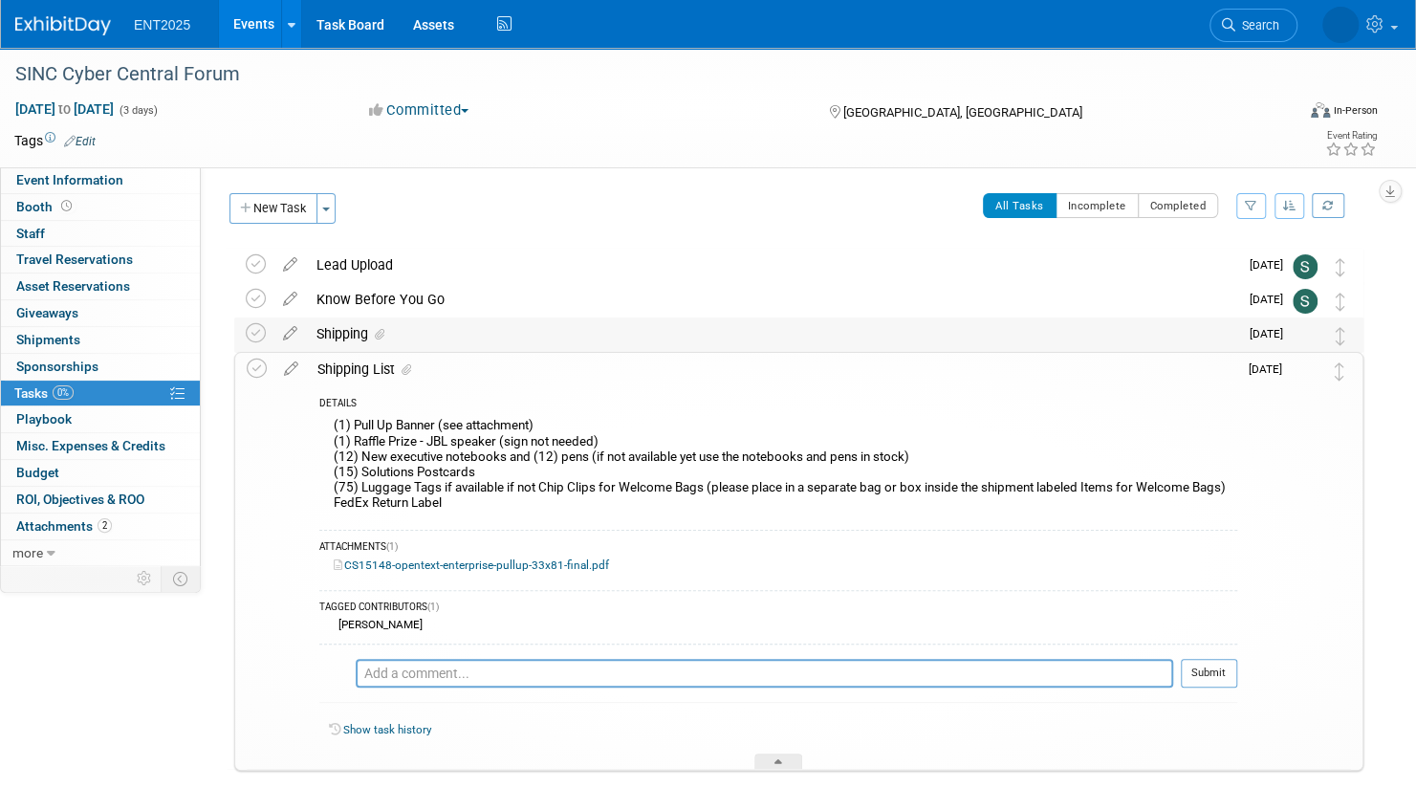
click at [511, 338] on div "Shipping" at bounding box center [772, 333] width 931 height 33
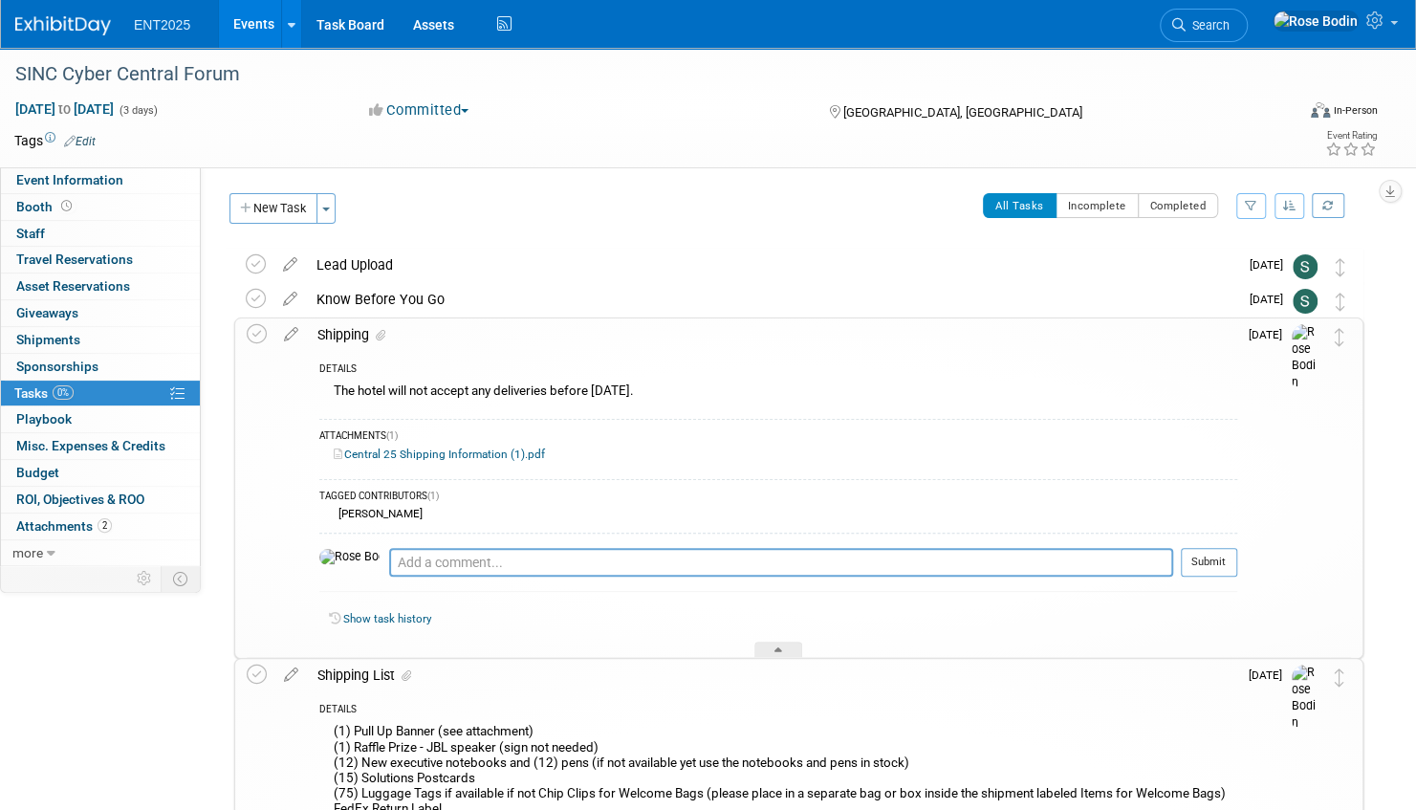
scroll to position [96, 0]
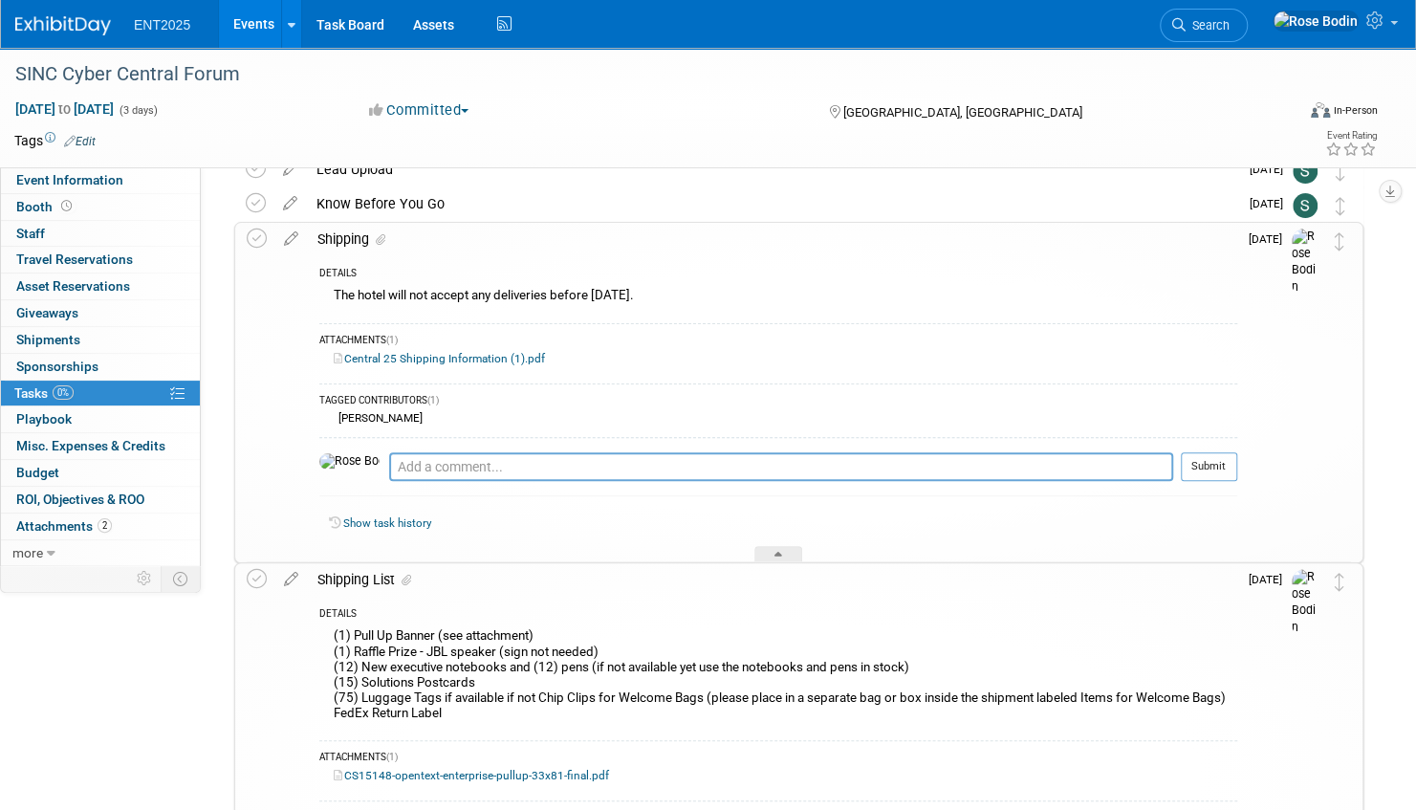
click at [257, 22] on link "Events" at bounding box center [254, 24] width 70 height 48
